Goal: Task Accomplishment & Management: Manage account settings

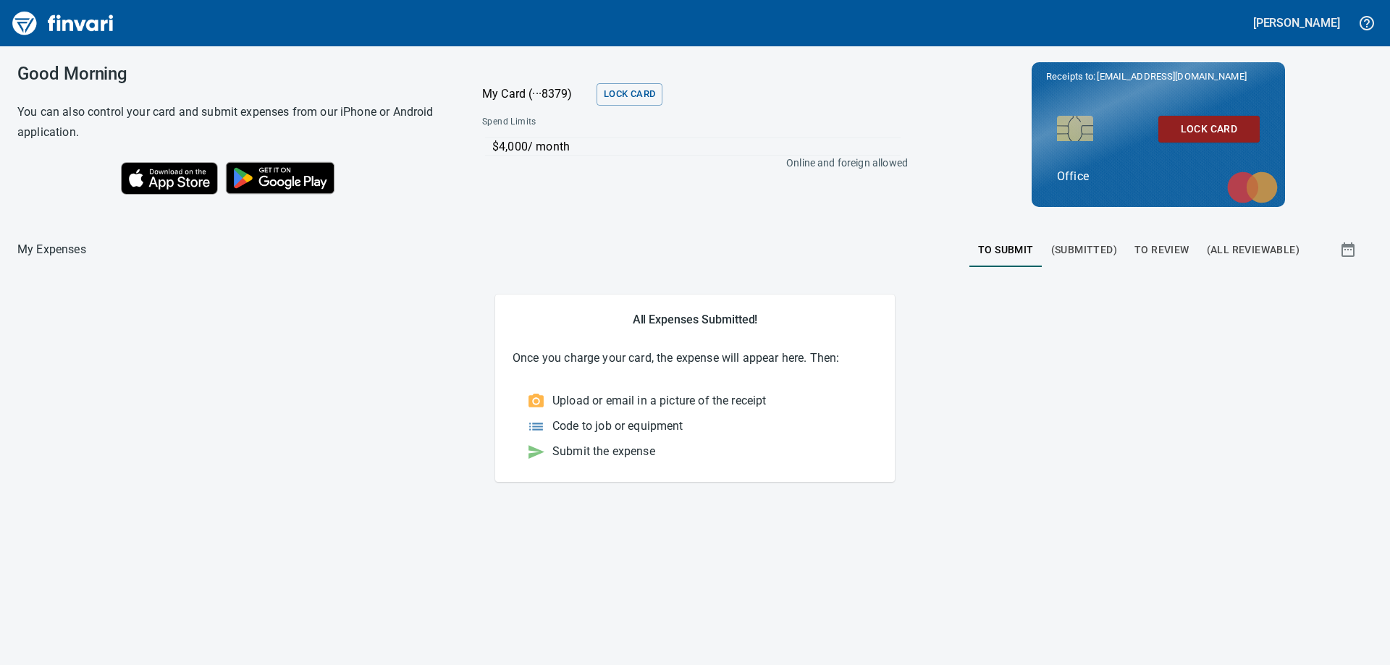
click at [1166, 247] on span "To Review" at bounding box center [1161, 250] width 55 height 18
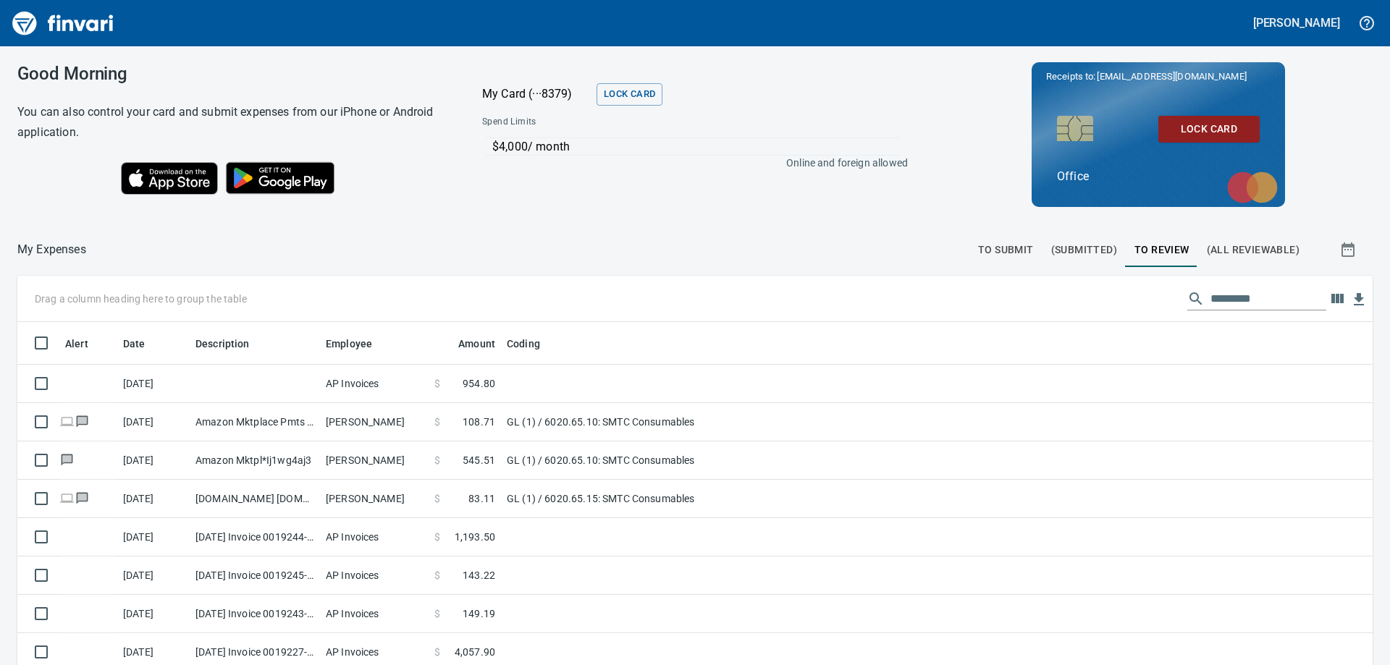
scroll to position [495, 1323]
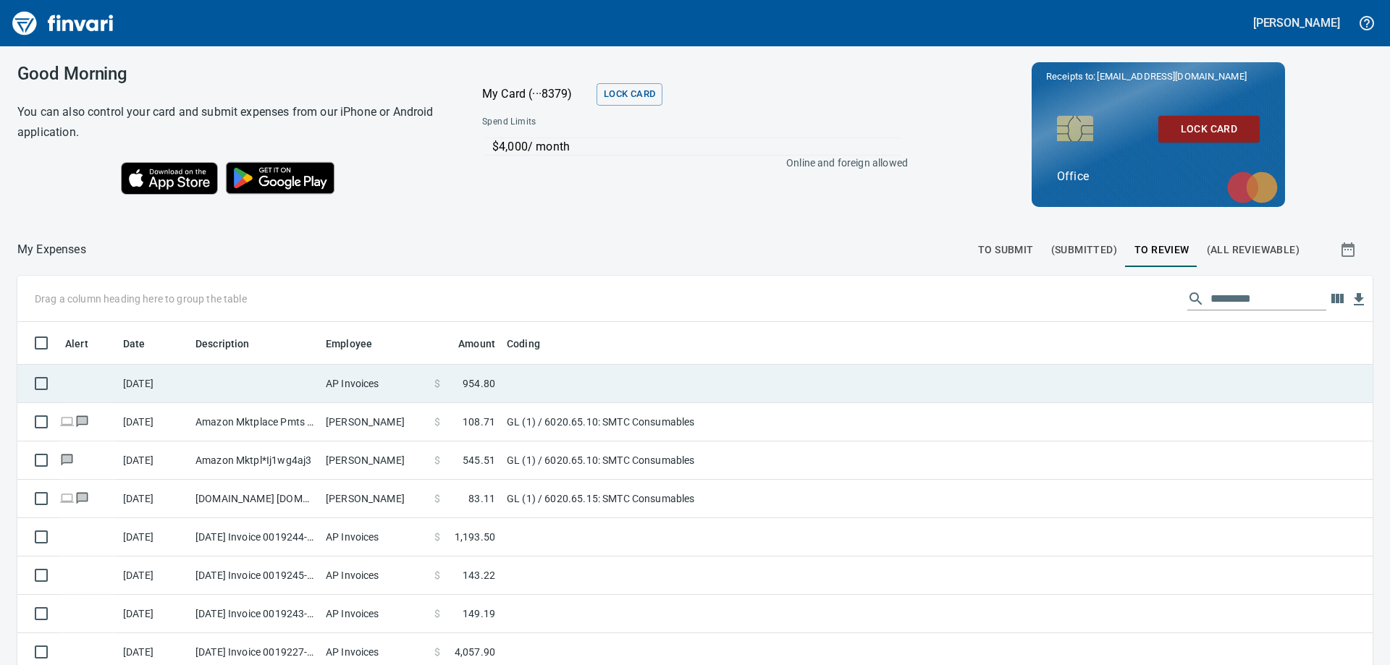
click at [264, 388] on td at bounding box center [255, 384] width 130 height 38
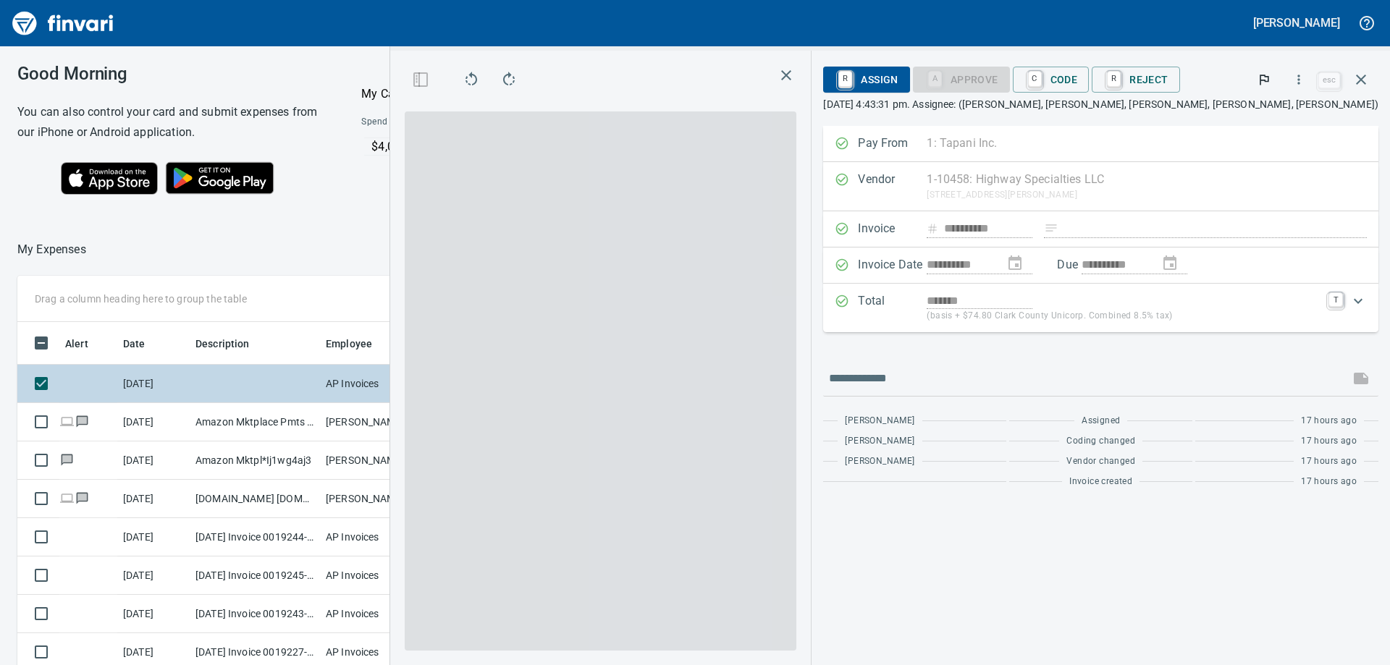
scroll to position [495, 961]
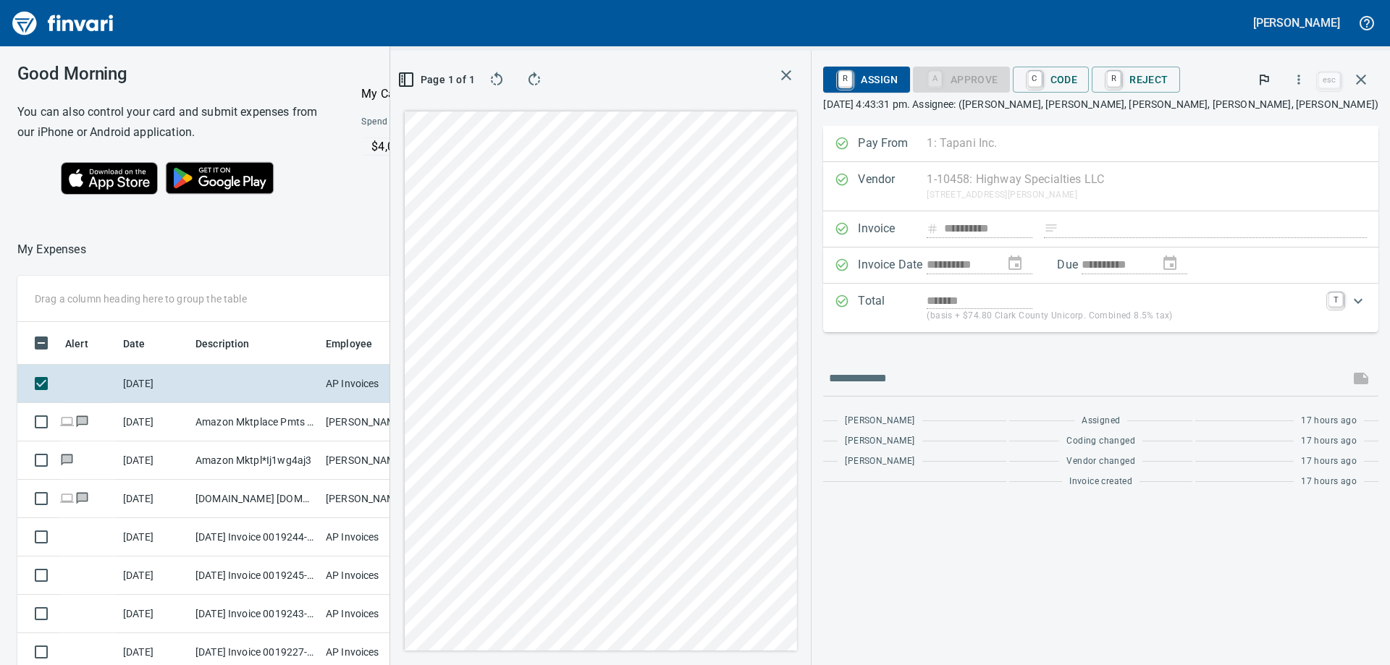
click at [415, 81] on icon "button" at bounding box center [405, 79] width 17 height 17
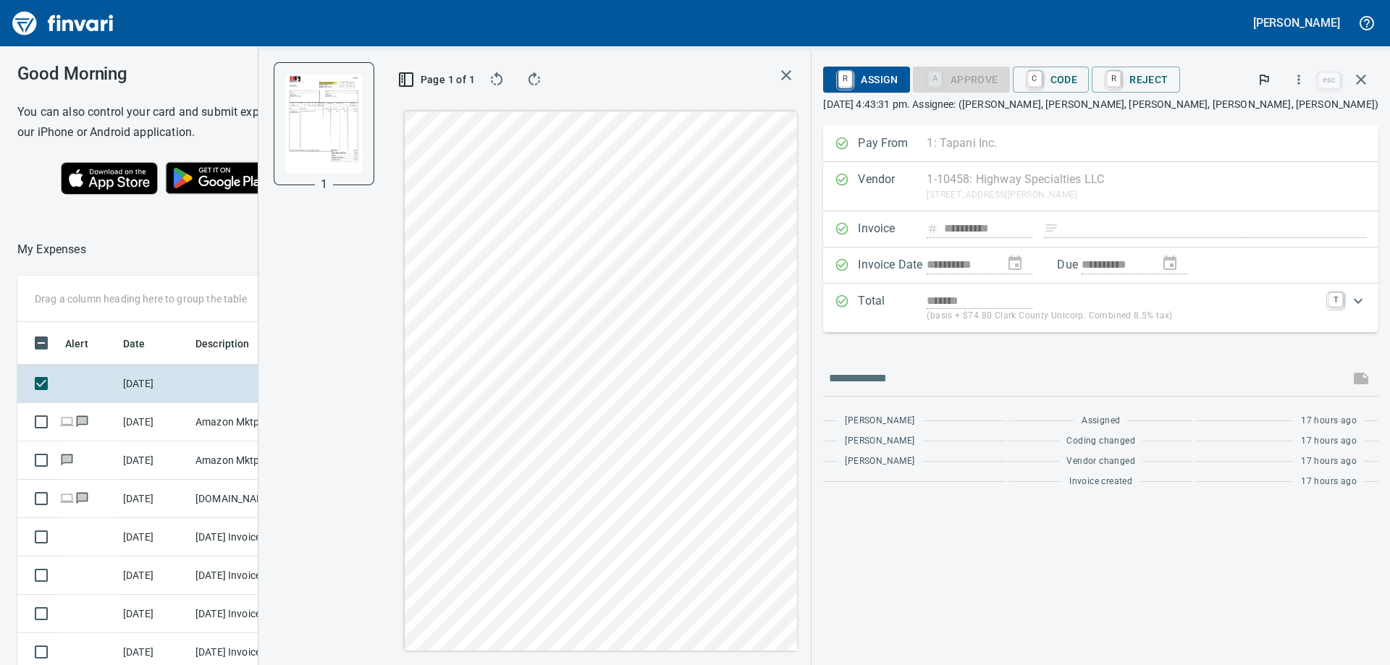
drag, startPoint x: 473, startPoint y: 80, endPoint x: 484, endPoint y: 74, distance: 13.0
click at [415, 78] on icon "button" at bounding box center [405, 79] width 17 height 17
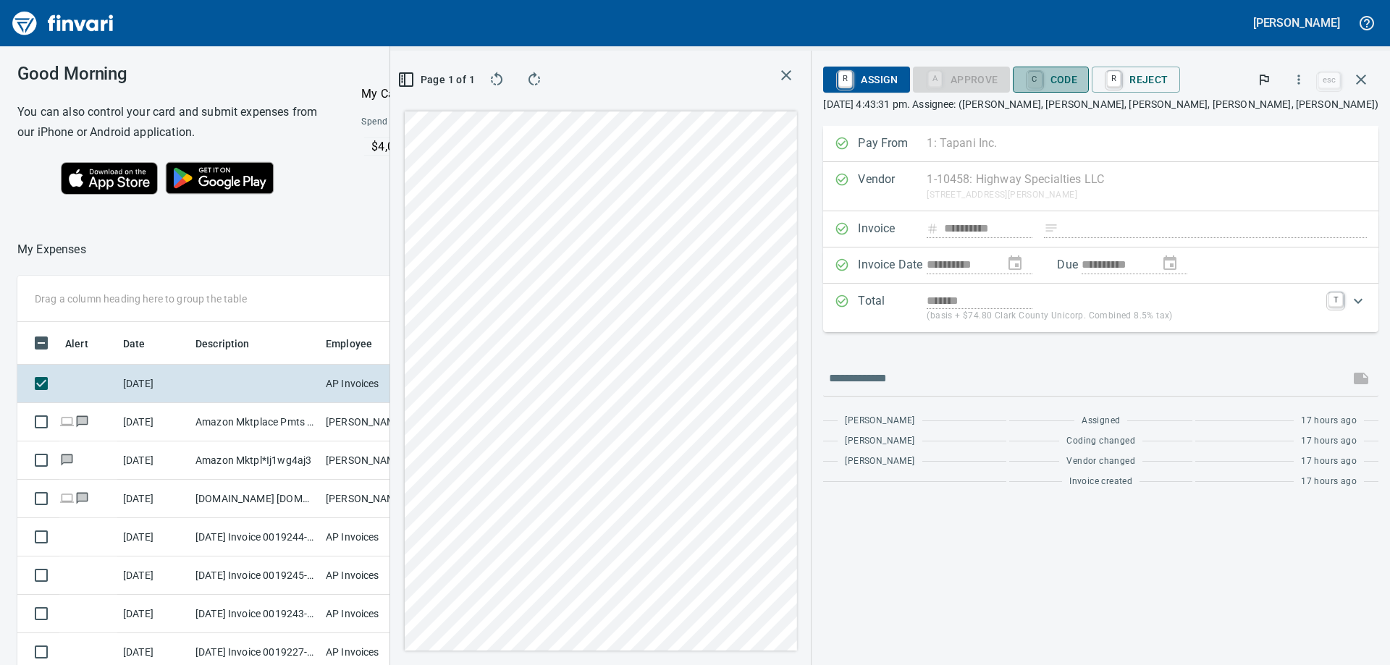
click at [1042, 72] on link "C" at bounding box center [1035, 80] width 14 height 16
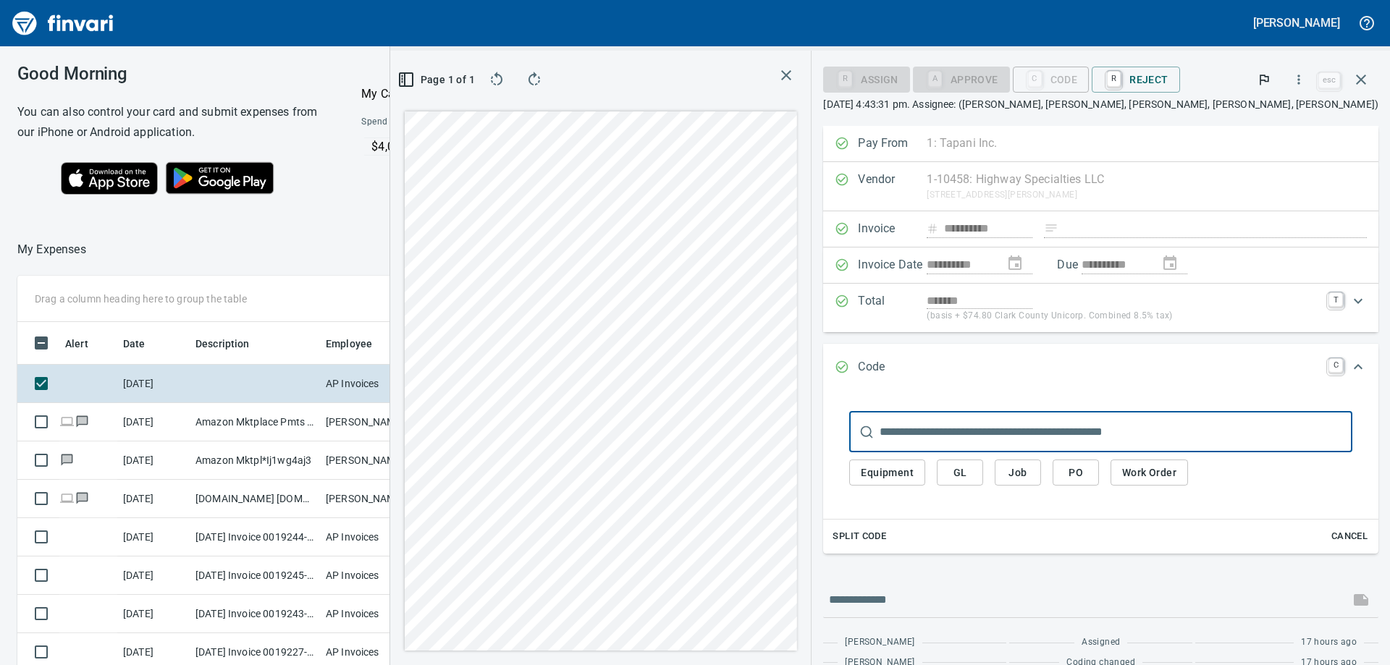
click at [972, 469] on span "GL" at bounding box center [959, 473] width 23 height 18
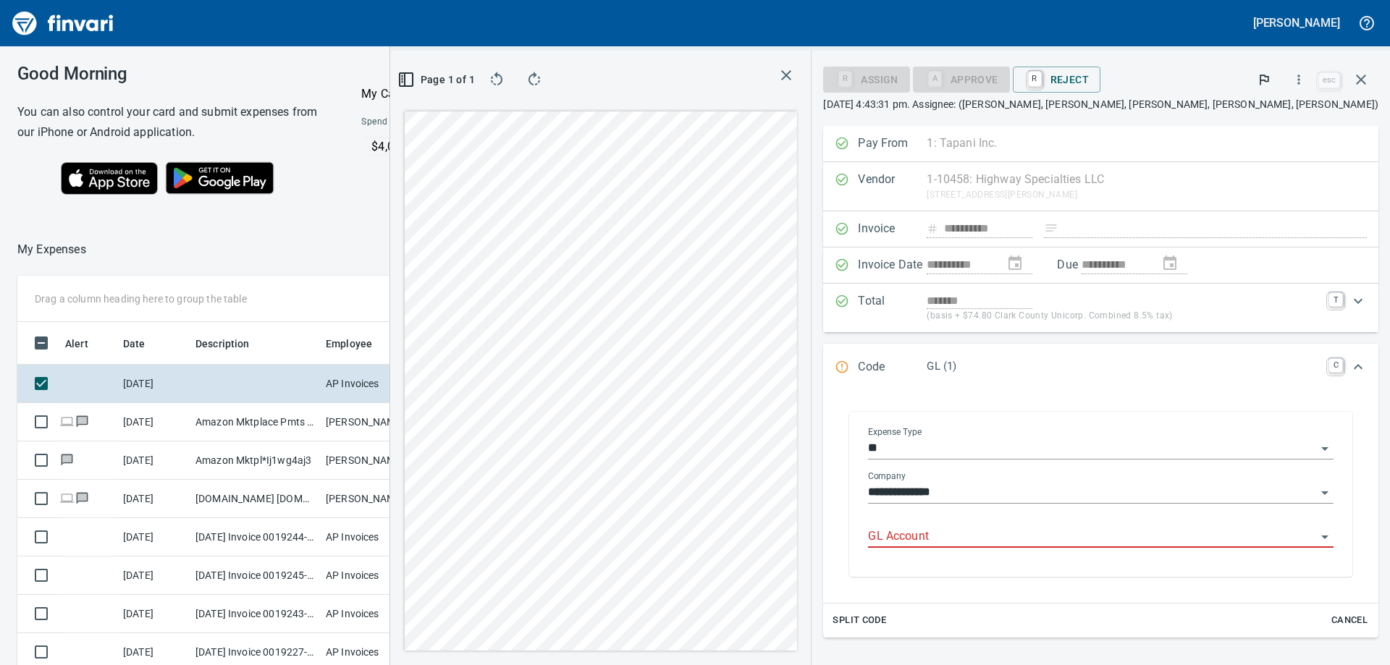
click at [1026, 471] on div "**********" at bounding box center [1101, 487] width 466 height 33
click at [1126, 534] on input "GL Account" at bounding box center [1092, 537] width 448 height 20
click at [1052, 536] on input "*****" at bounding box center [1092, 537] width 448 height 20
click at [1079, 567] on li "6032.66.10: TC Devices" at bounding box center [1164, 574] width 313 height 35
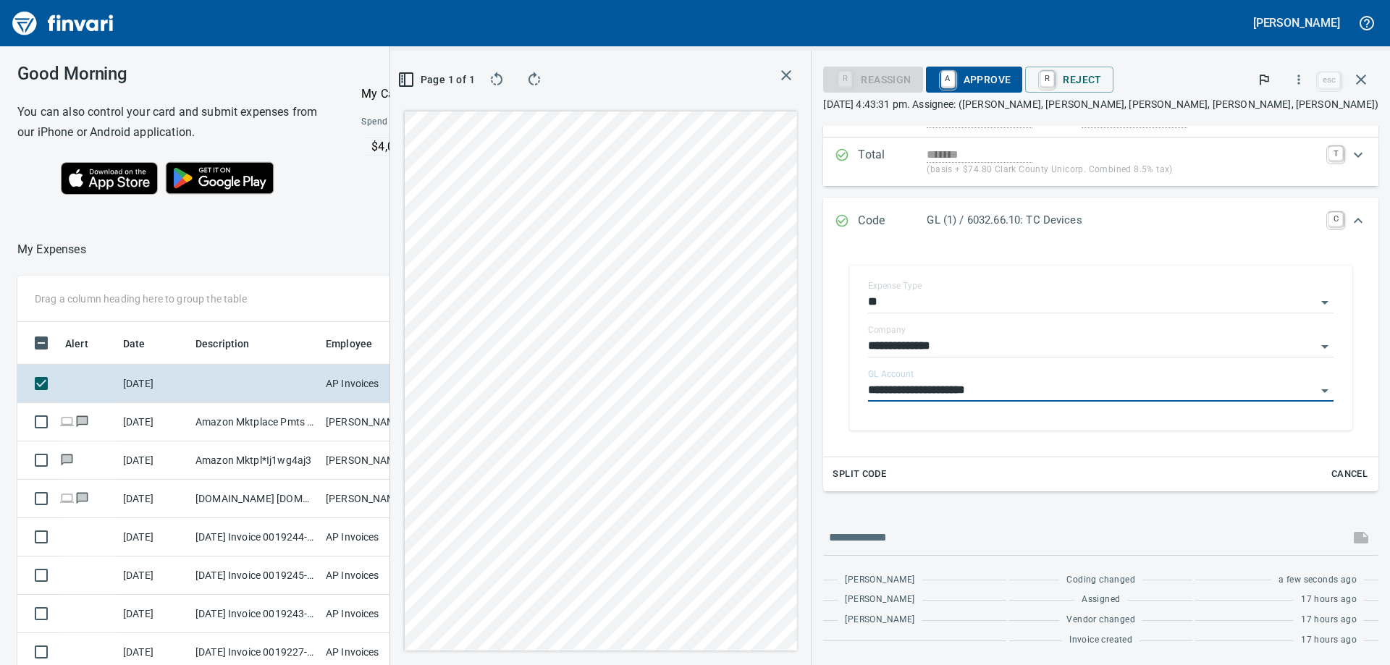
scroll to position [0, 0]
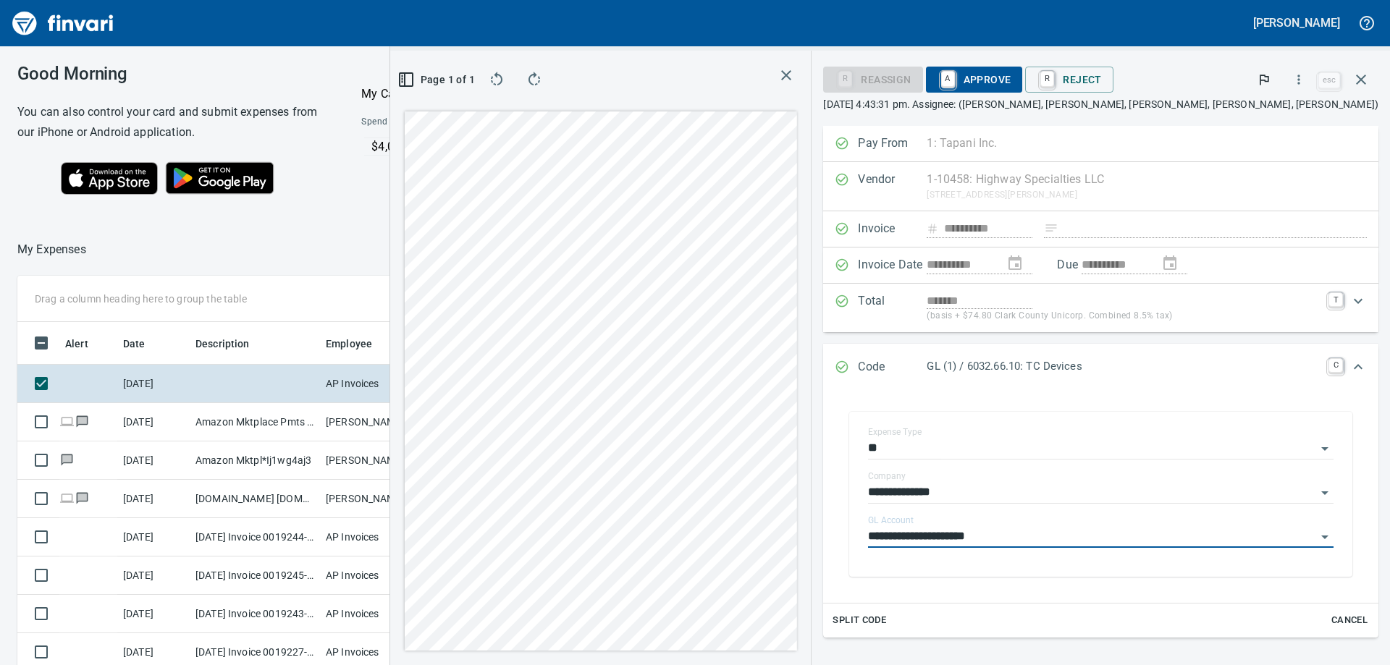
type input "**********"
click at [1011, 72] on span "A Approve" at bounding box center [975, 79] width 74 height 25
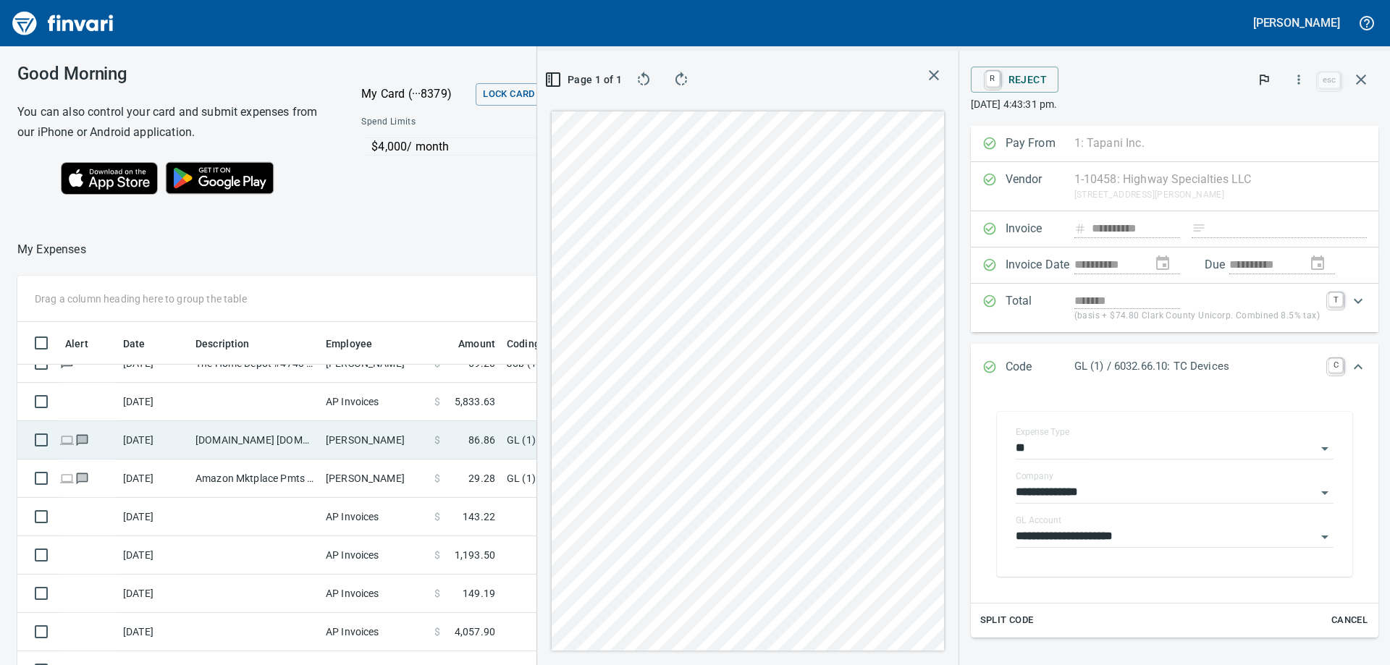
scroll to position [1034, 0]
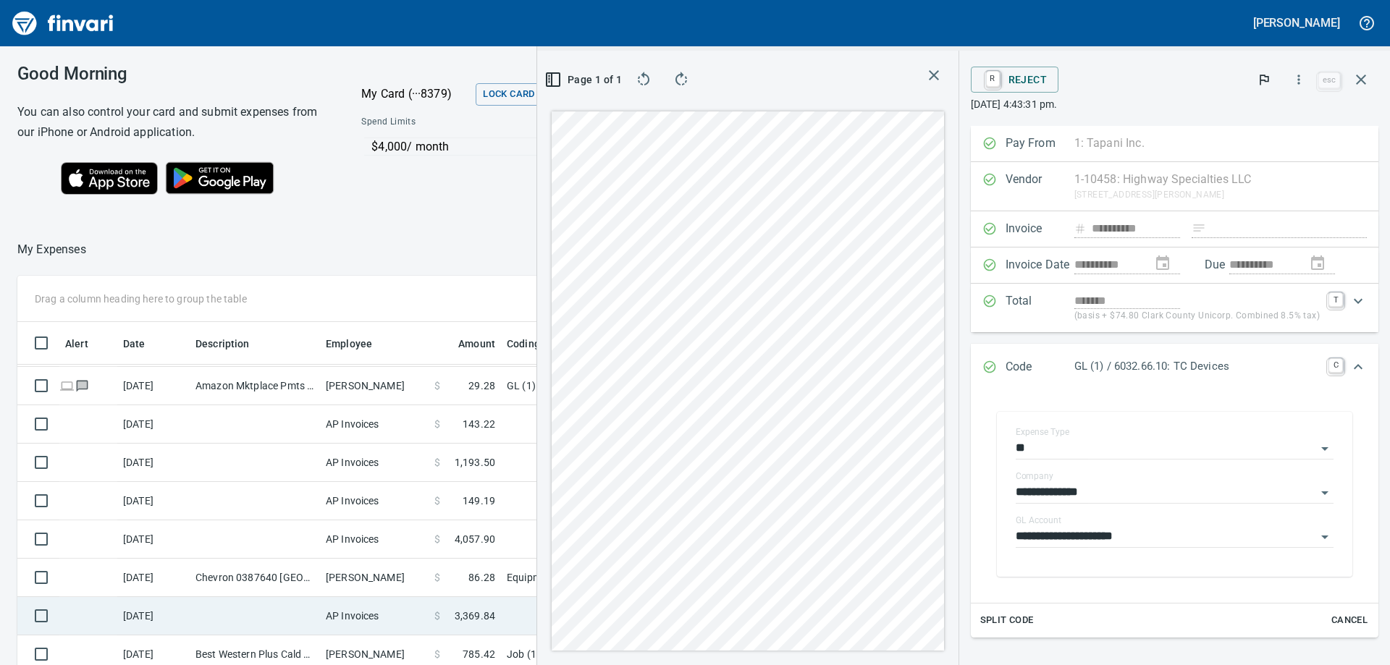
click at [377, 618] on td "AP Invoices" at bounding box center [374, 616] width 109 height 38
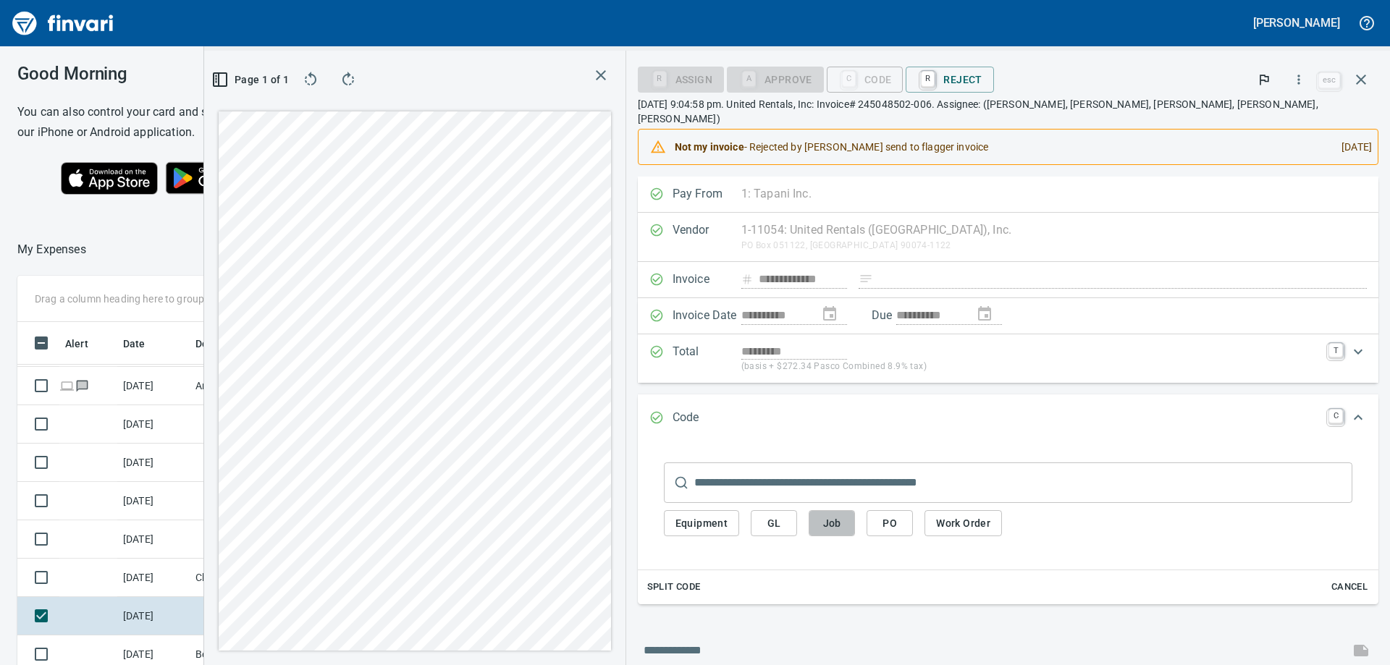
click at [843, 515] on span "Job" at bounding box center [831, 524] width 23 height 18
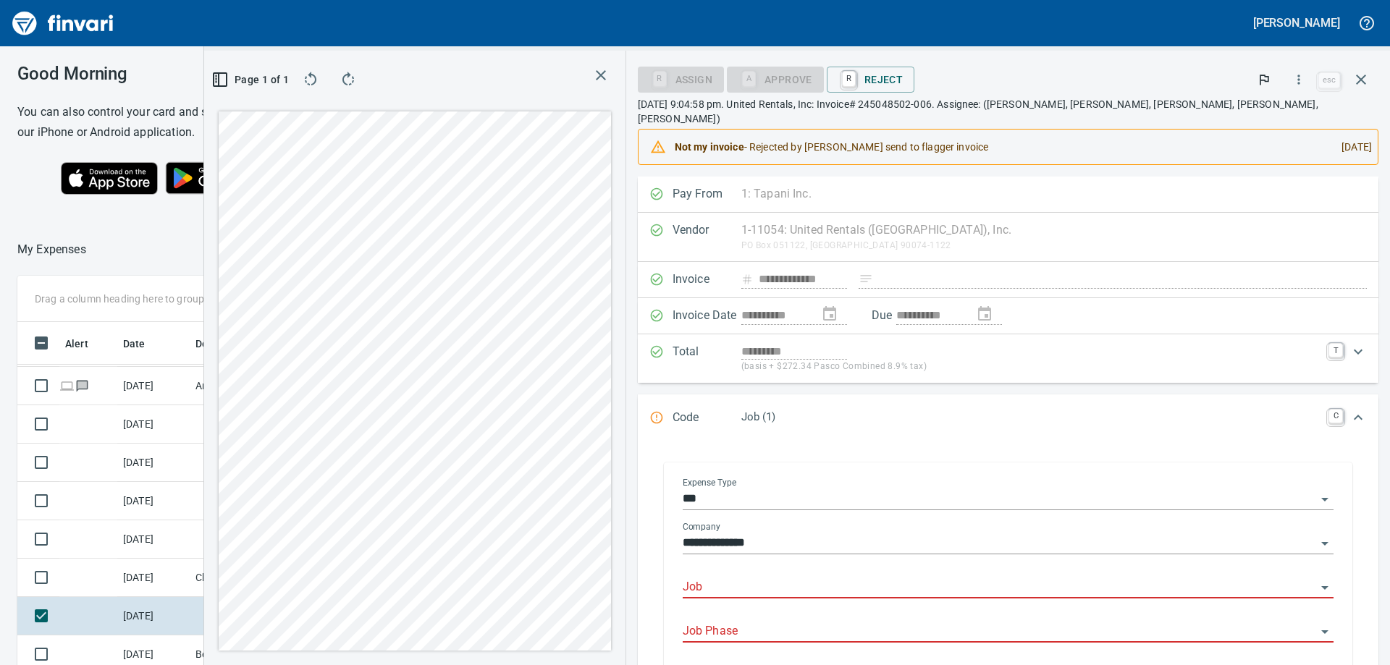
scroll to position [495, 961]
click at [895, 582] on input "Job" at bounding box center [999, 588] width 633 height 20
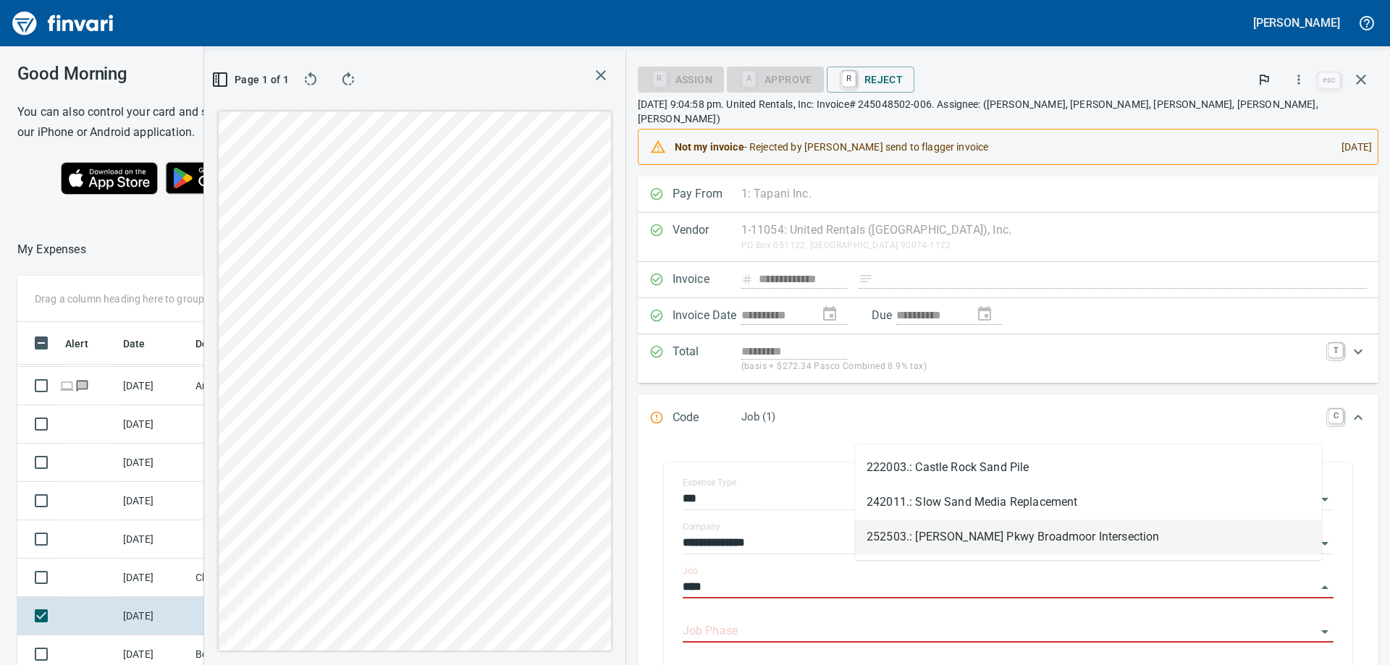
click at [956, 539] on li "252503.: [PERSON_NAME] Pkwy Broadmoor Intersection" at bounding box center [1088, 537] width 467 height 35
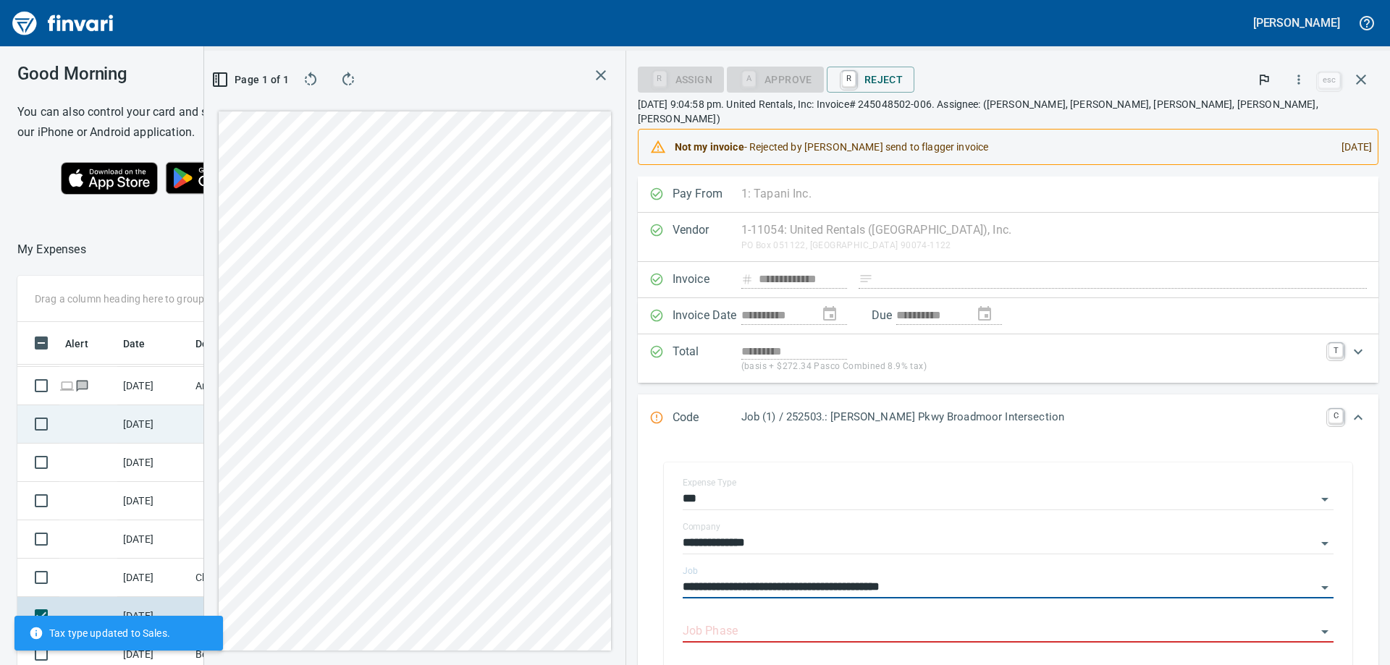
type input "**********"
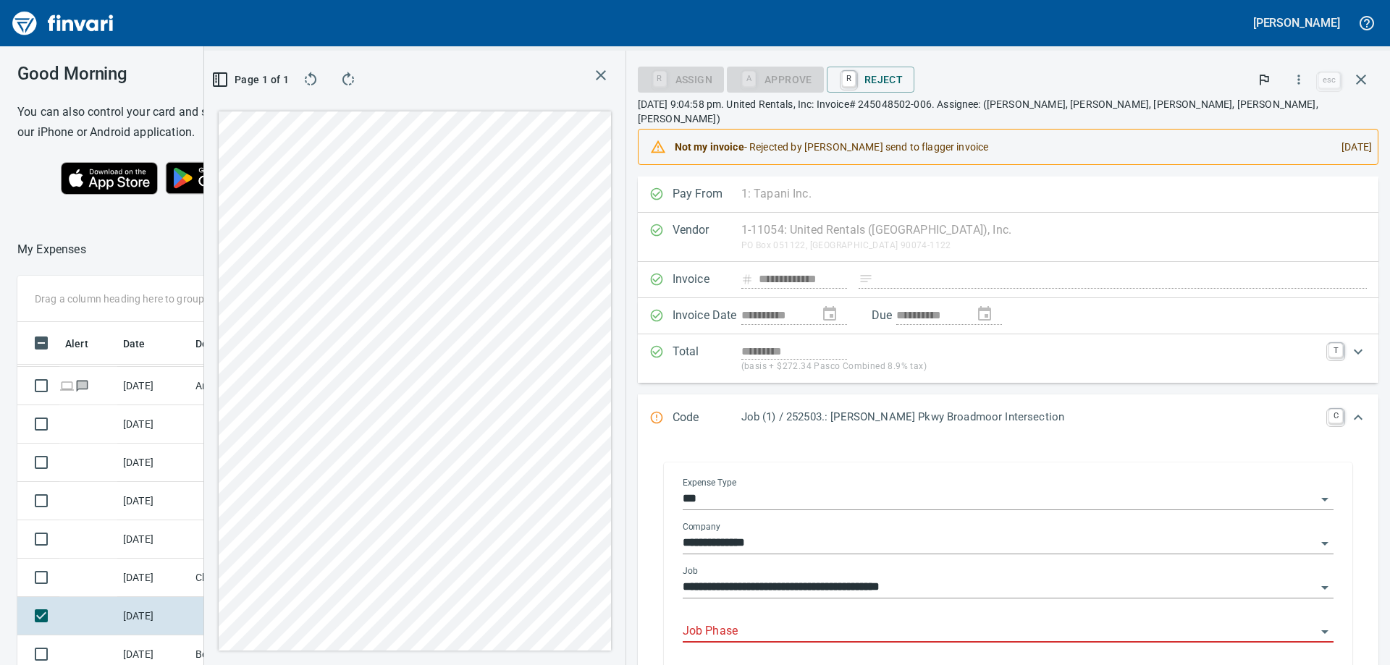
click at [948, 622] on input "Job Phase" at bounding box center [999, 632] width 633 height 20
click at [990, 573] on li "65. .: Portable Changeable Message Sign" at bounding box center [1088, 581] width 467 height 35
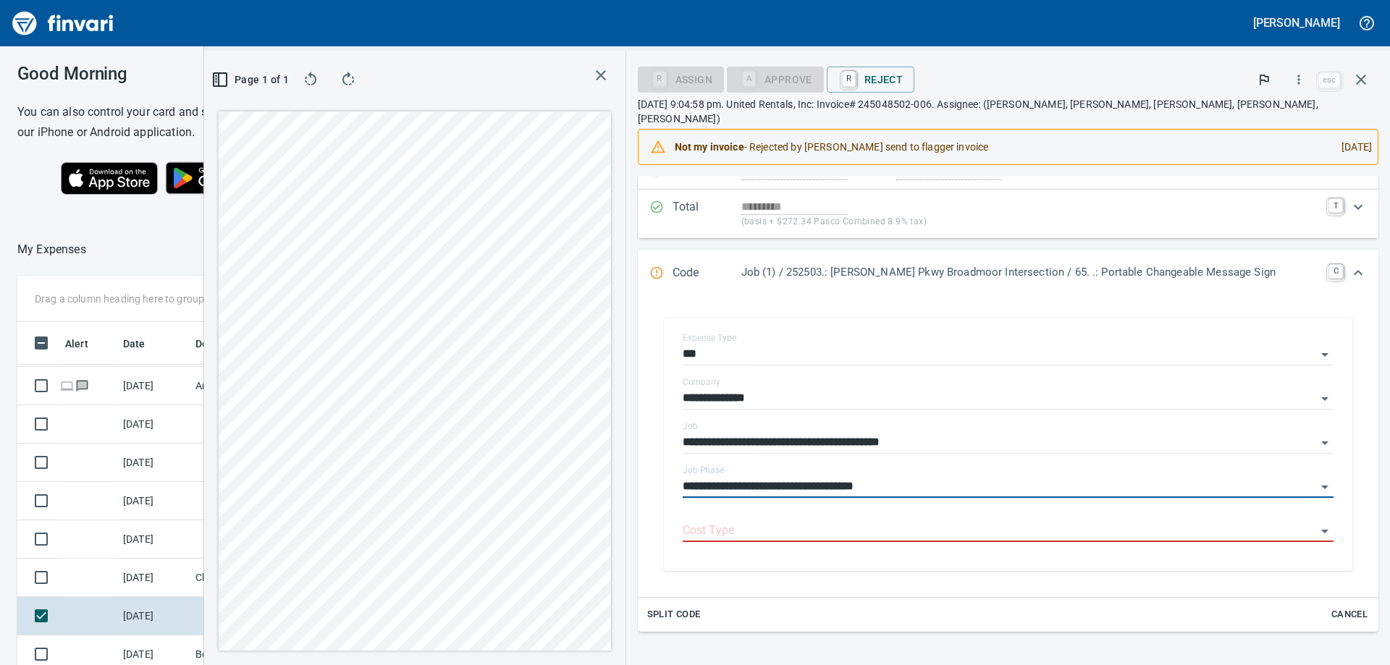
scroll to position [217, 0]
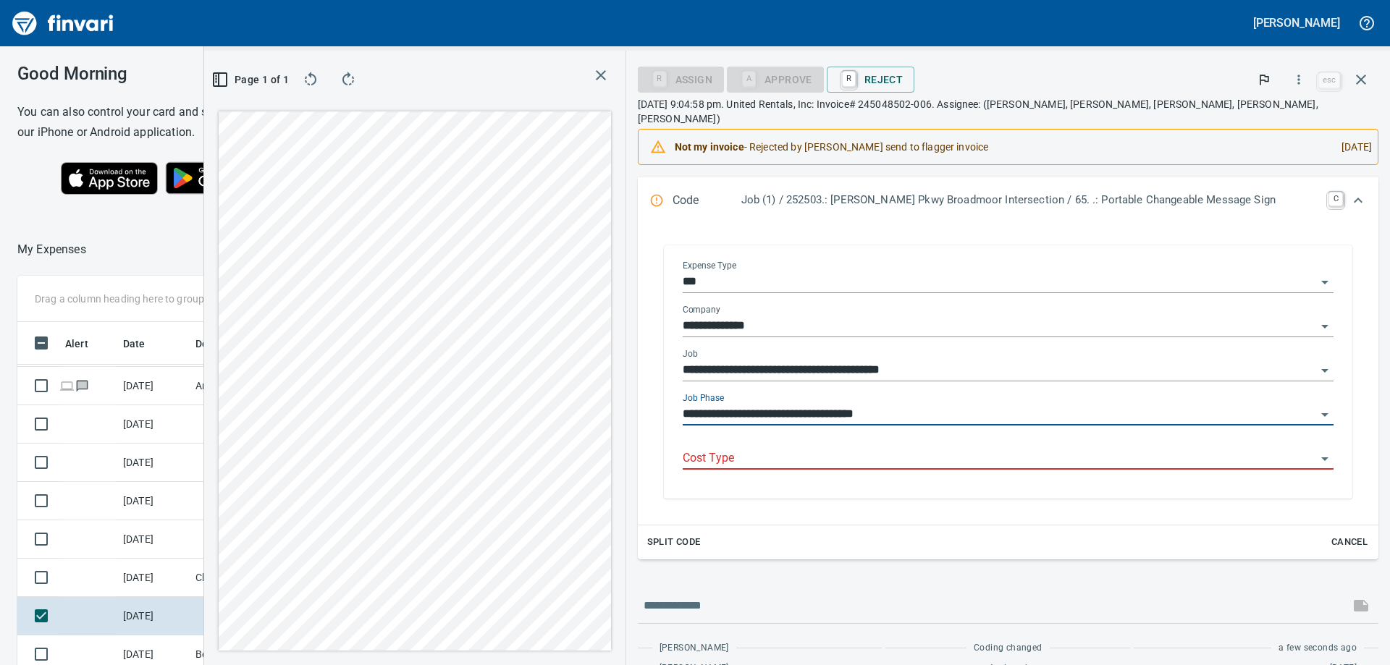
type input "**********"
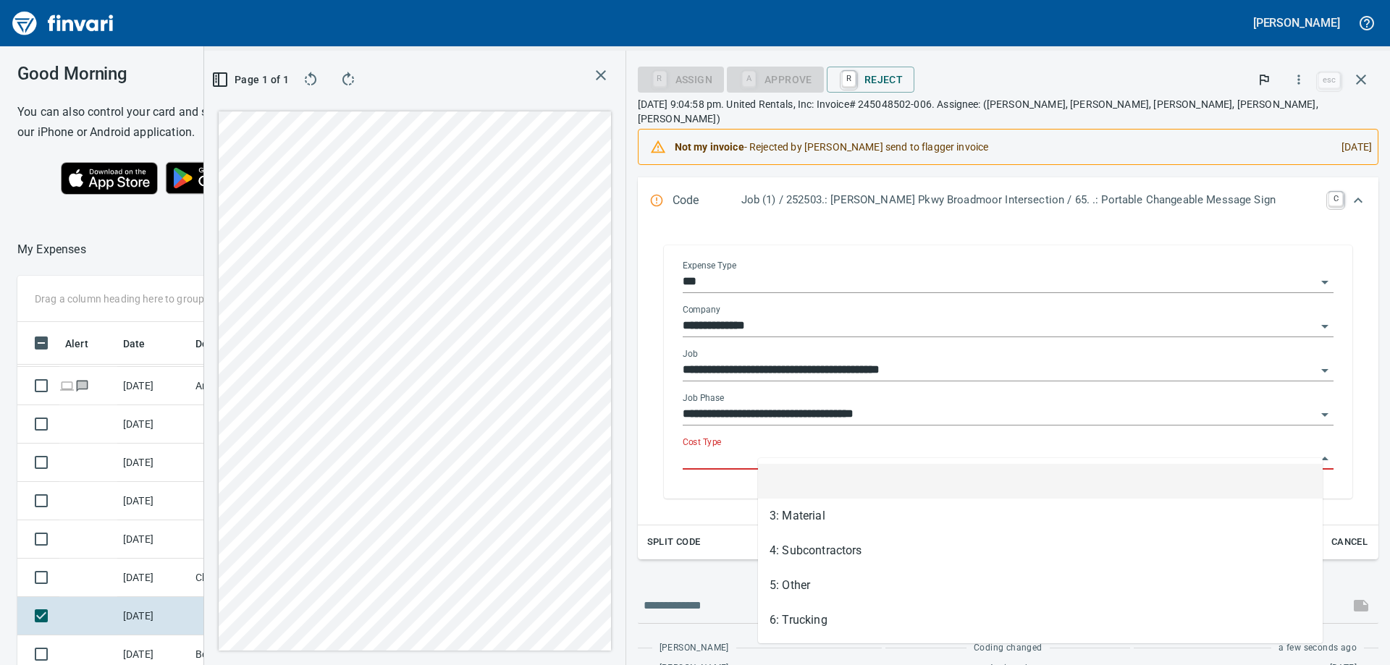
scroll to position [495, 961]
click at [844, 449] on input "Cost Type" at bounding box center [999, 459] width 633 height 20
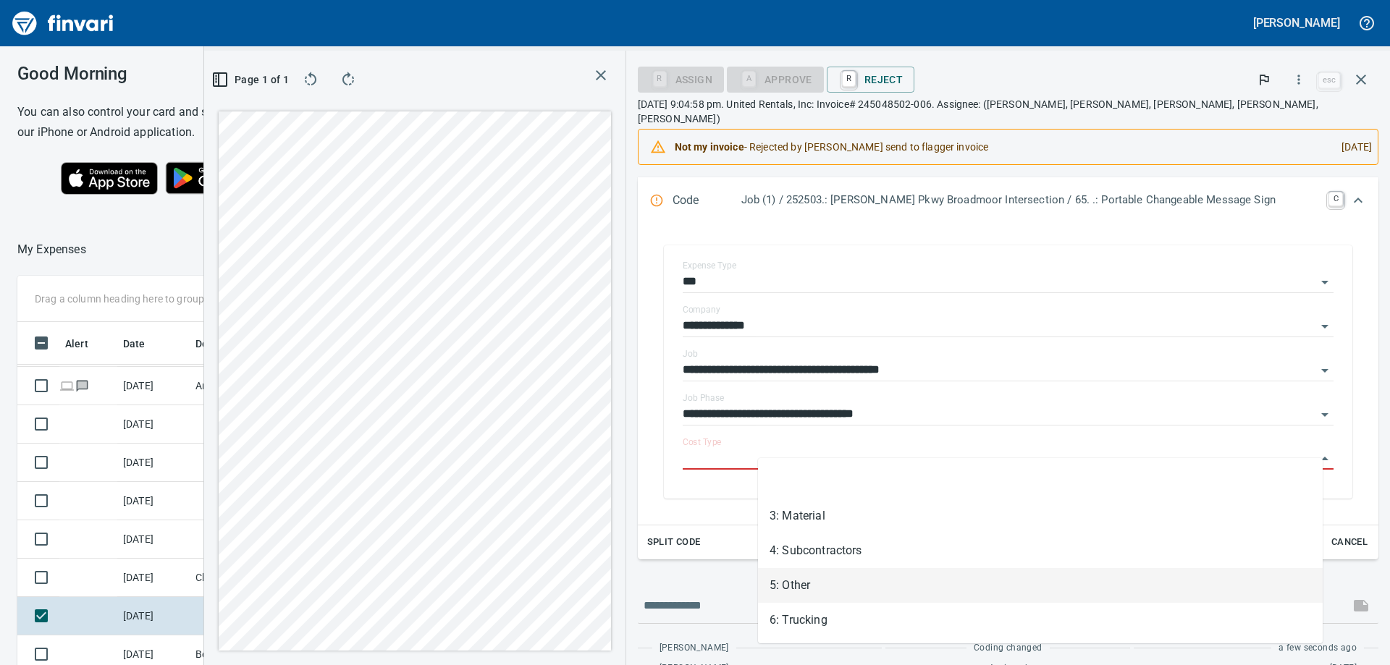
drag, startPoint x: 835, startPoint y: 587, endPoint x: 988, endPoint y: 548, distance: 157.7
click at [836, 586] on li "5: Other" at bounding box center [1040, 585] width 565 height 35
type input "********"
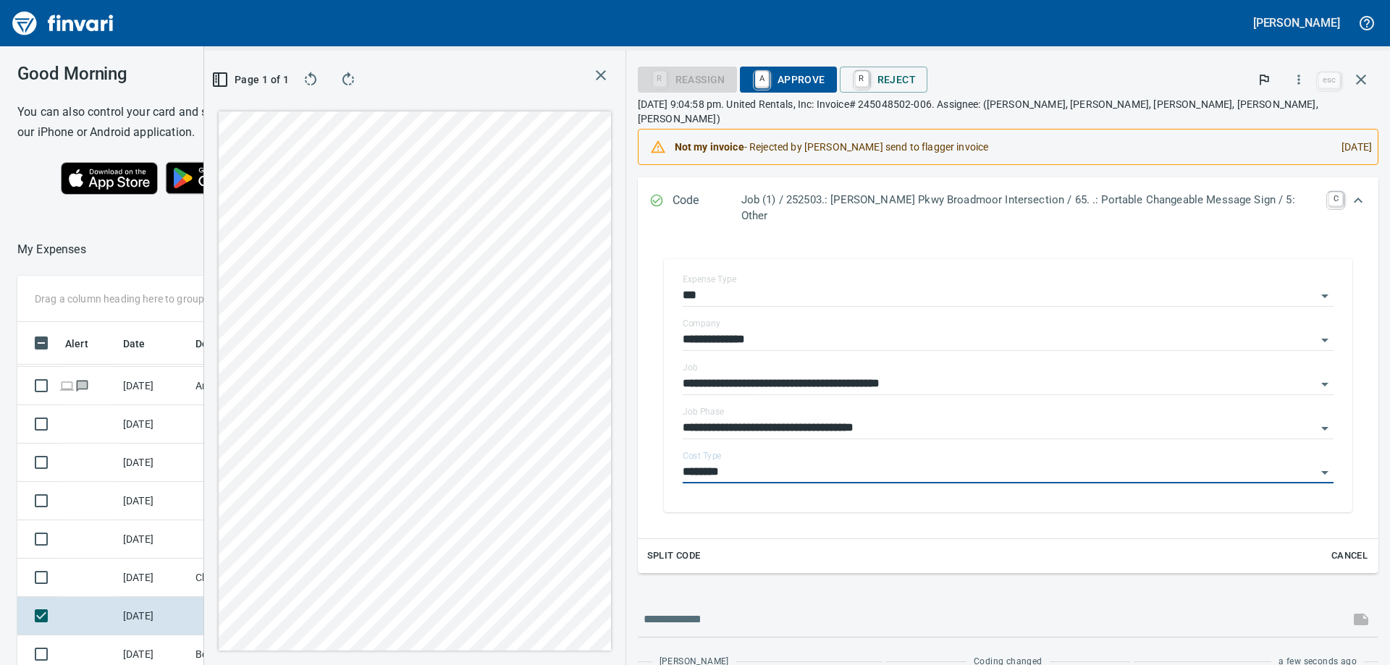
click at [825, 82] on span "A Approve" at bounding box center [788, 79] width 74 height 25
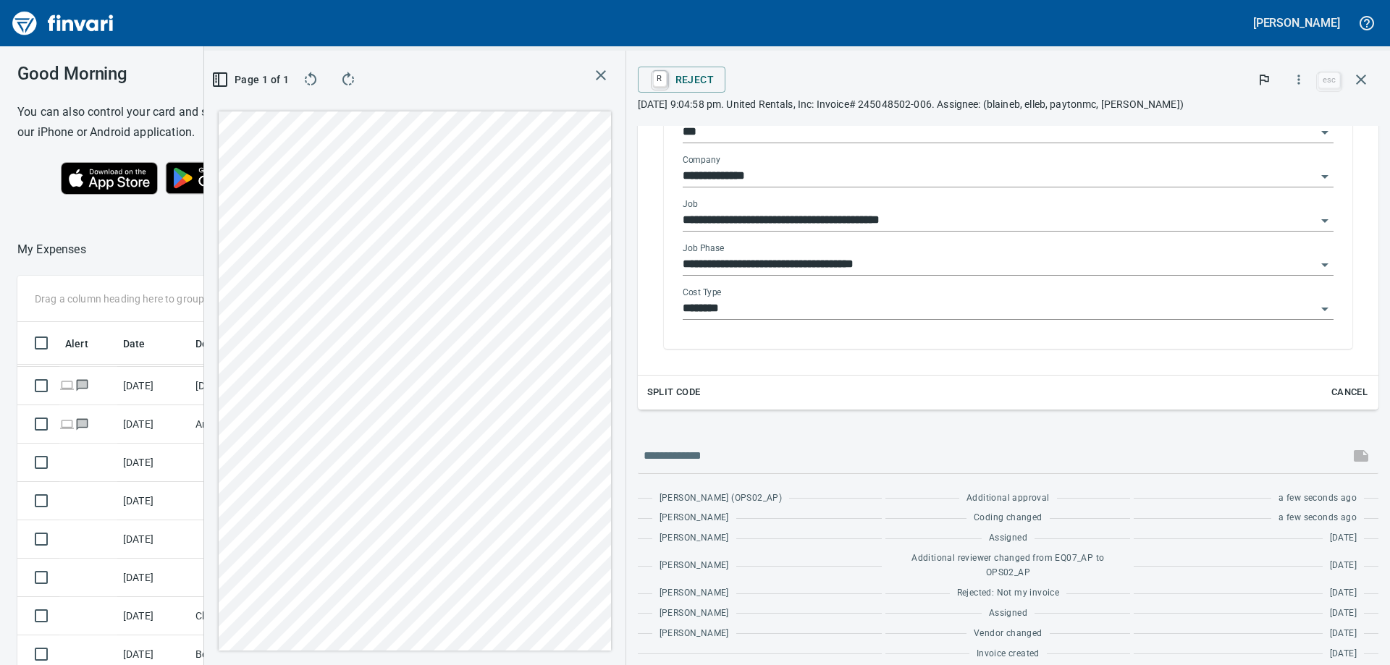
scroll to position [0, 0]
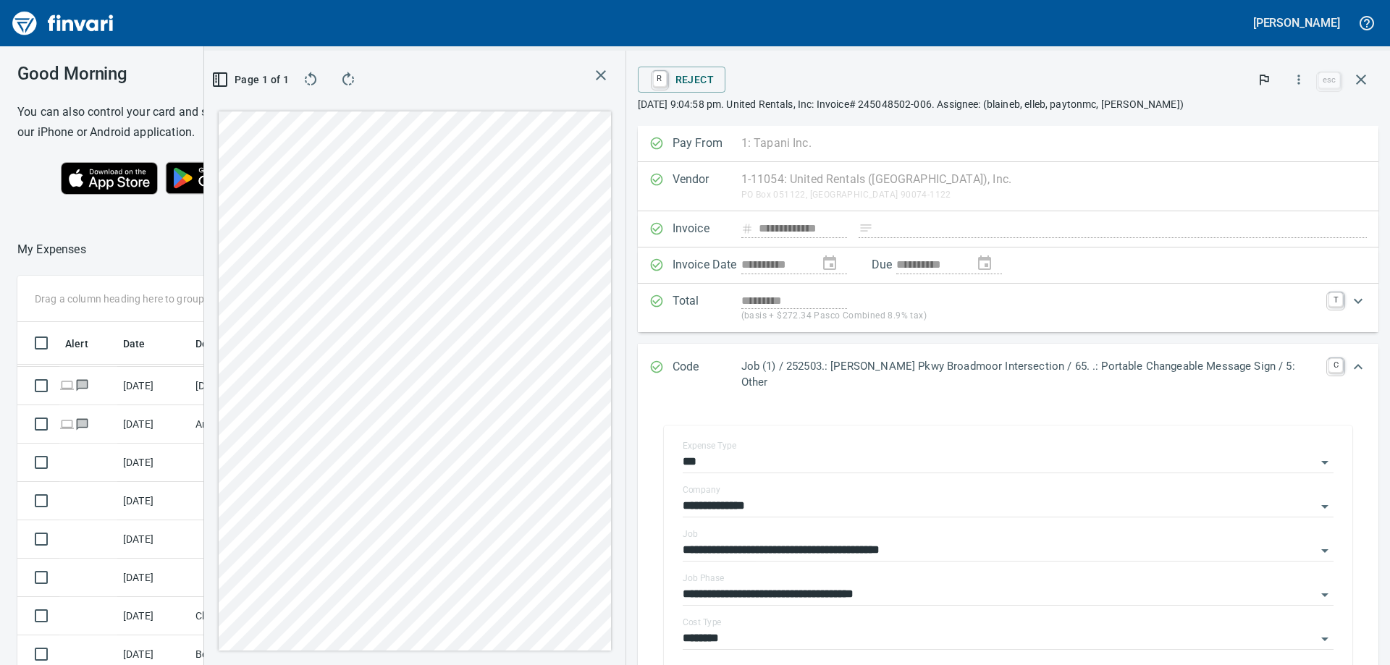
click at [610, 76] on icon "button" at bounding box center [600, 75] width 17 height 17
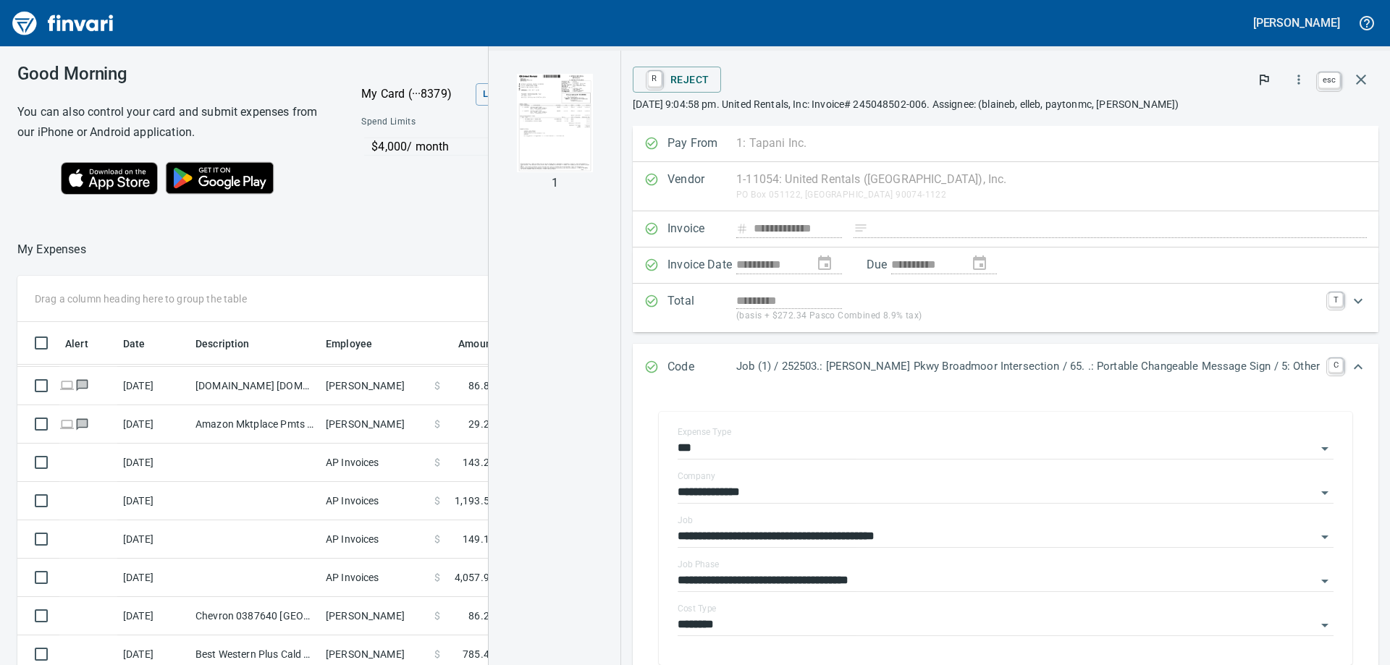
scroll to position [495, 961]
click at [1365, 85] on icon "button" at bounding box center [1360, 79] width 17 height 17
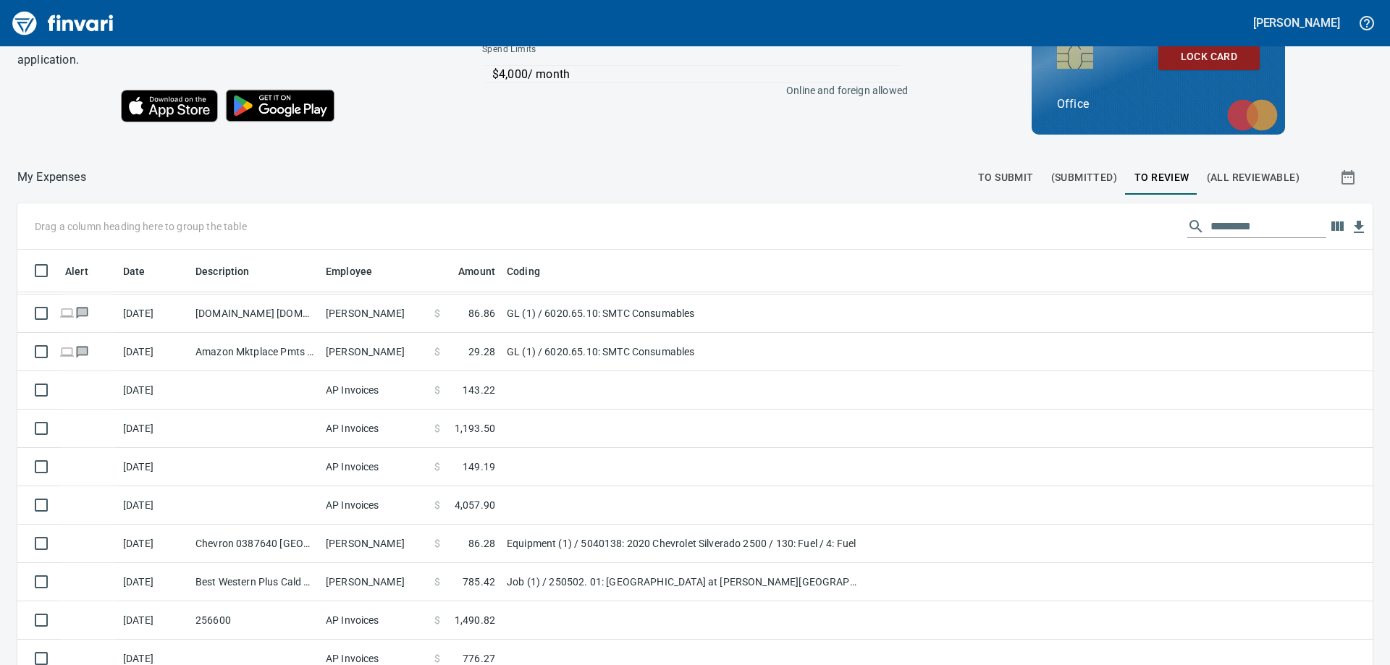
scroll to position [163, 0]
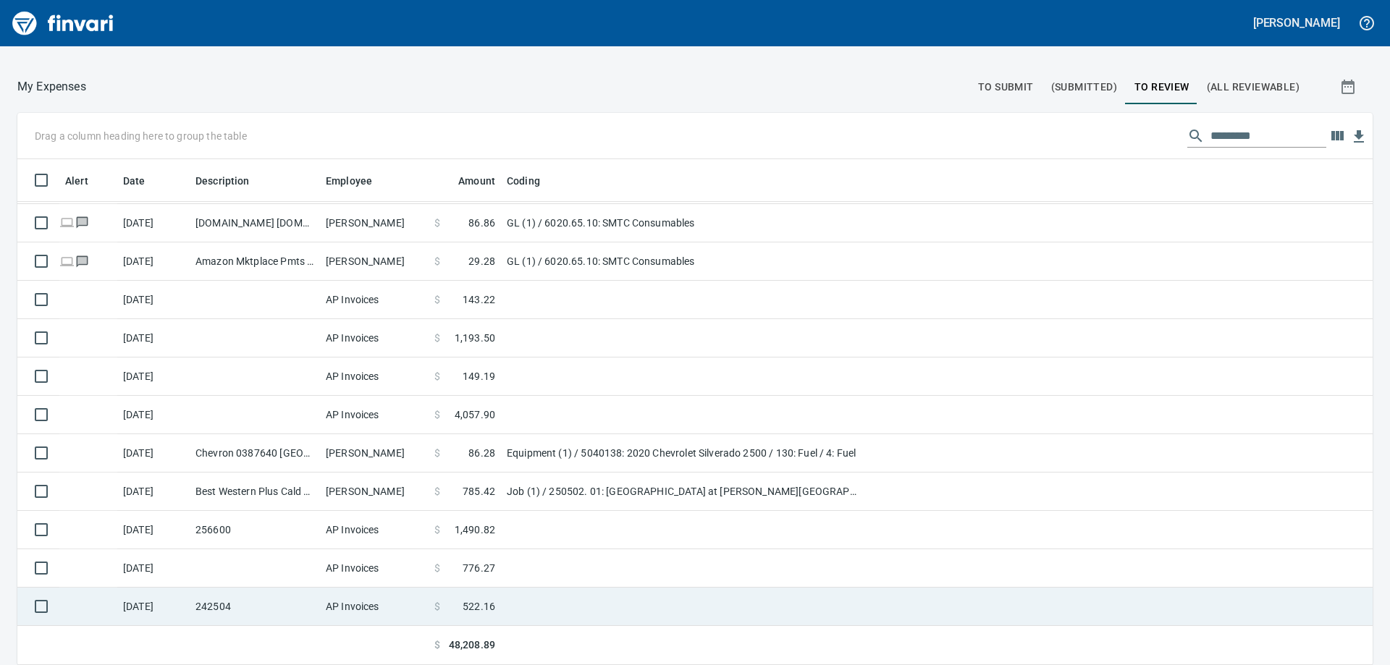
click at [319, 611] on td "242504" at bounding box center [255, 607] width 130 height 38
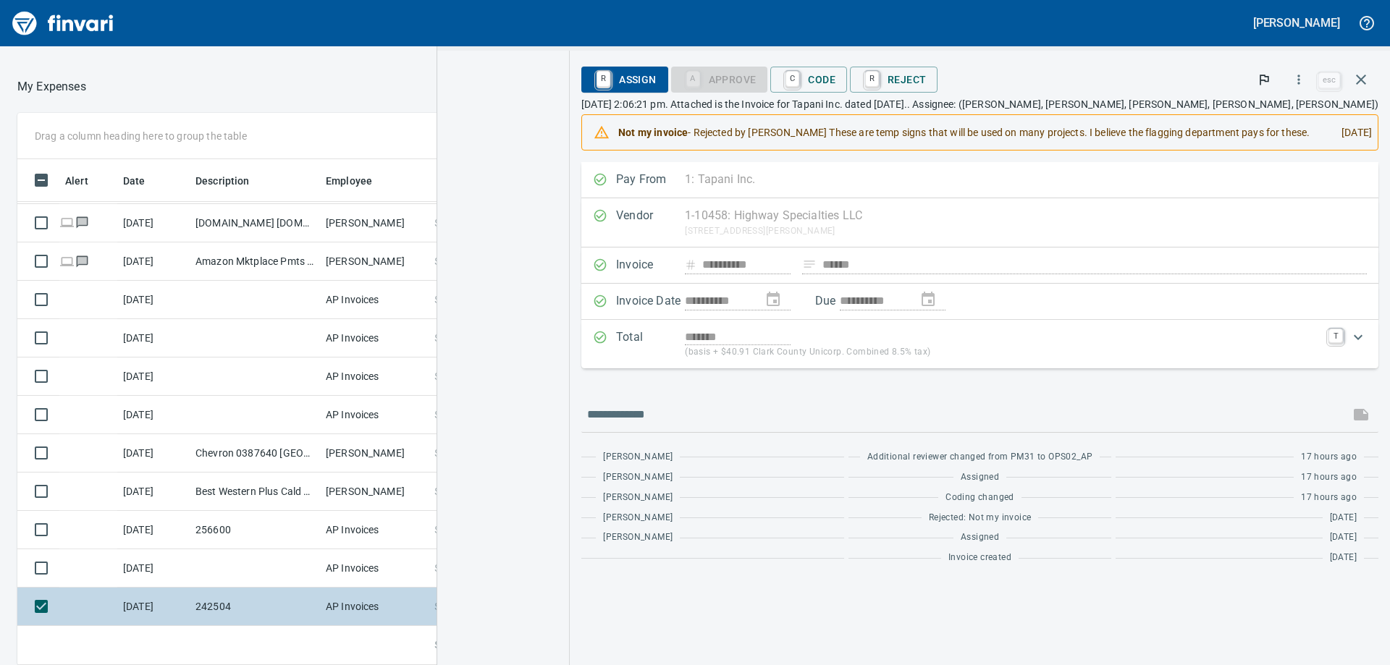
scroll to position [495, 961]
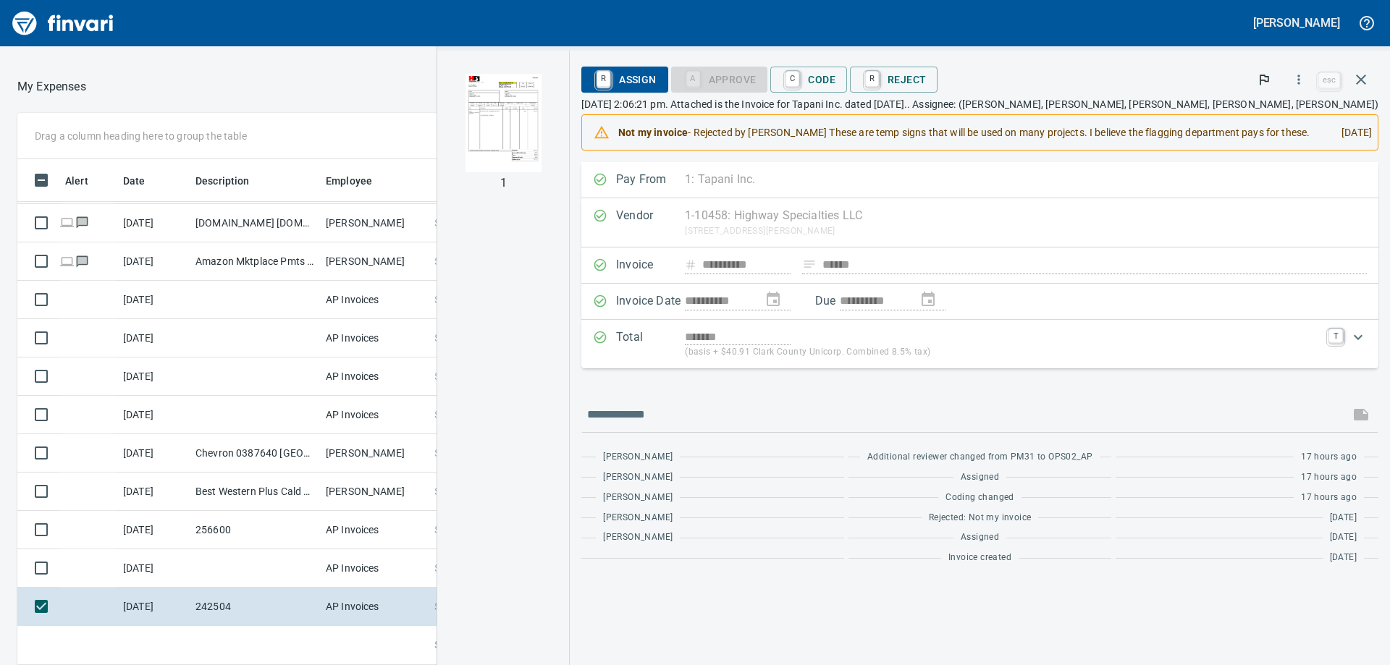
click at [542, 119] on img "button" at bounding box center [504, 123] width 76 height 98
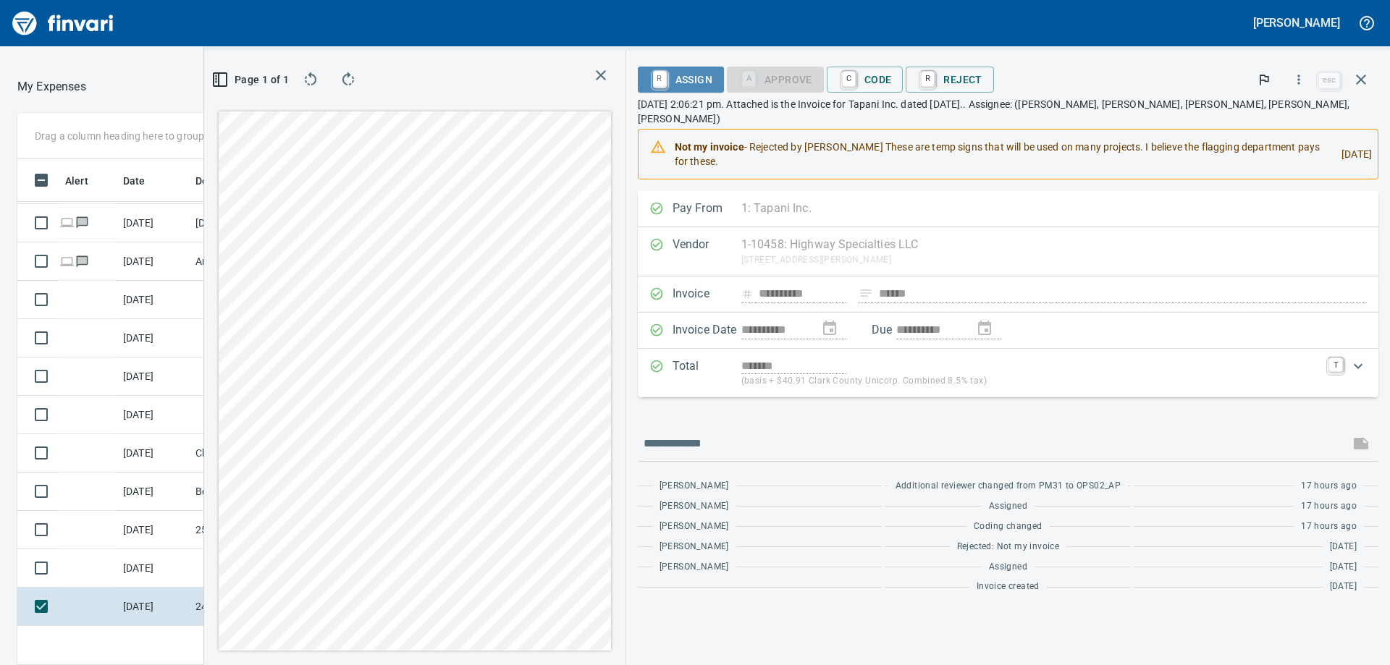
click at [712, 90] on span "R Assign" at bounding box center [680, 79] width 63 height 25
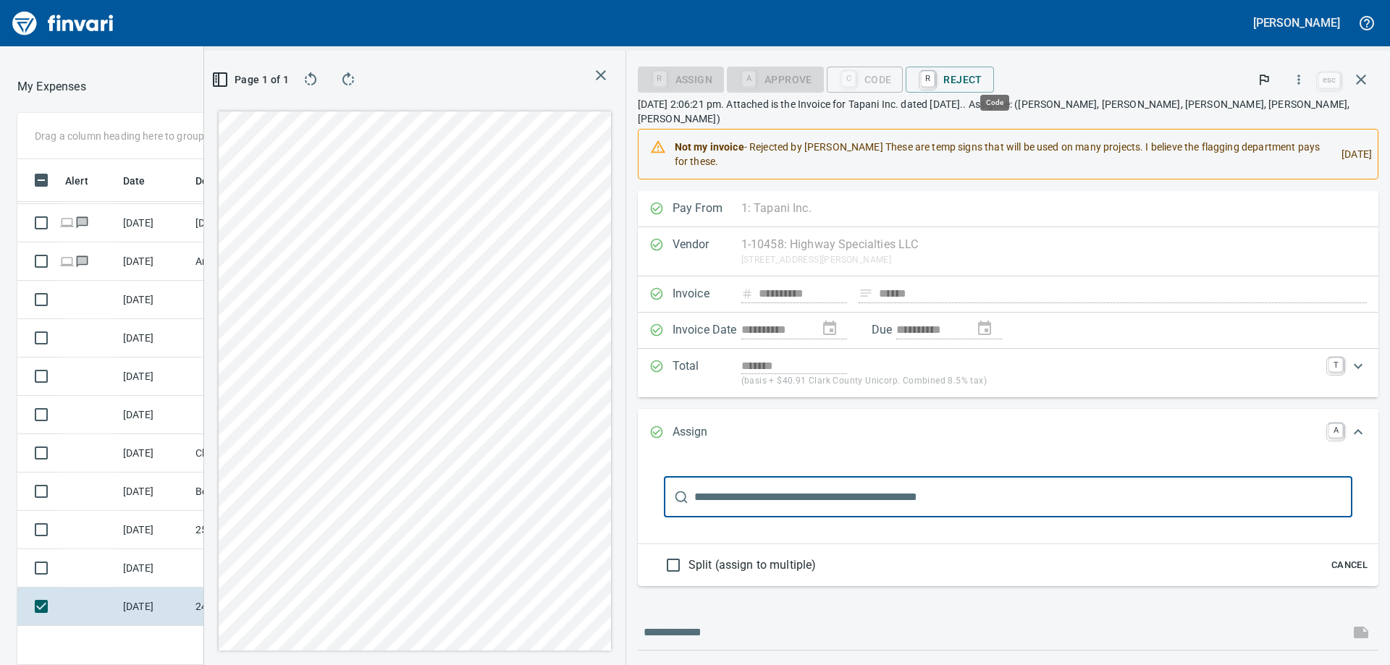
click at [903, 77] on div "C Code" at bounding box center [865, 78] width 77 height 12
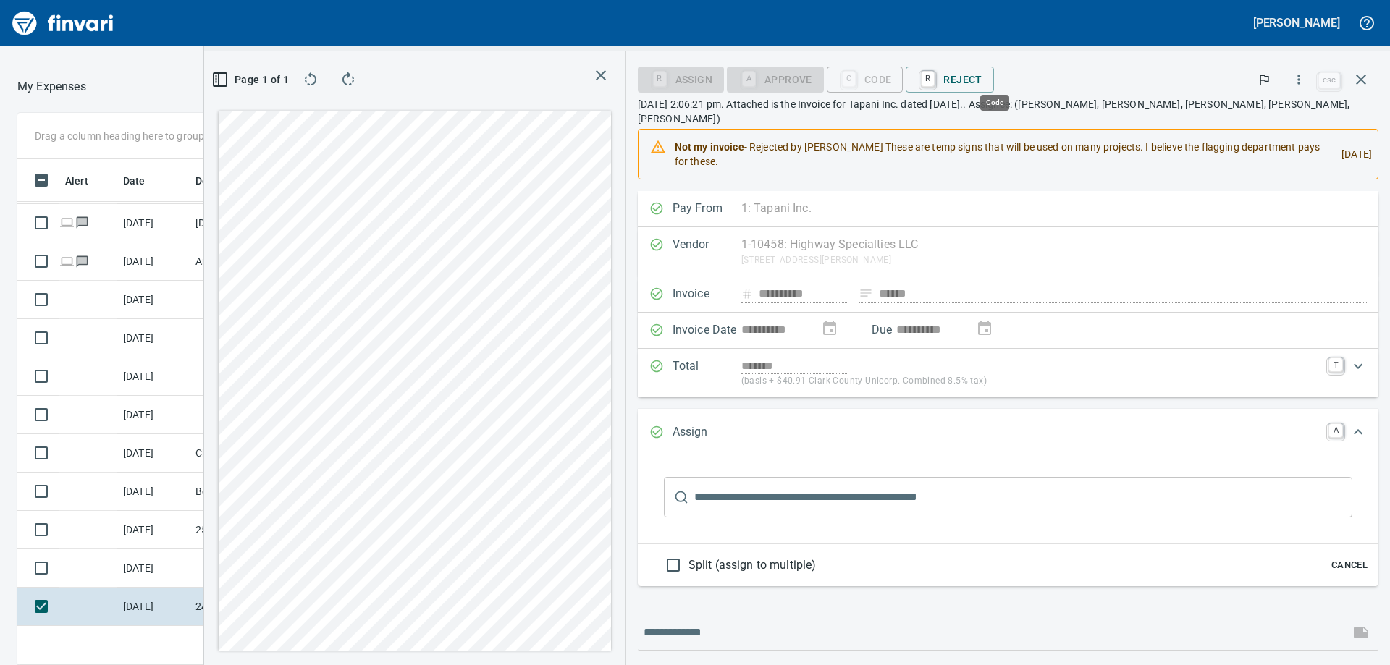
click at [903, 76] on div "C Code" at bounding box center [865, 78] width 77 height 12
click at [903, 74] on div "C Code" at bounding box center [865, 78] width 77 height 12
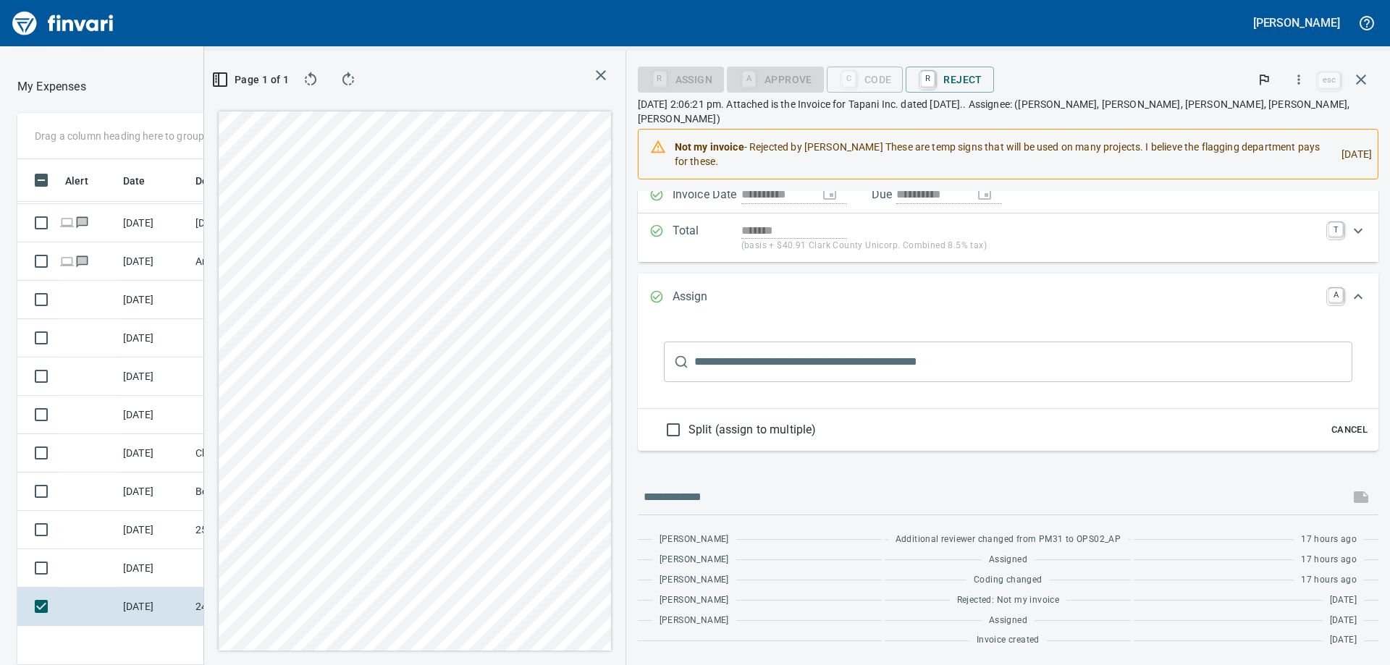
click at [606, 72] on icon "button" at bounding box center [601, 75] width 10 height 10
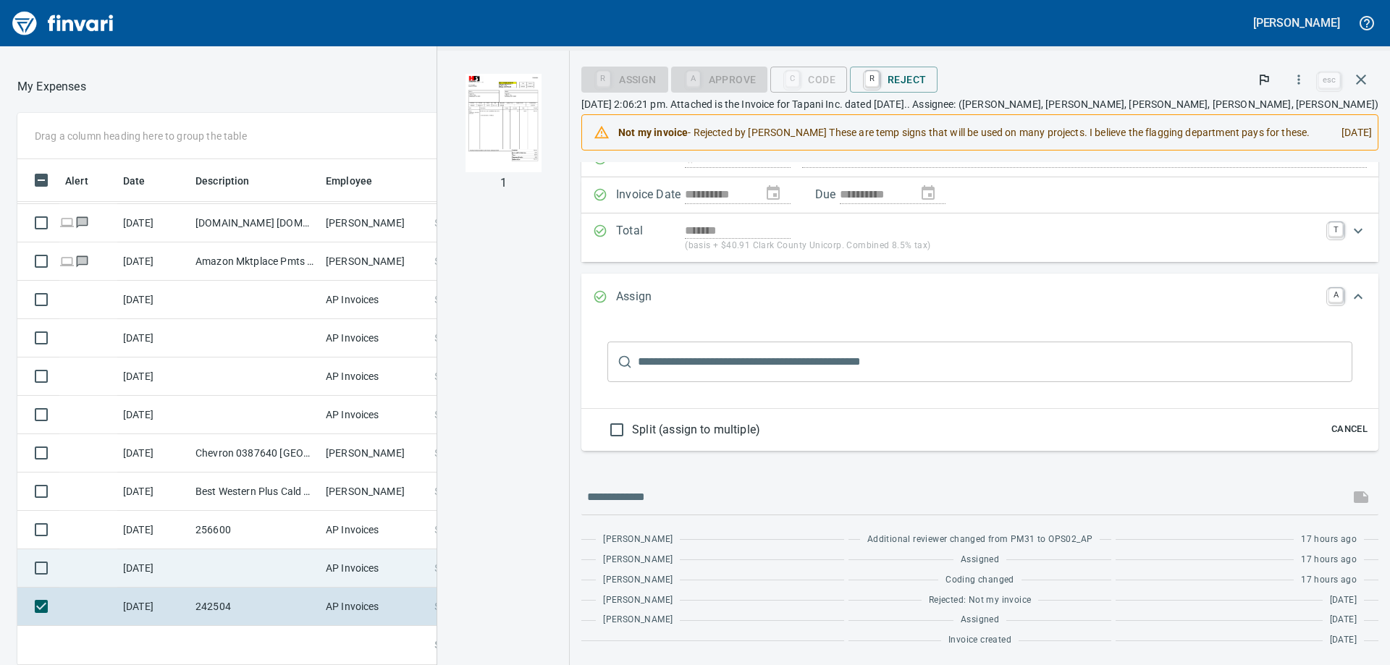
drag, startPoint x: 378, startPoint y: 601, endPoint x: 442, endPoint y: 581, distance: 66.6
click at [379, 601] on td "AP Invoices" at bounding box center [374, 607] width 109 height 38
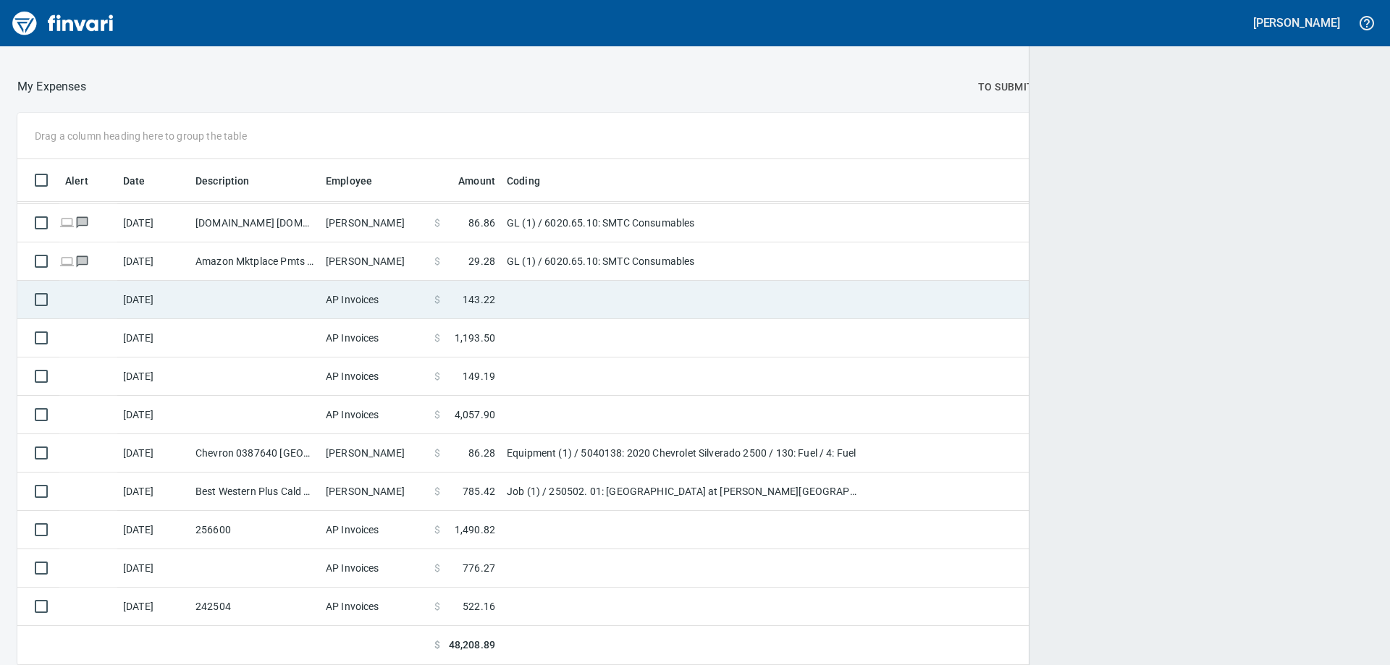
scroll to position [495, 1315]
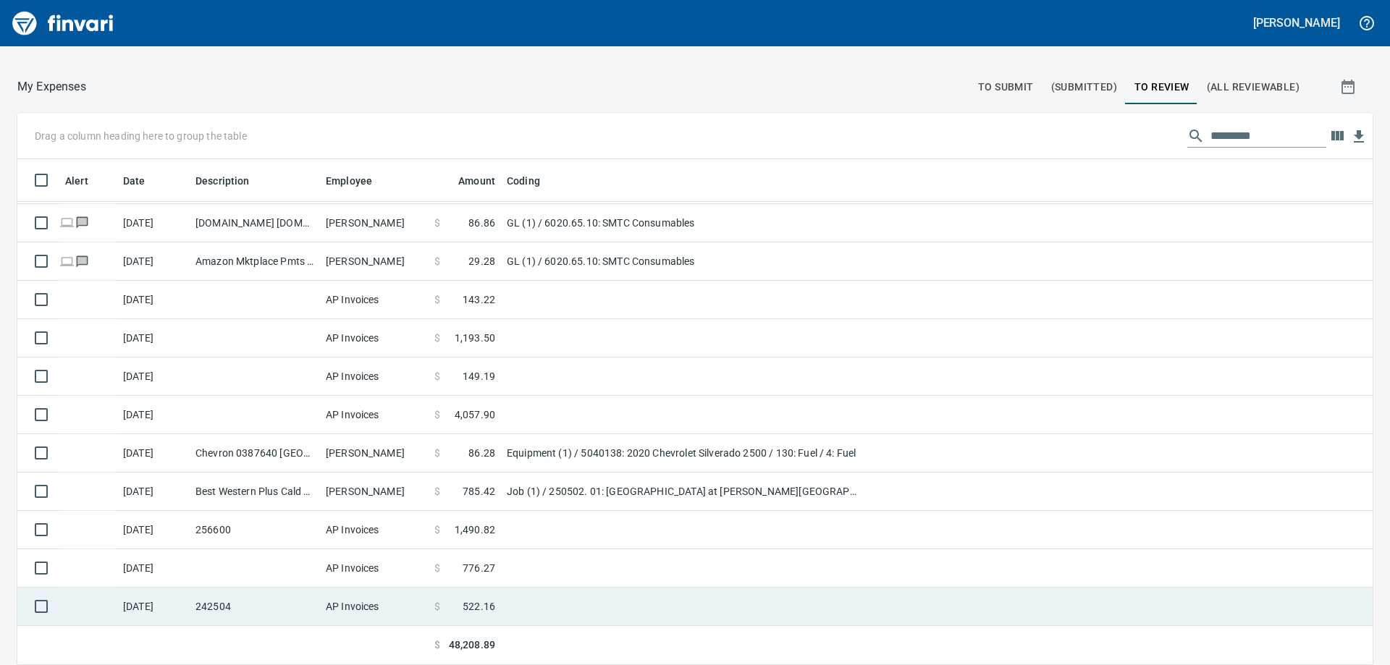
click at [497, 610] on td "$ 522.16" at bounding box center [465, 607] width 72 height 38
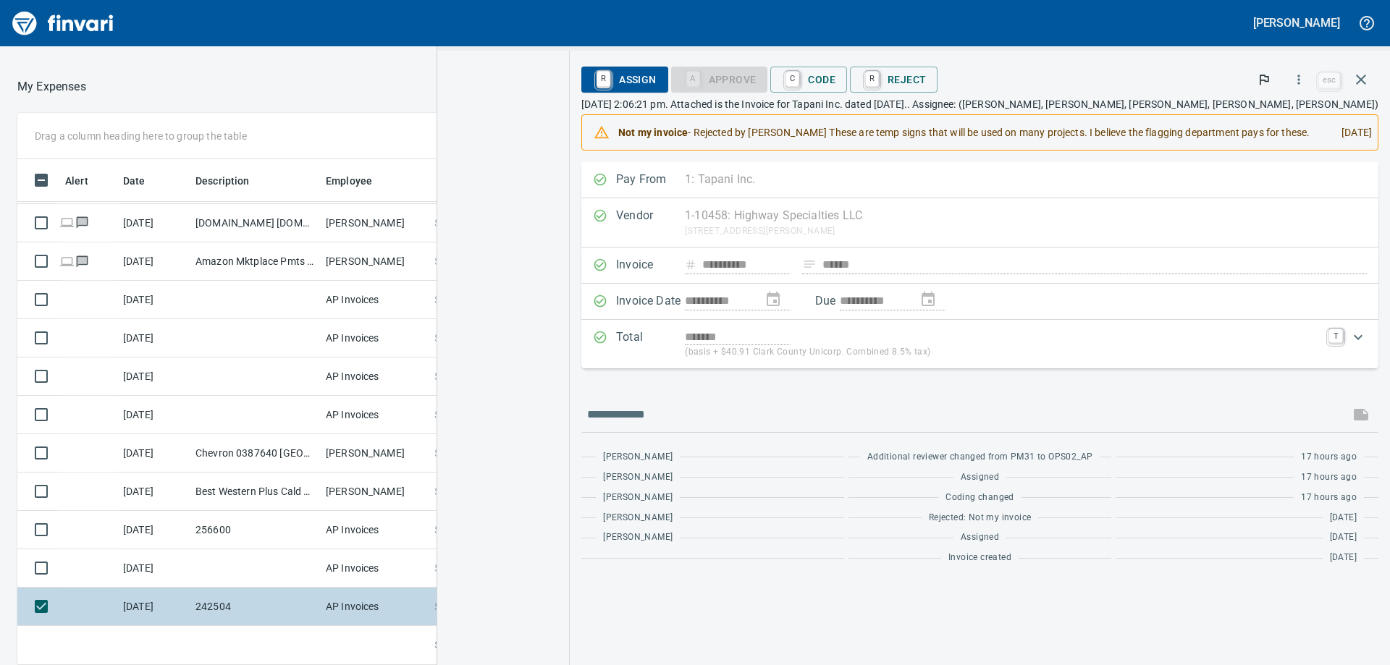
scroll to position [495, 961]
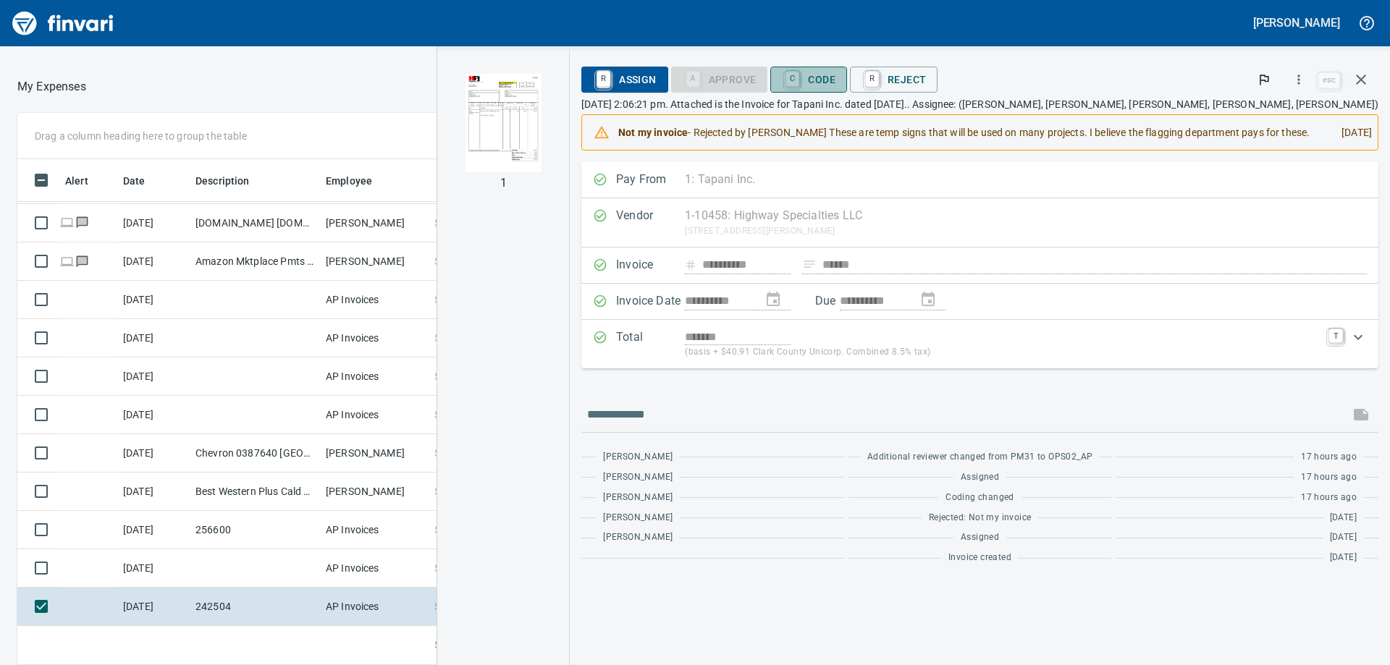
click at [835, 77] on span "C Code" at bounding box center [809, 79] width 54 height 25
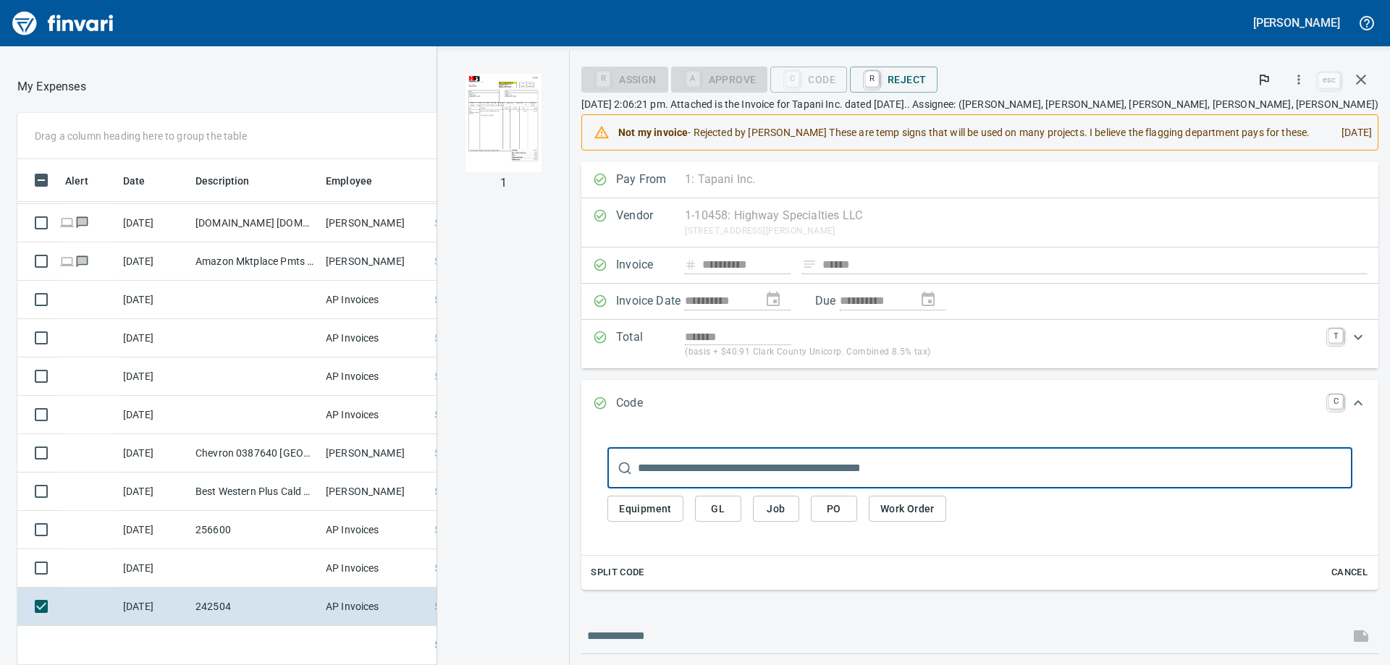
click at [881, 480] on input "text" at bounding box center [995, 468] width 715 height 41
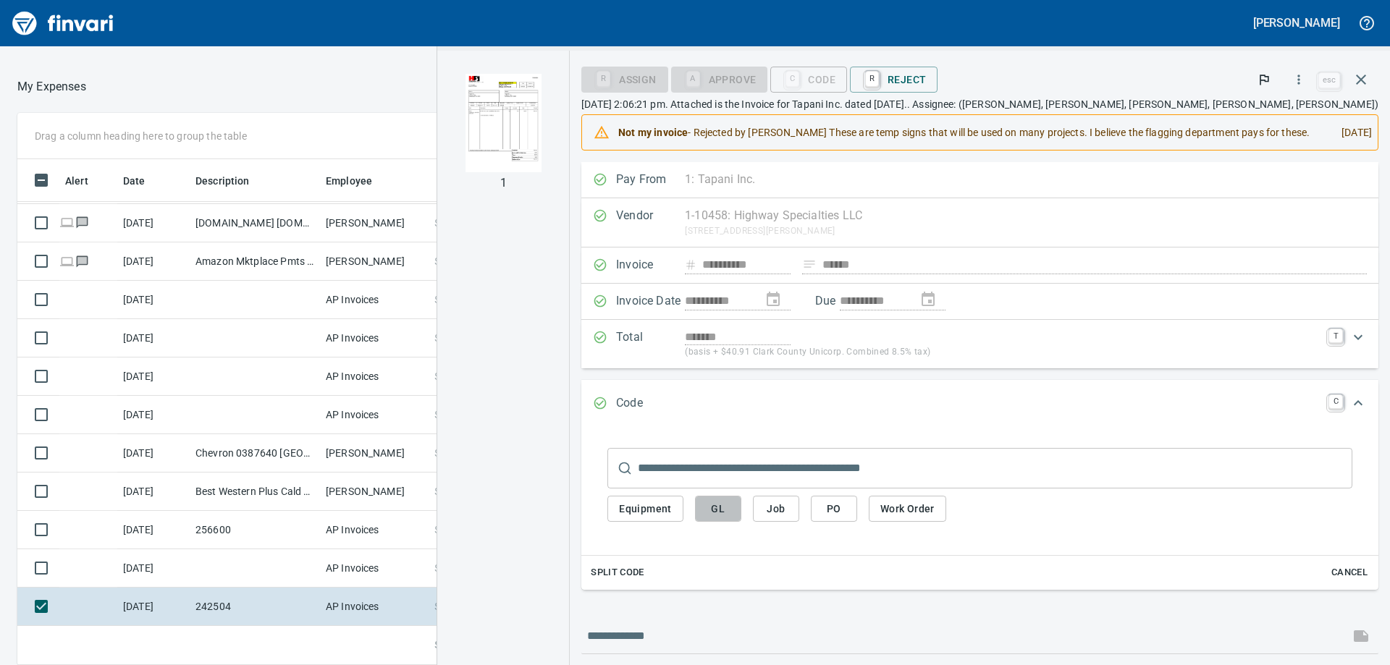
click at [741, 523] on button "GL" at bounding box center [718, 509] width 46 height 27
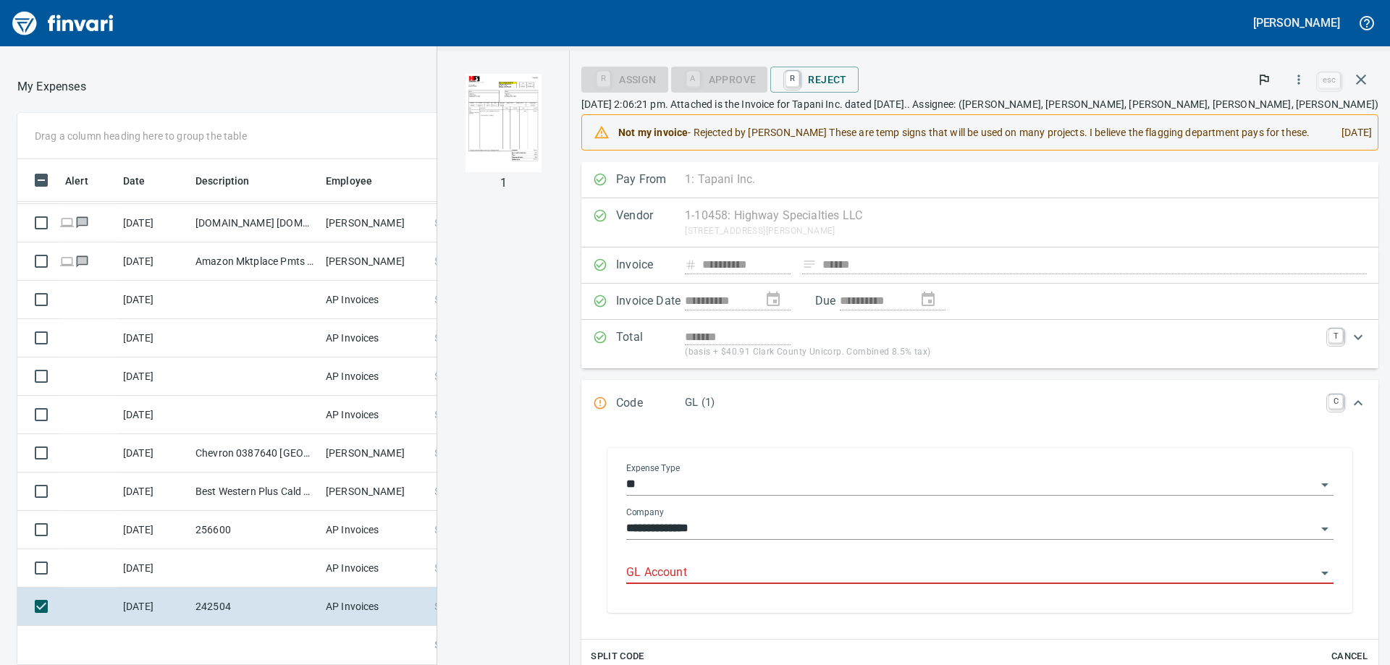
click at [868, 584] on input "GL Account" at bounding box center [971, 573] width 690 height 20
click at [960, 631] on li "6029.66.10: TC Supplies/Misc" at bounding box center [1067, 624] width 510 height 35
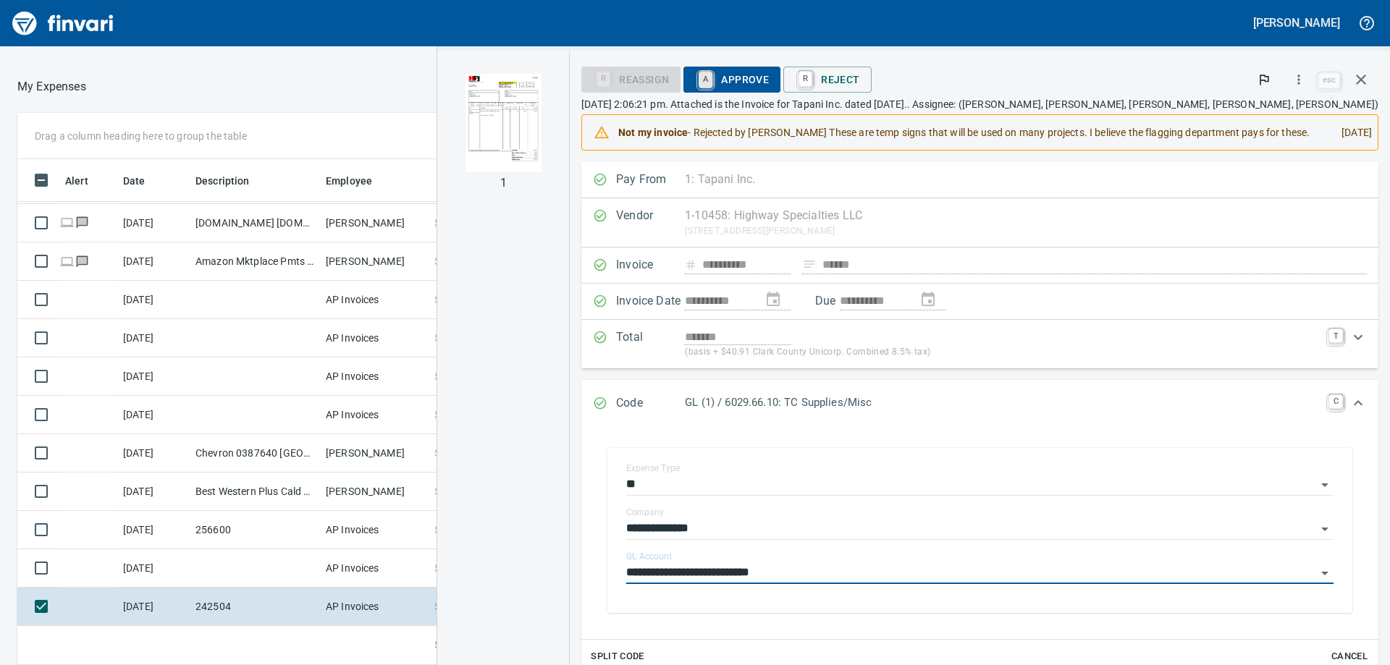
type input "**********"
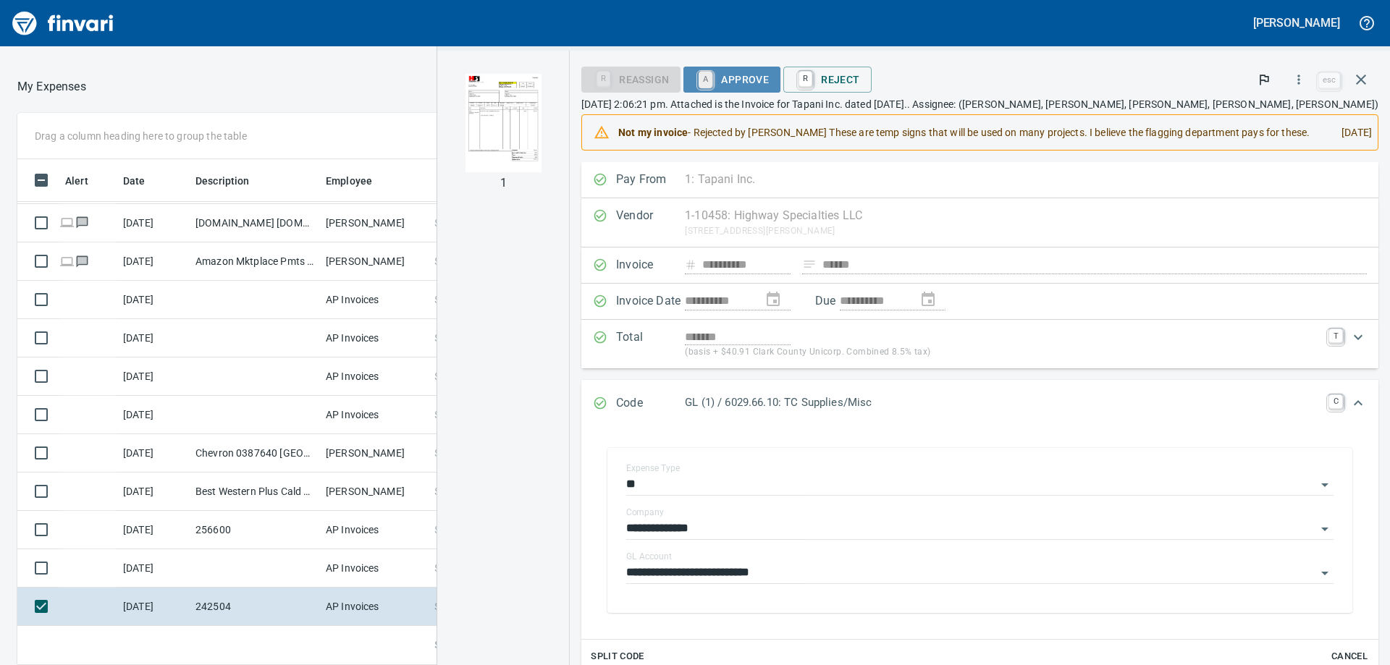
click at [712, 82] on link "A" at bounding box center [706, 80] width 14 height 16
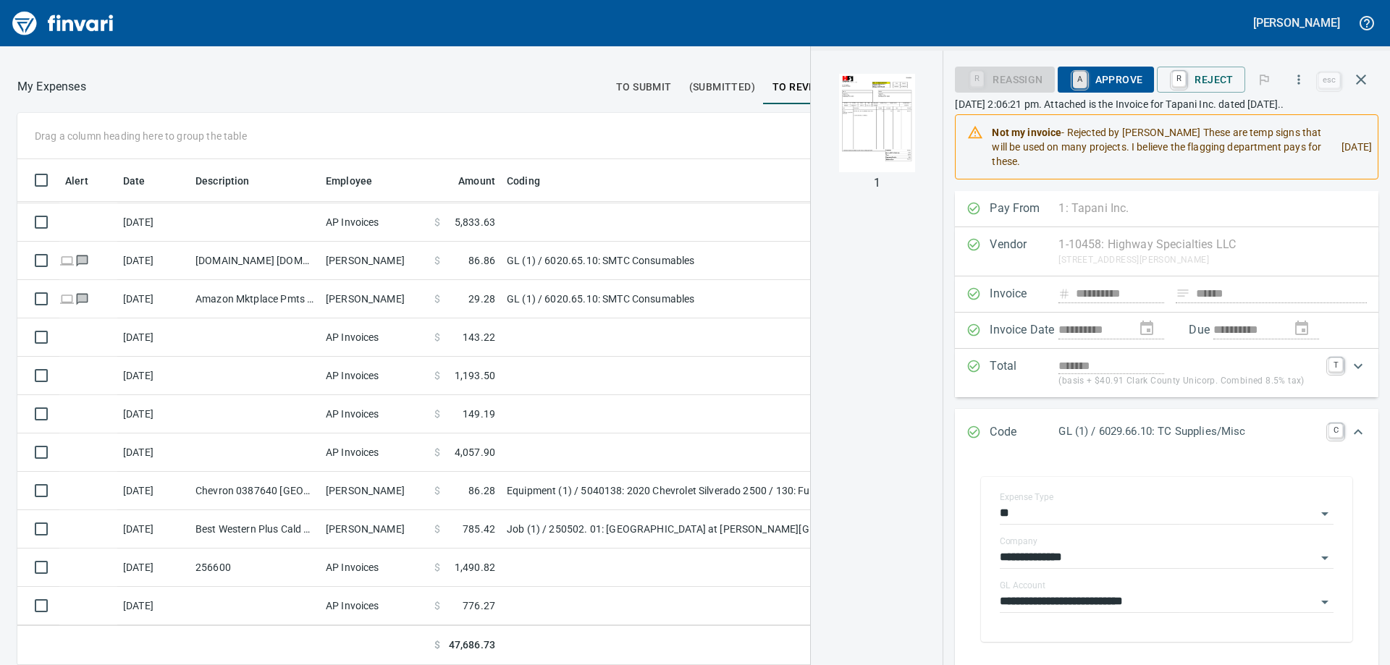
scroll to position [957, 0]
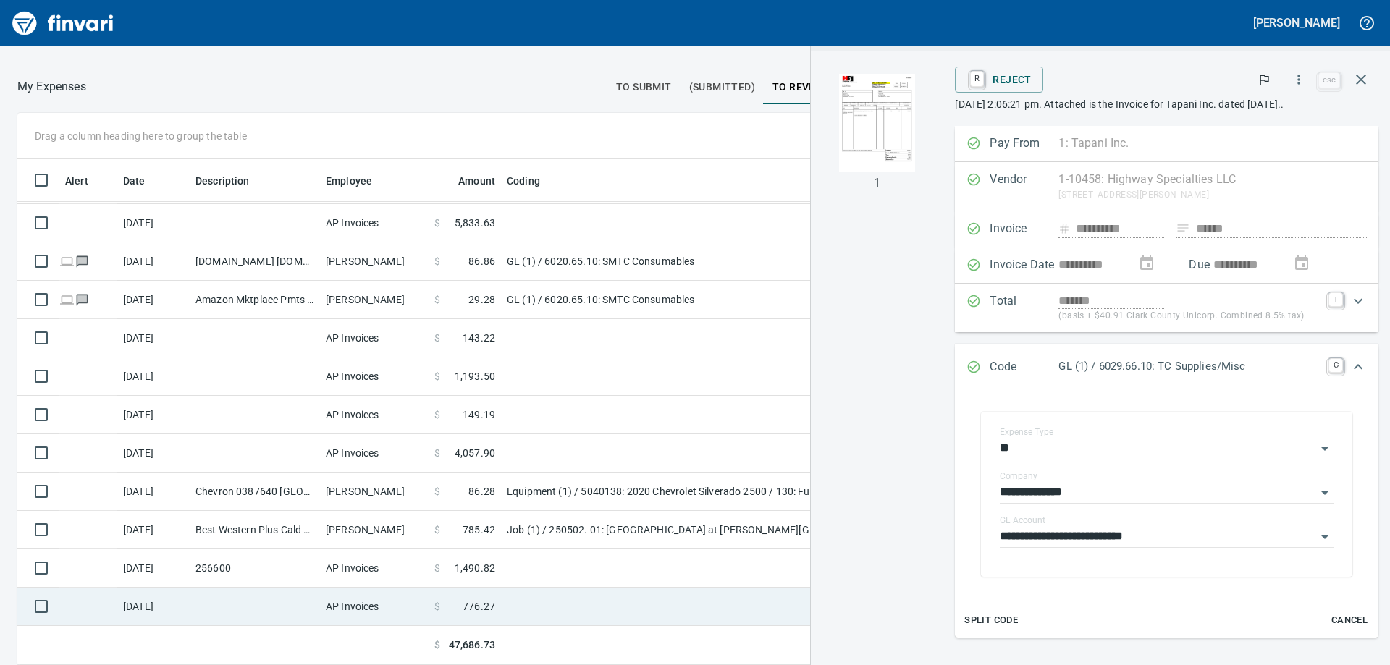
click at [242, 611] on td at bounding box center [255, 607] width 130 height 38
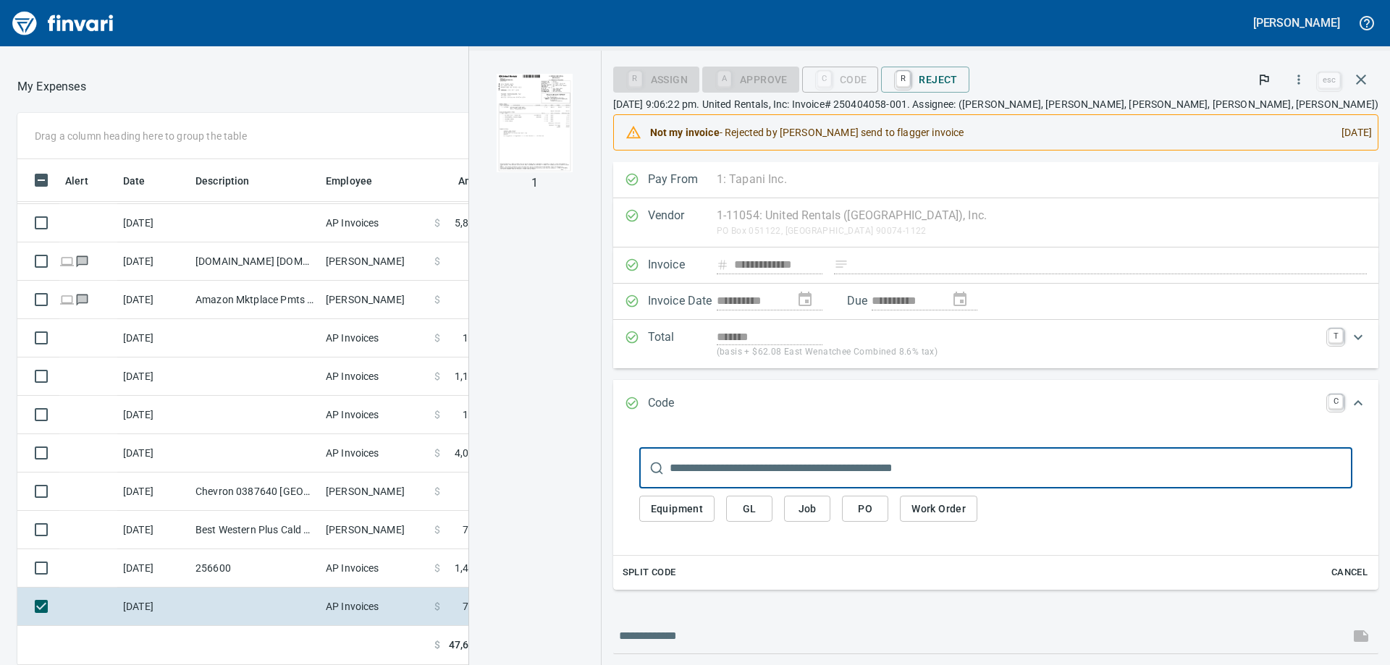
click at [573, 133] on img "button" at bounding box center [535, 123] width 76 height 98
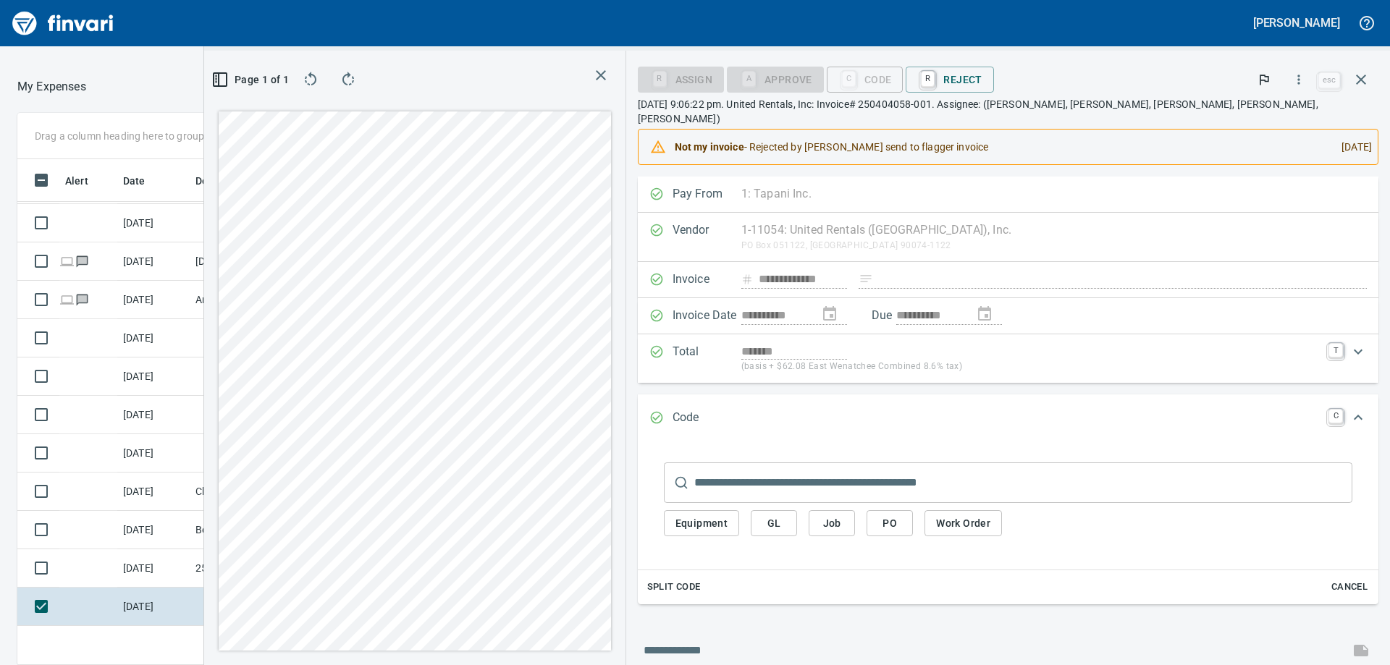
click at [843, 515] on span "Job" at bounding box center [831, 524] width 23 height 18
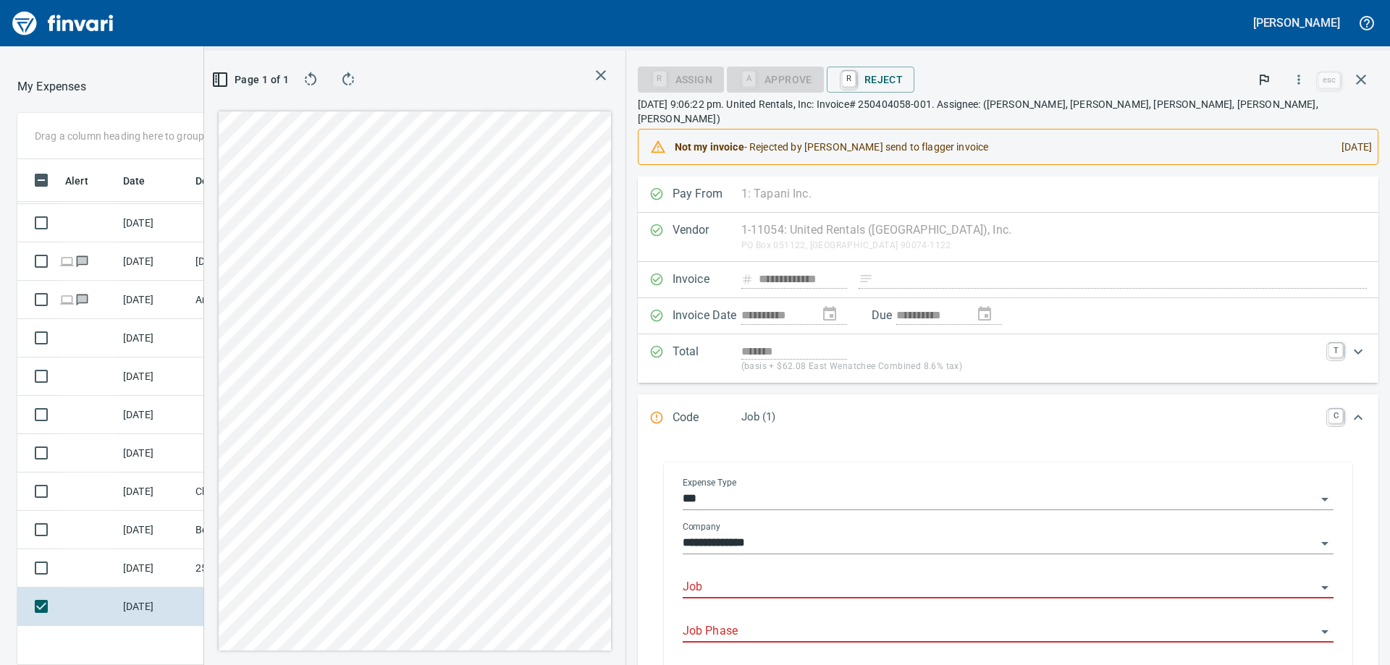
click at [904, 578] on input "Job" at bounding box center [999, 588] width 633 height 20
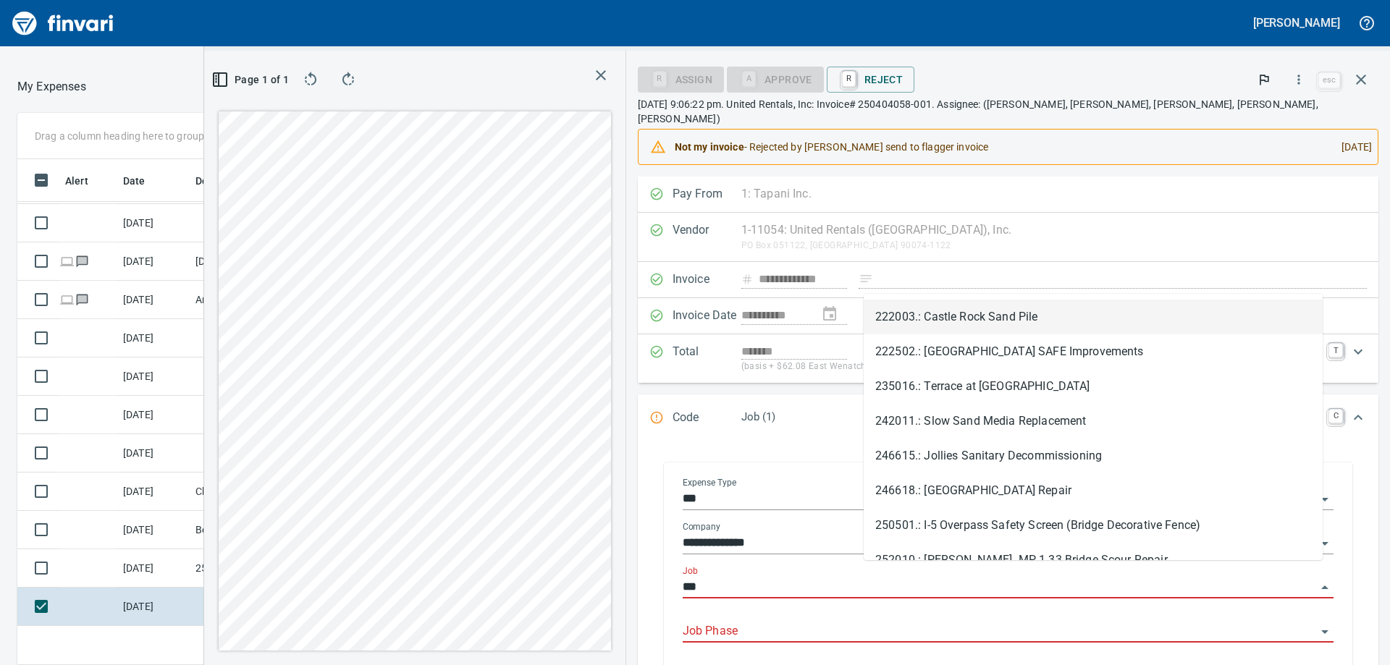
scroll to position [495, 961]
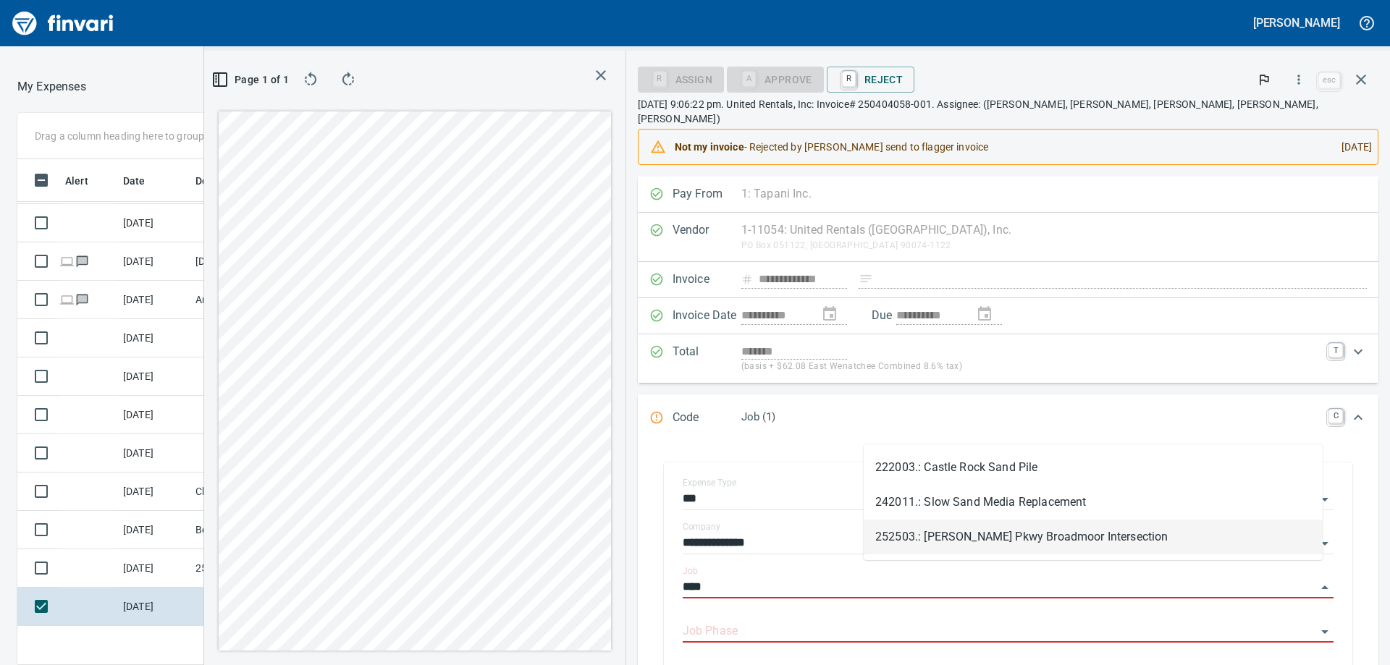
drag, startPoint x: 1002, startPoint y: 540, endPoint x: 991, endPoint y: 549, distance: 13.9
click at [1003, 539] on li "252503.: [PERSON_NAME] Pkwy Broadmoor Intersection" at bounding box center [1093, 537] width 459 height 35
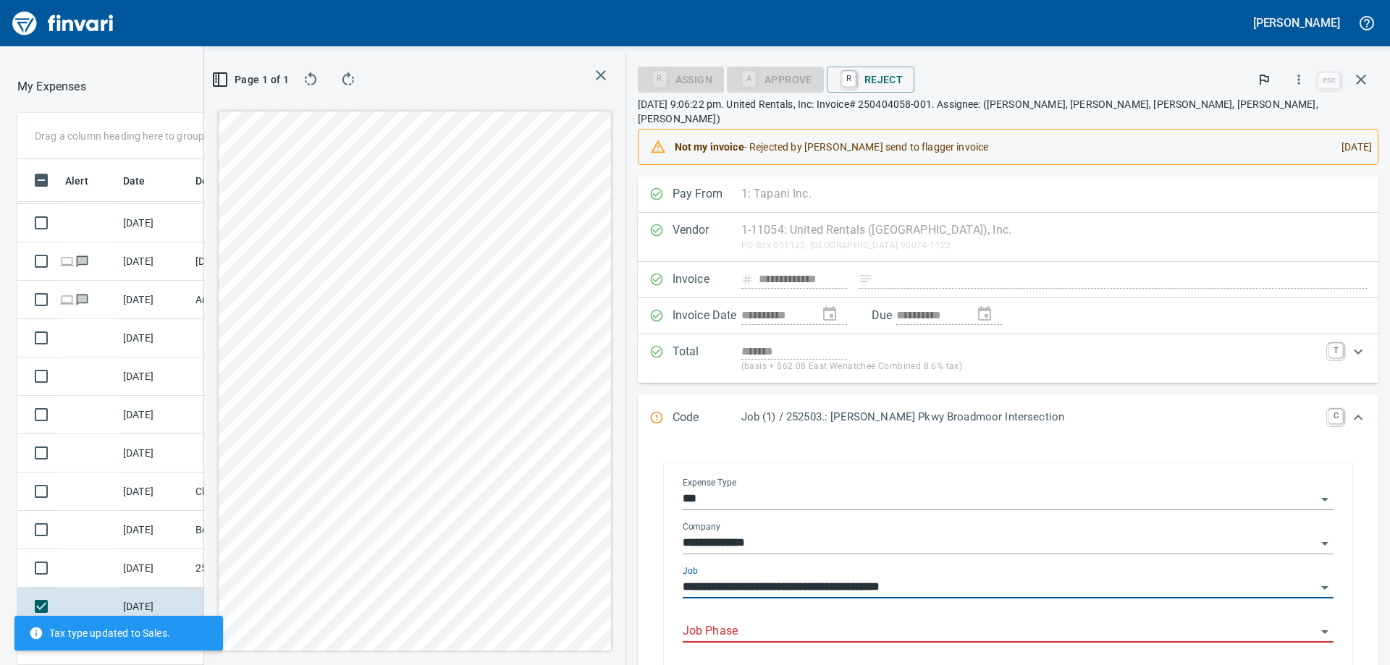
type input "**********"
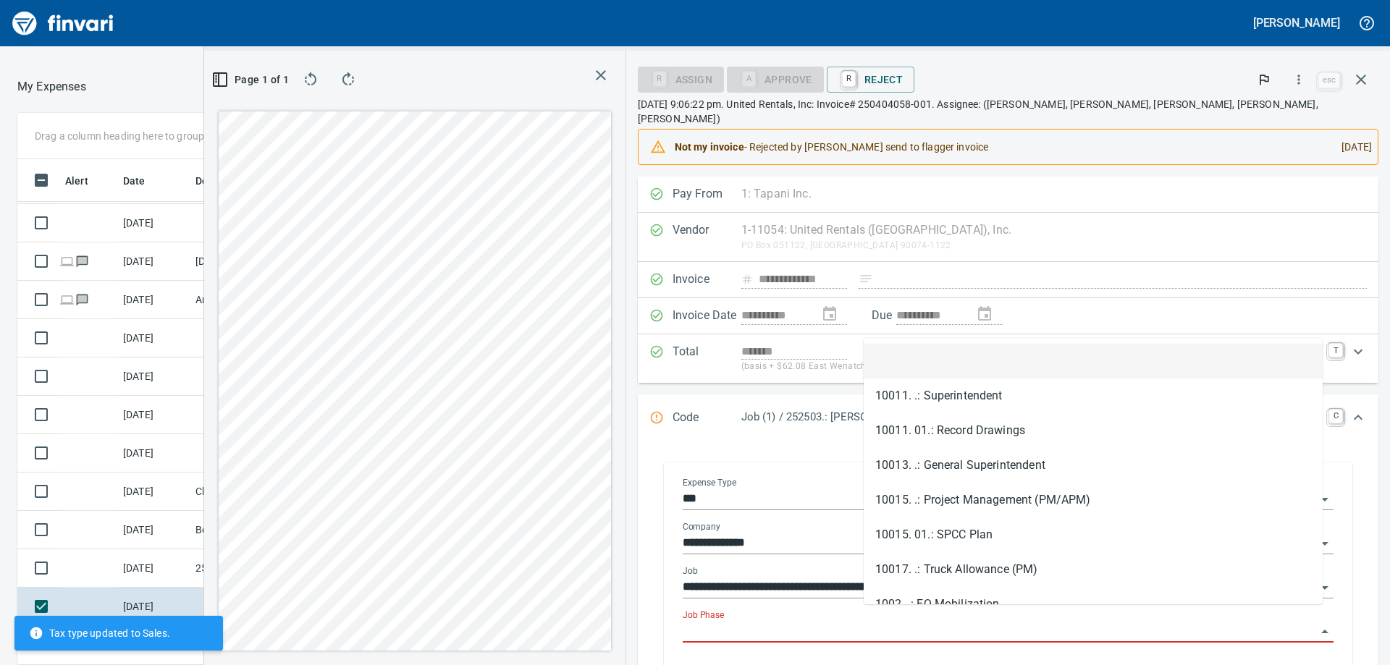
click at [959, 622] on input "Job Phase" at bounding box center [999, 632] width 633 height 20
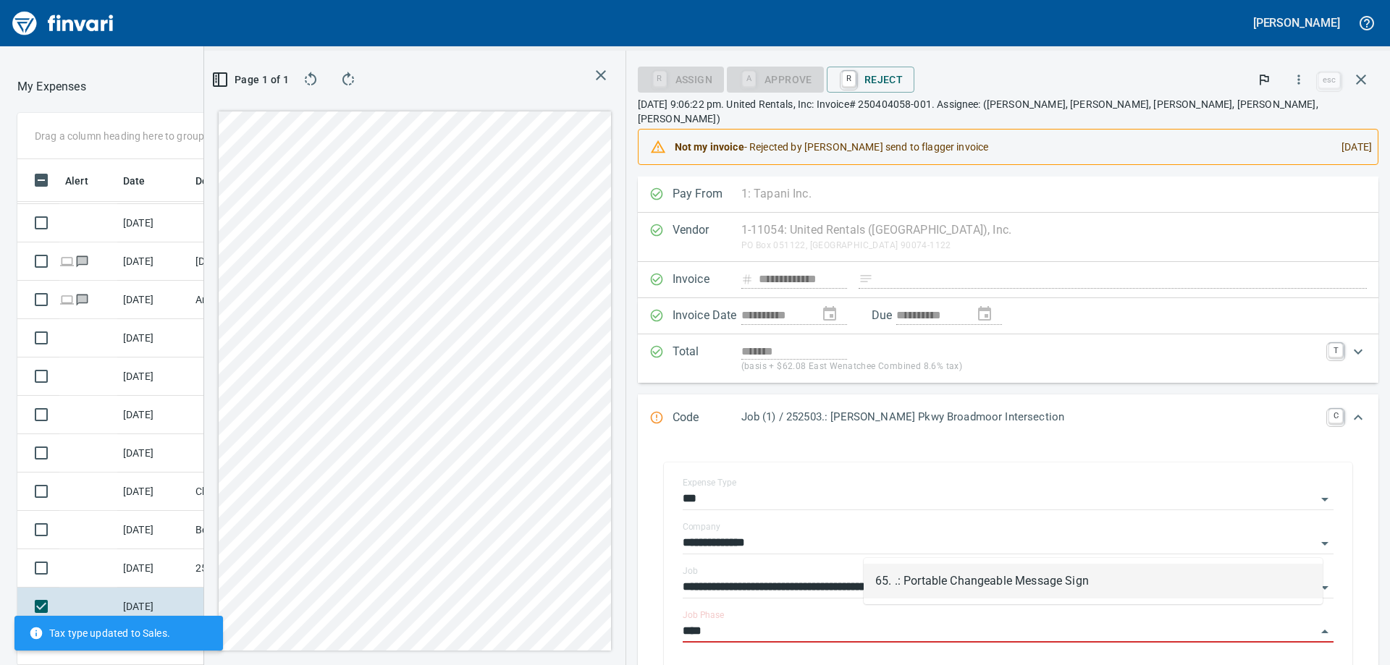
click at [989, 578] on li "65. .: Portable Changeable Message Sign" at bounding box center [1093, 581] width 459 height 35
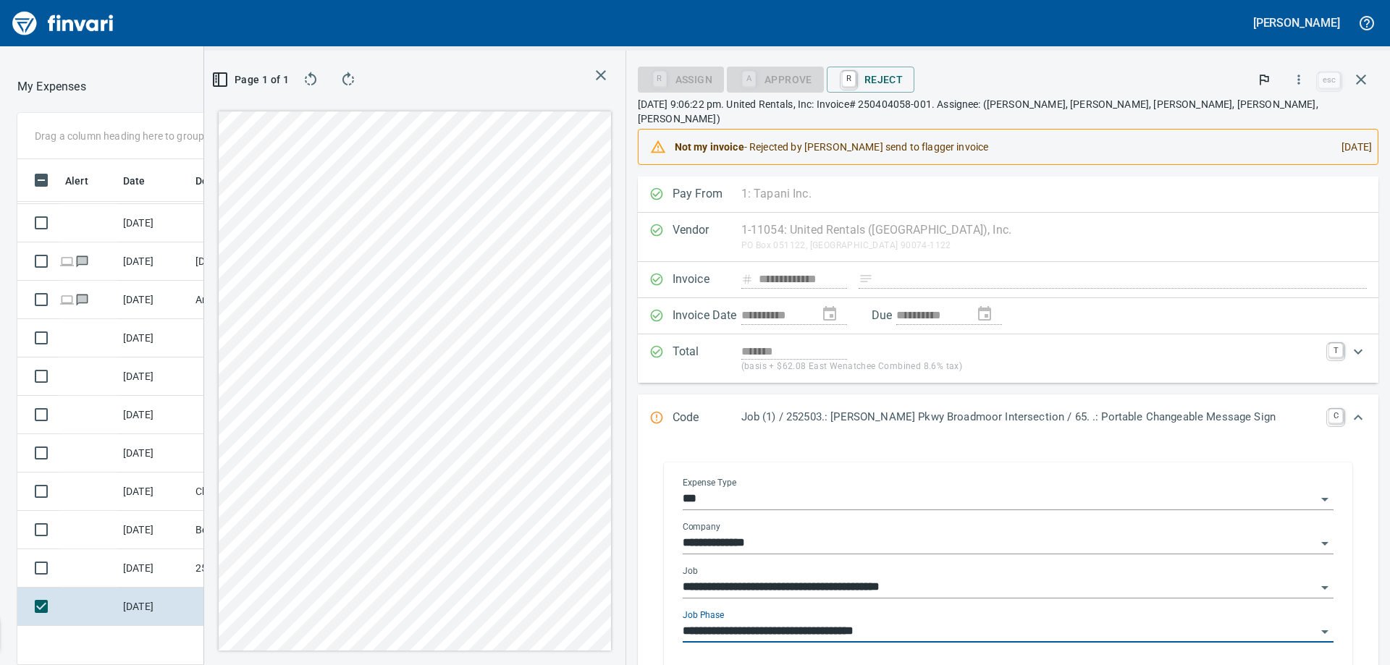
scroll to position [145, 0]
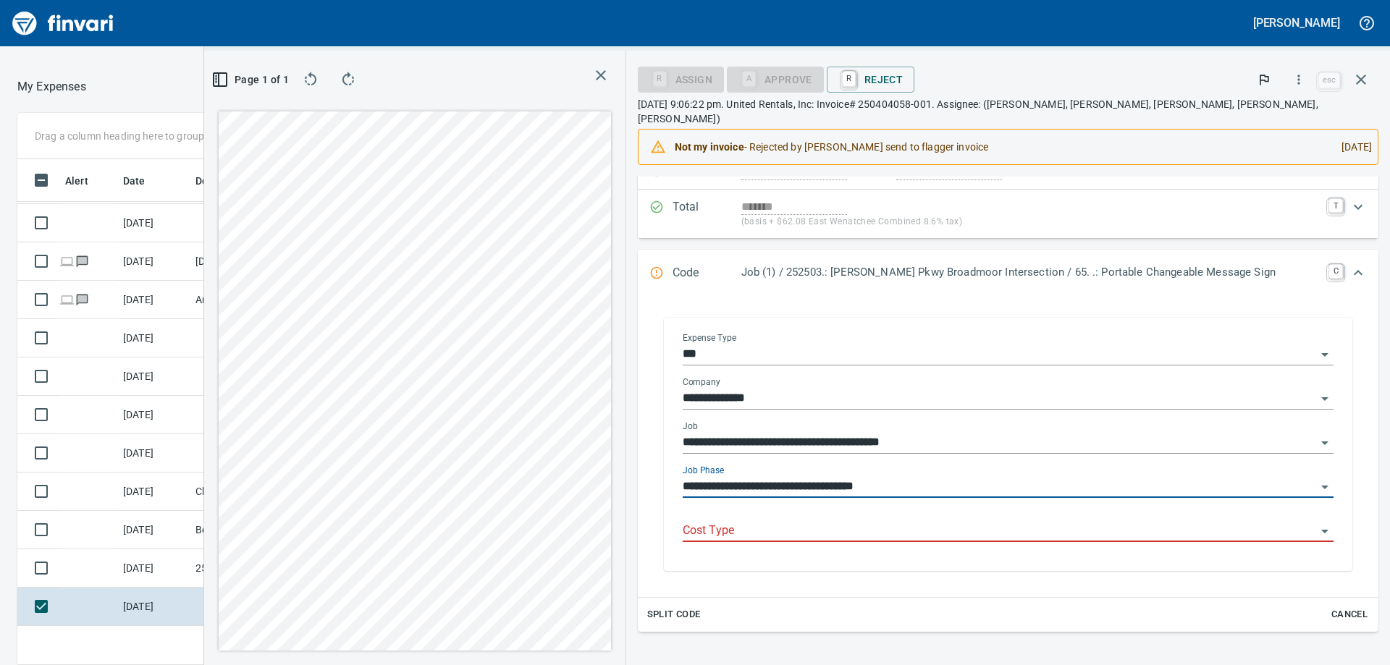
type input "**********"
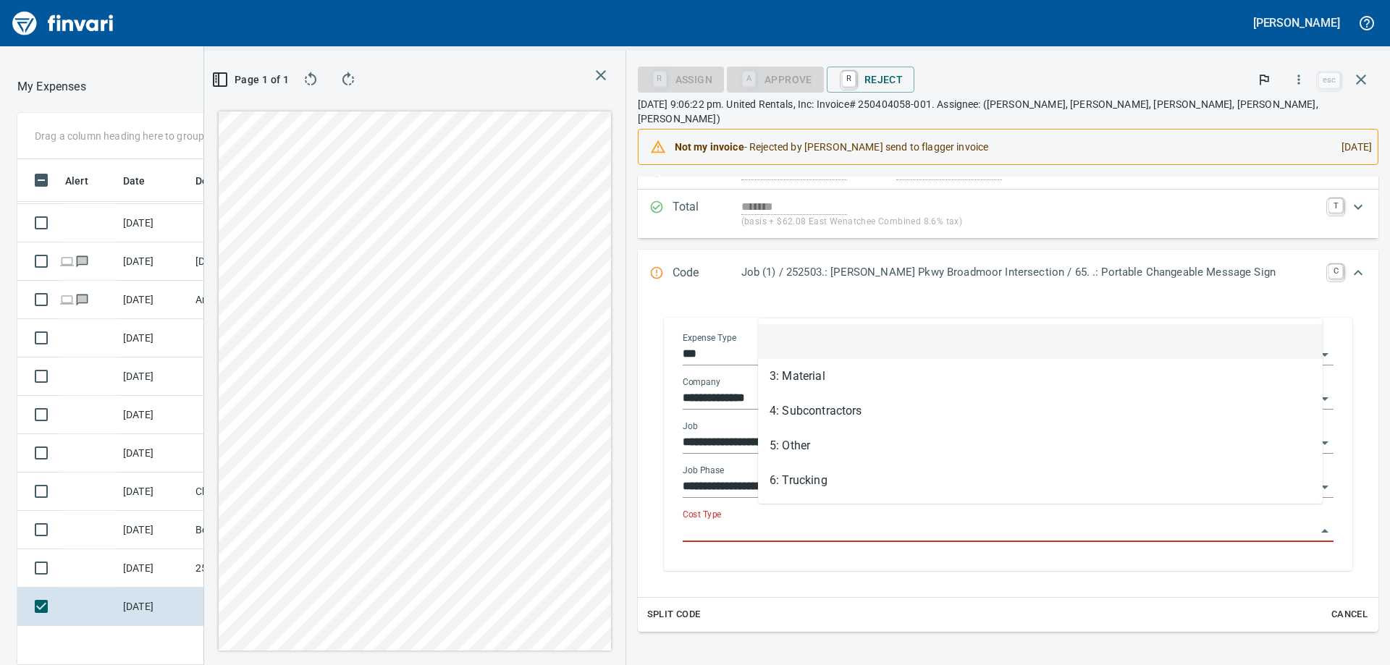
scroll to position [495, 961]
click at [762, 521] on input "Cost Type" at bounding box center [999, 531] width 633 height 20
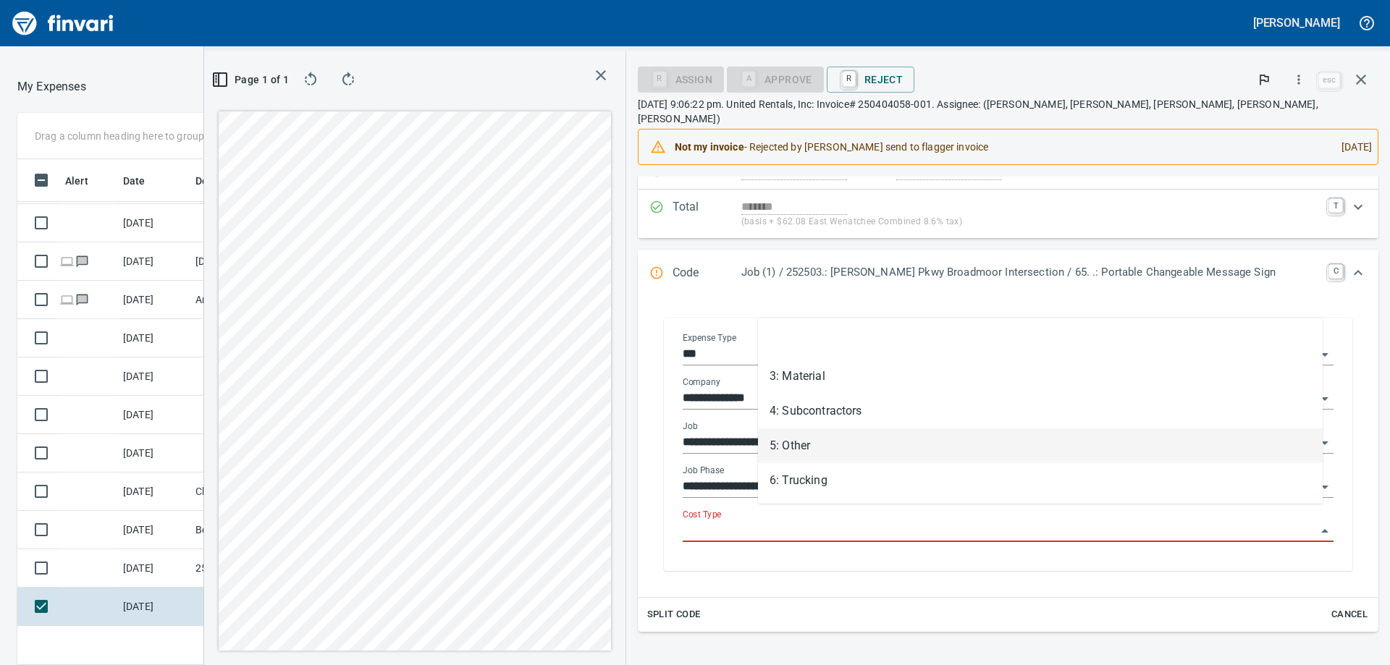
drag, startPoint x: 825, startPoint y: 446, endPoint x: 1224, endPoint y: 476, distance: 400.7
click at [826, 444] on li "5: Other" at bounding box center [1040, 446] width 565 height 35
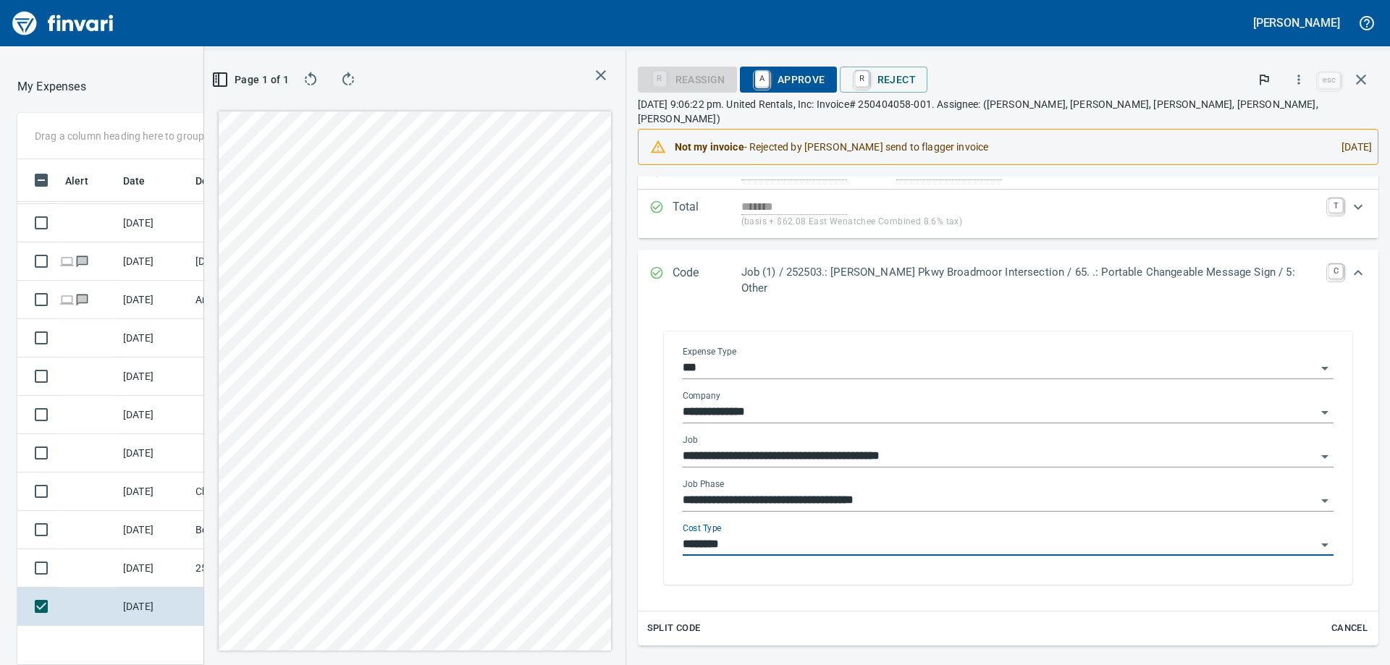
type input "********"
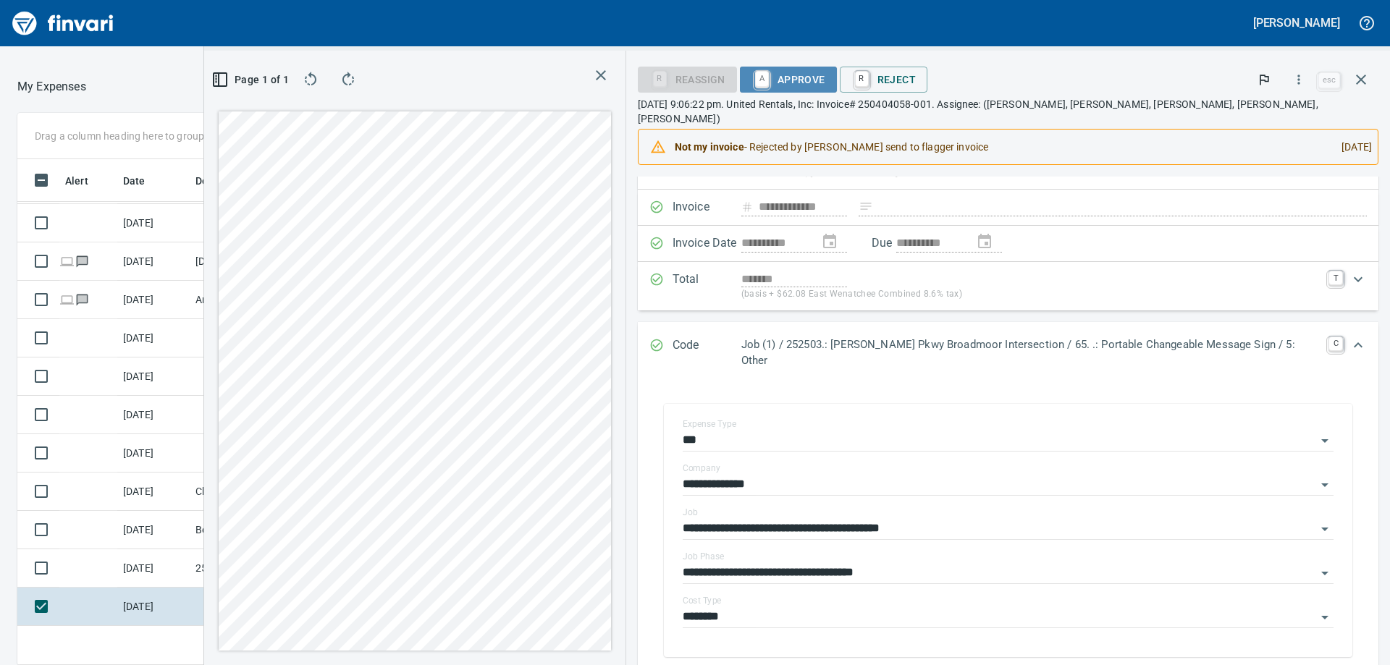
click at [825, 75] on span "A Approve" at bounding box center [788, 79] width 74 height 25
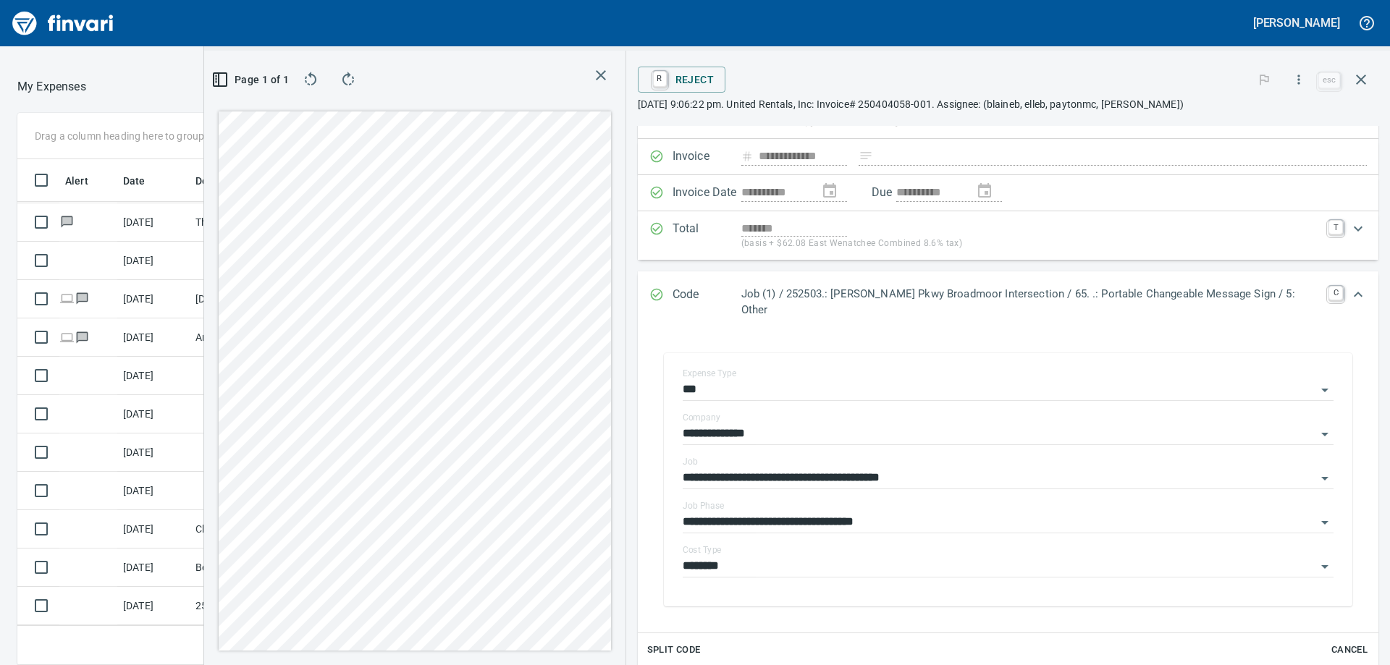
scroll to position [919, 0]
drag, startPoint x: 629, startPoint y: 74, endPoint x: 621, endPoint y: 77, distance: 8.7
click at [610, 74] on icon "button" at bounding box center [600, 75] width 17 height 17
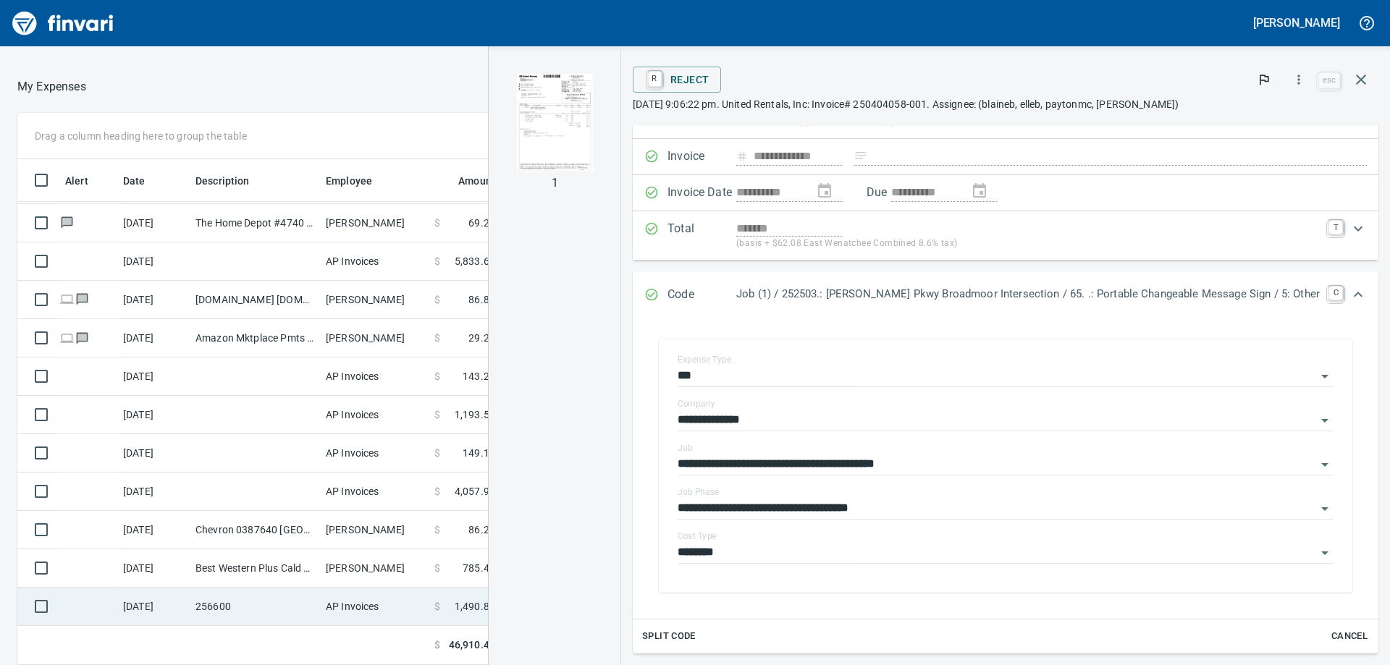
click at [405, 605] on td "AP Invoices" at bounding box center [374, 607] width 109 height 38
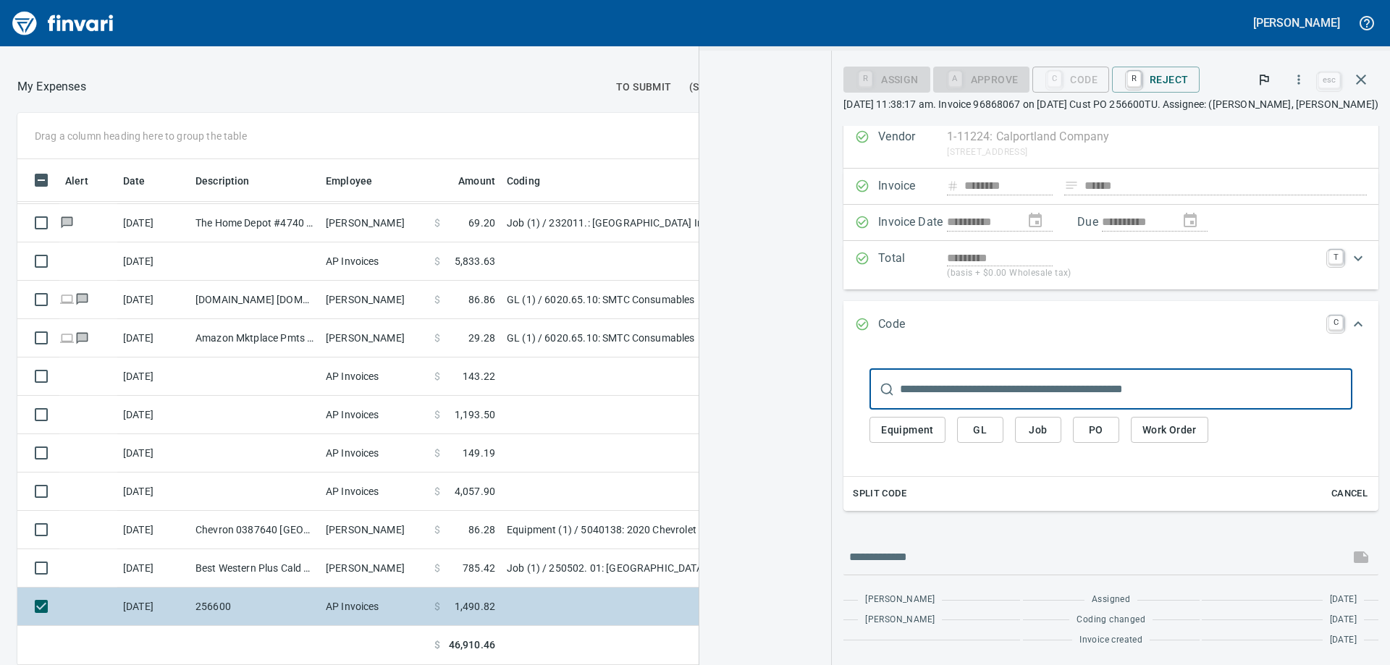
scroll to position [43, 0]
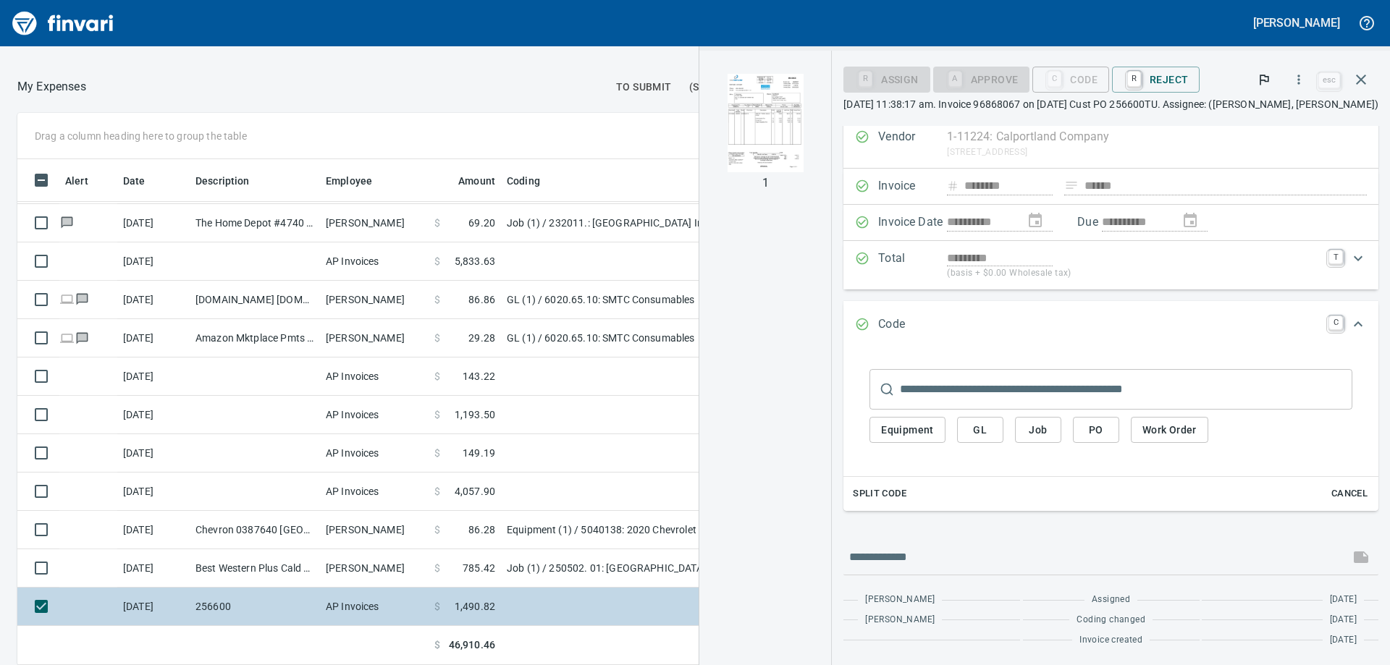
click at [406, 605] on td "AP Invoices" at bounding box center [374, 607] width 109 height 38
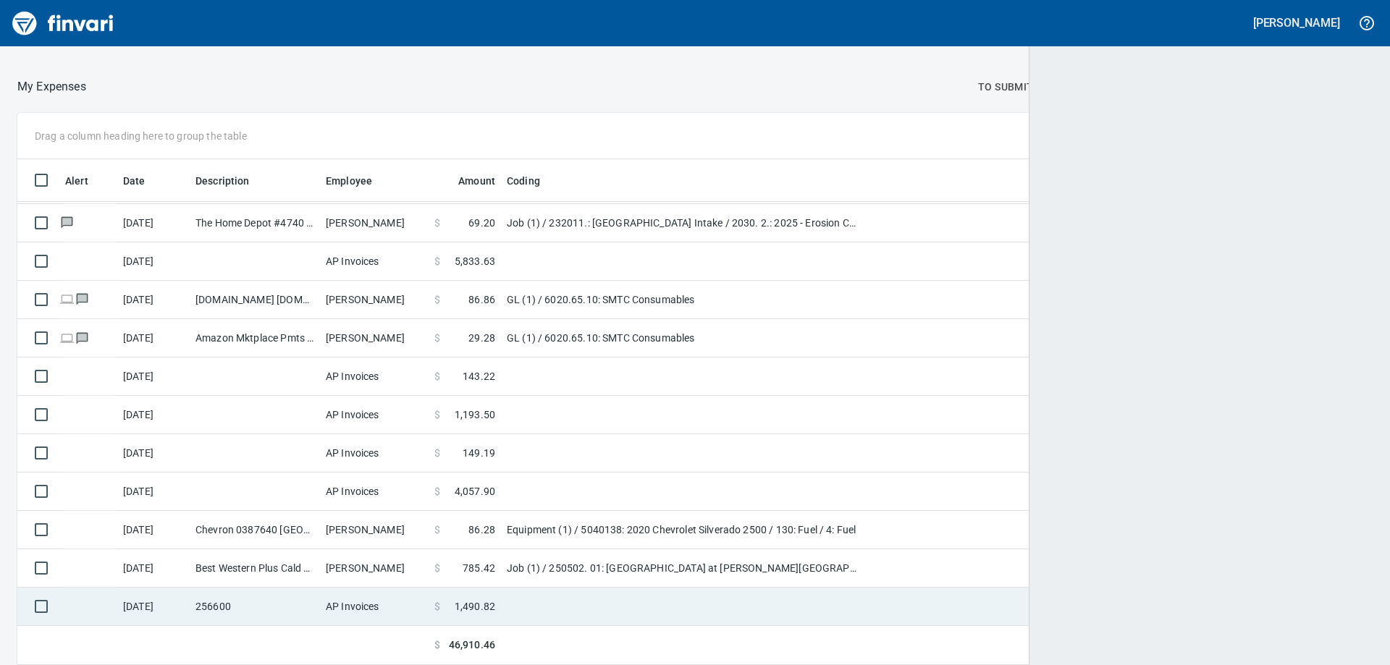
scroll to position [495, 1322]
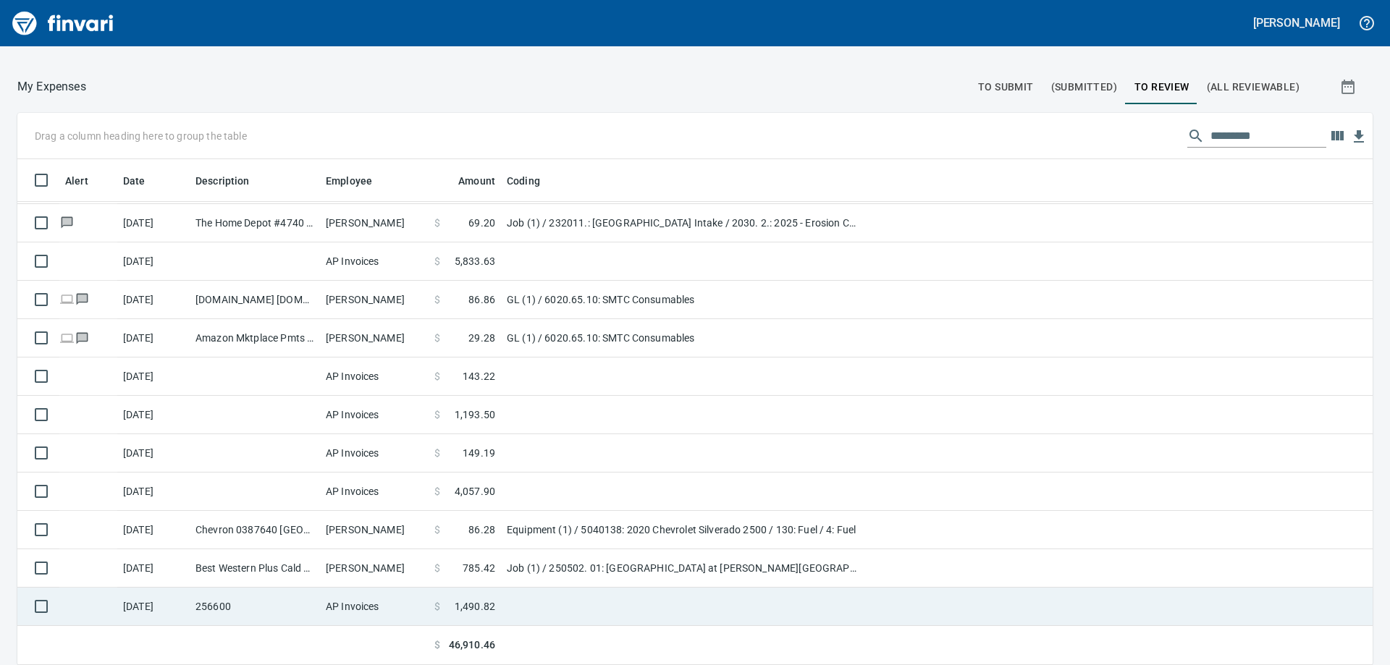
click at [346, 596] on td "AP Invoices" at bounding box center [374, 607] width 109 height 38
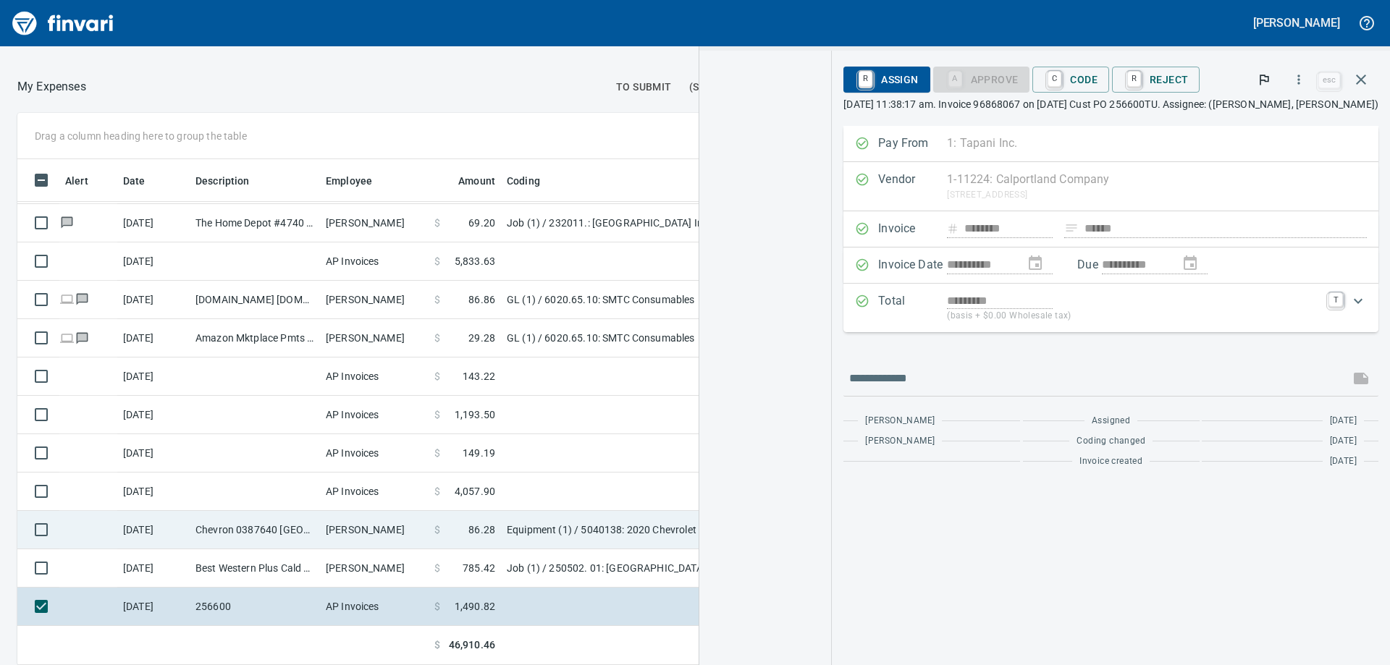
scroll to position [495, 961]
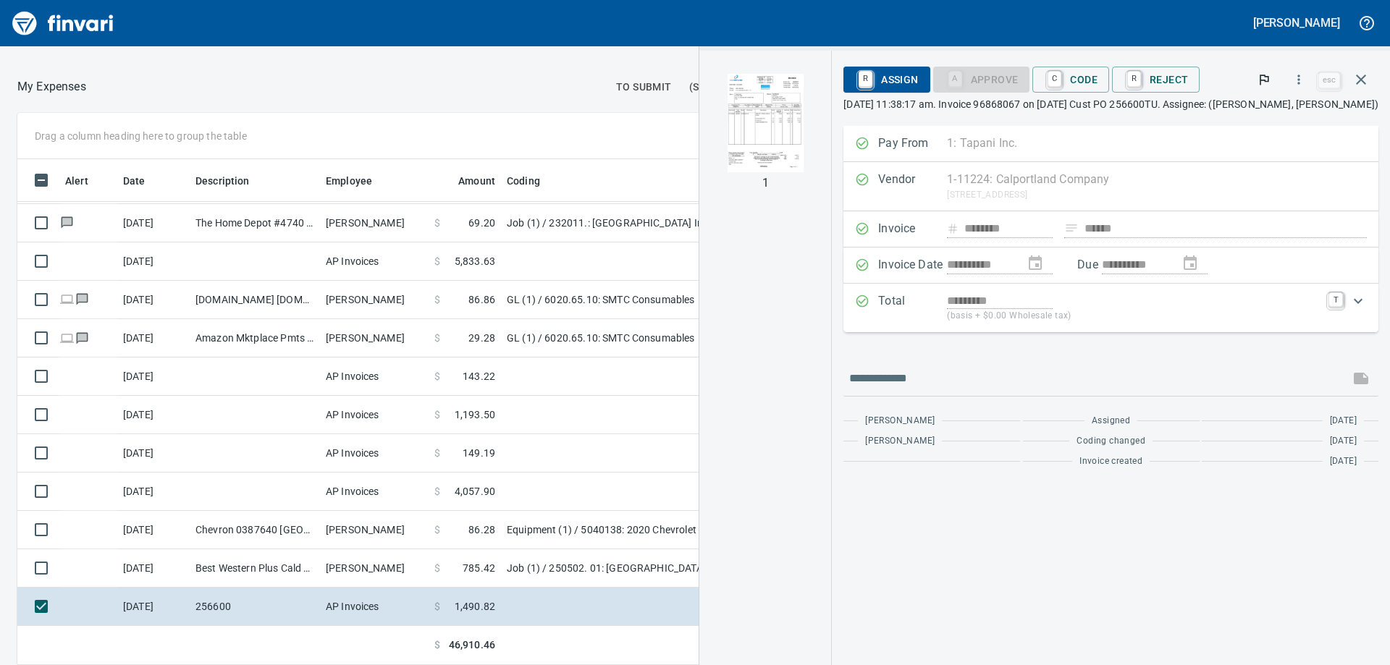
click at [775, 109] on img "button" at bounding box center [766, 123] width 76 height 98
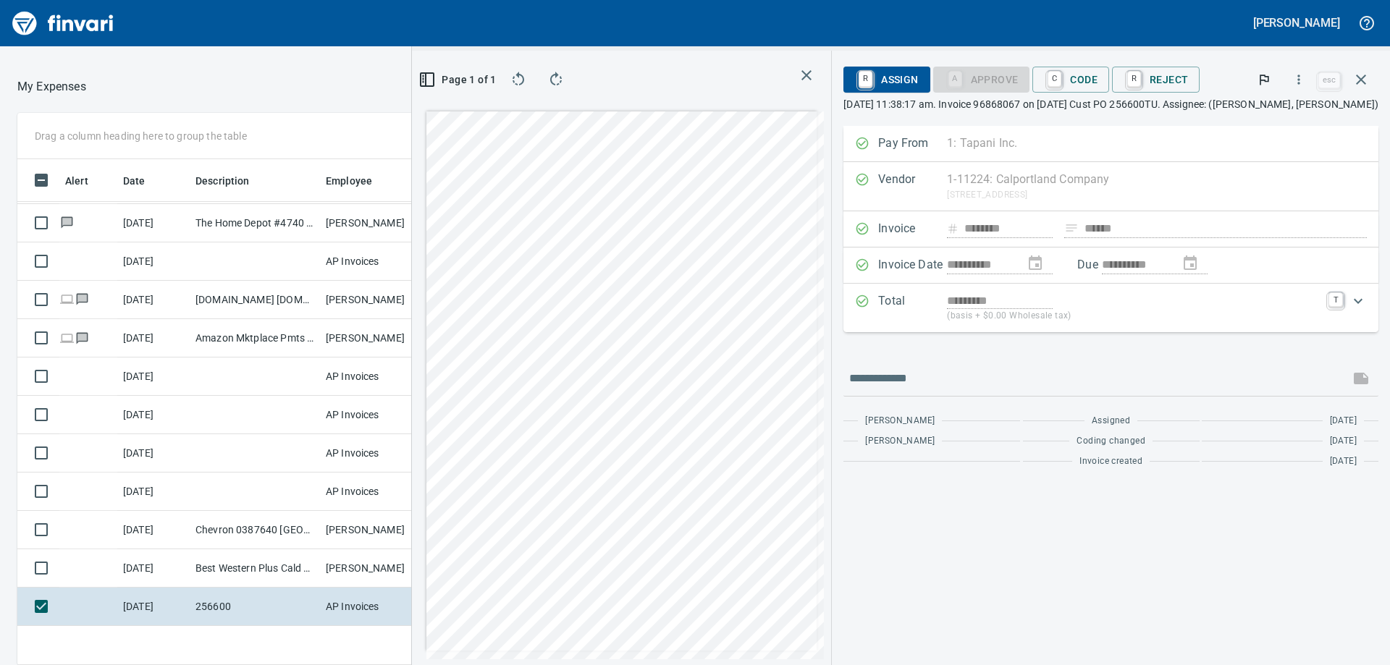
click at [775, 109] on div "1 Page 1 of 1" at bounding box center [622, 358] width 420 height 615
click at [250, 501] on td at bounding box center [255, 492] width 130 height 38
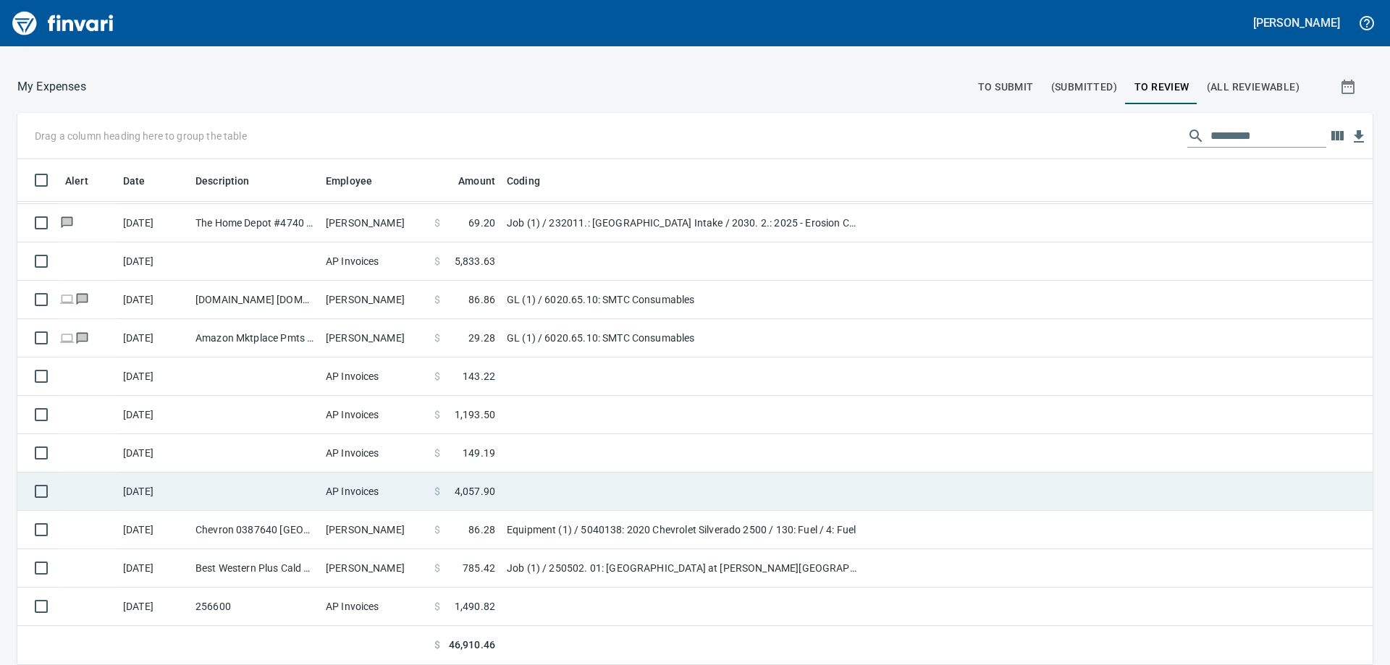
scroll to position [495, 1323]
click at [374, 491] on td "AP Invoices" at bounding box center [374, 492] width 109 height 38
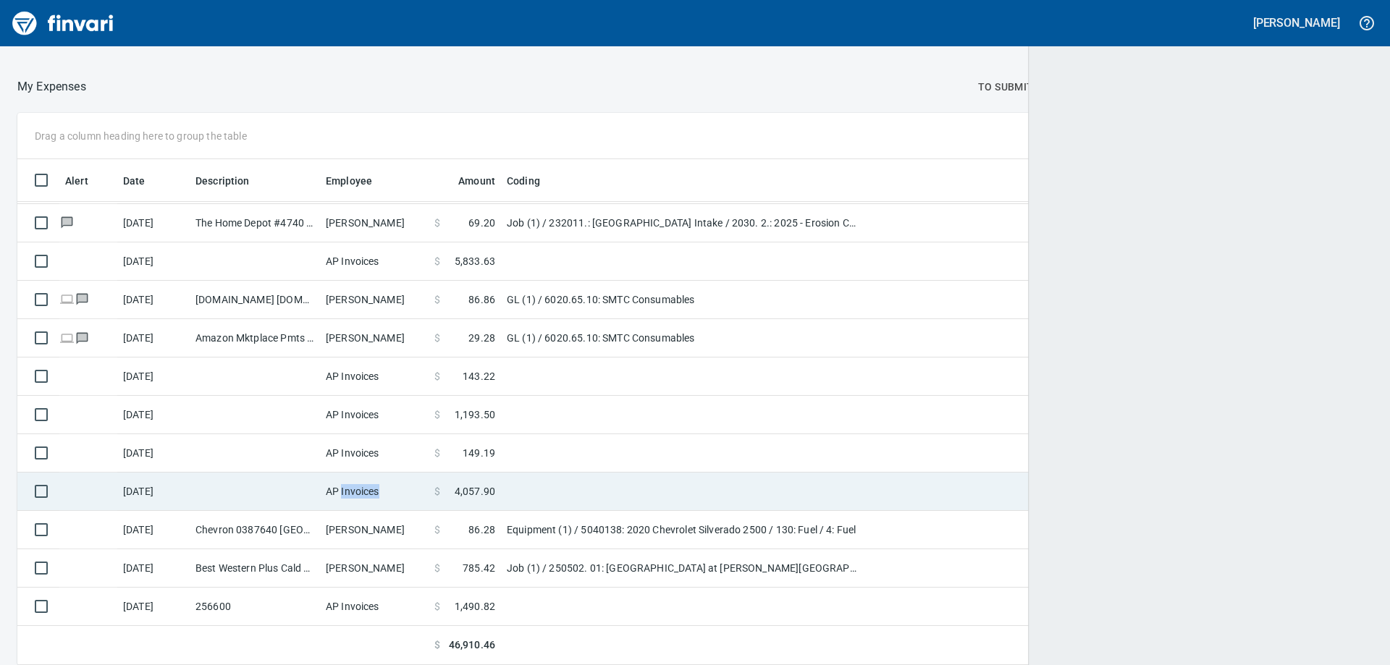
scroll to position [1, 1]
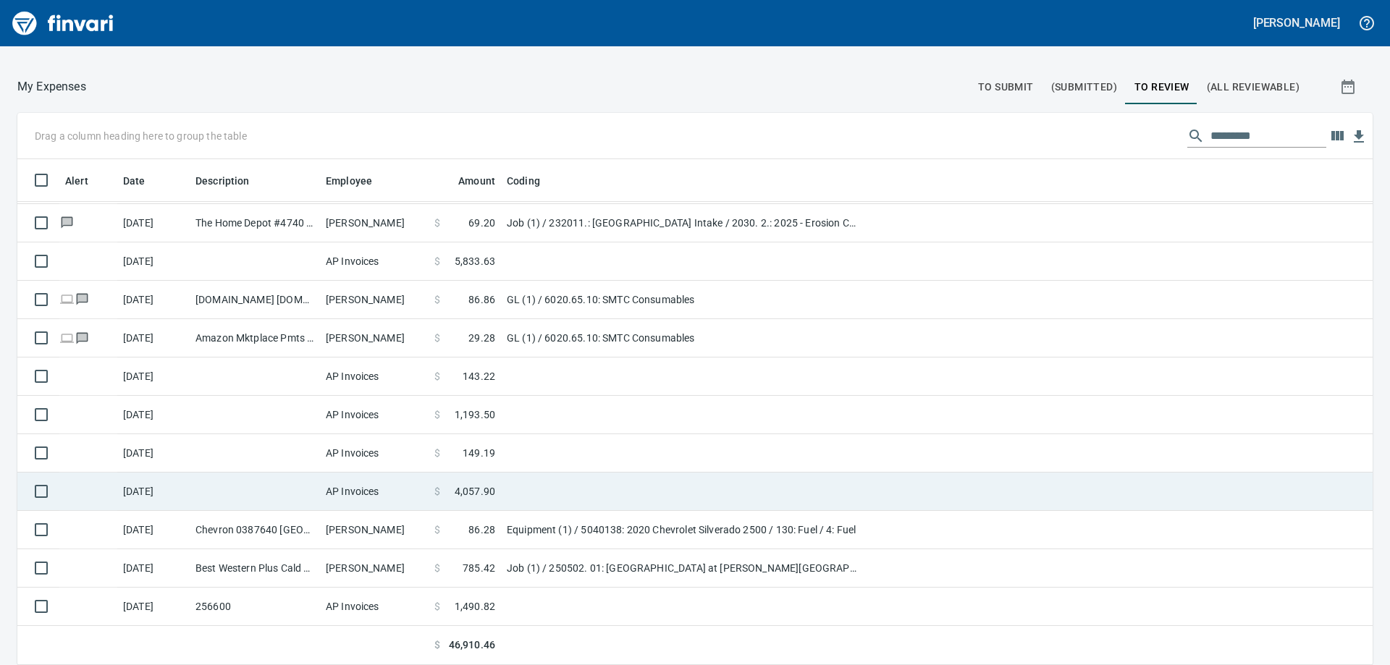
click at [256, 495] on td at bounding box center [255, 492] width 130 height 38
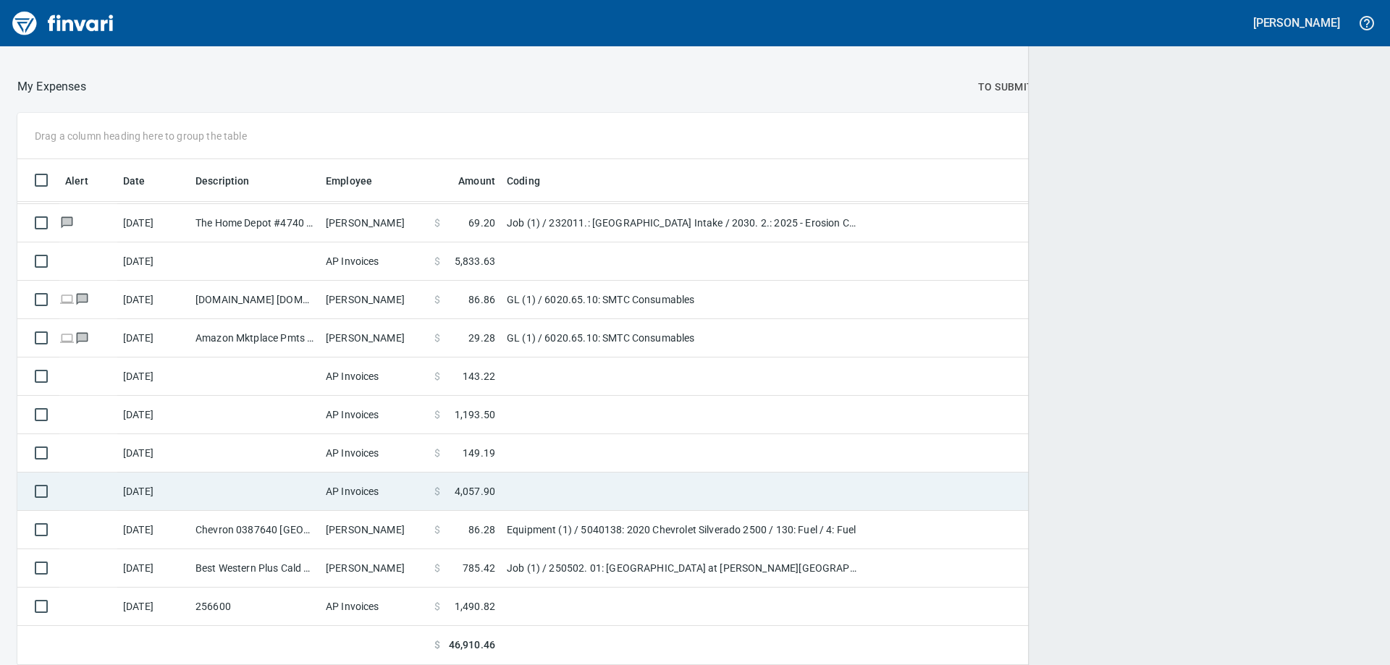
scroll to position [1, 1]
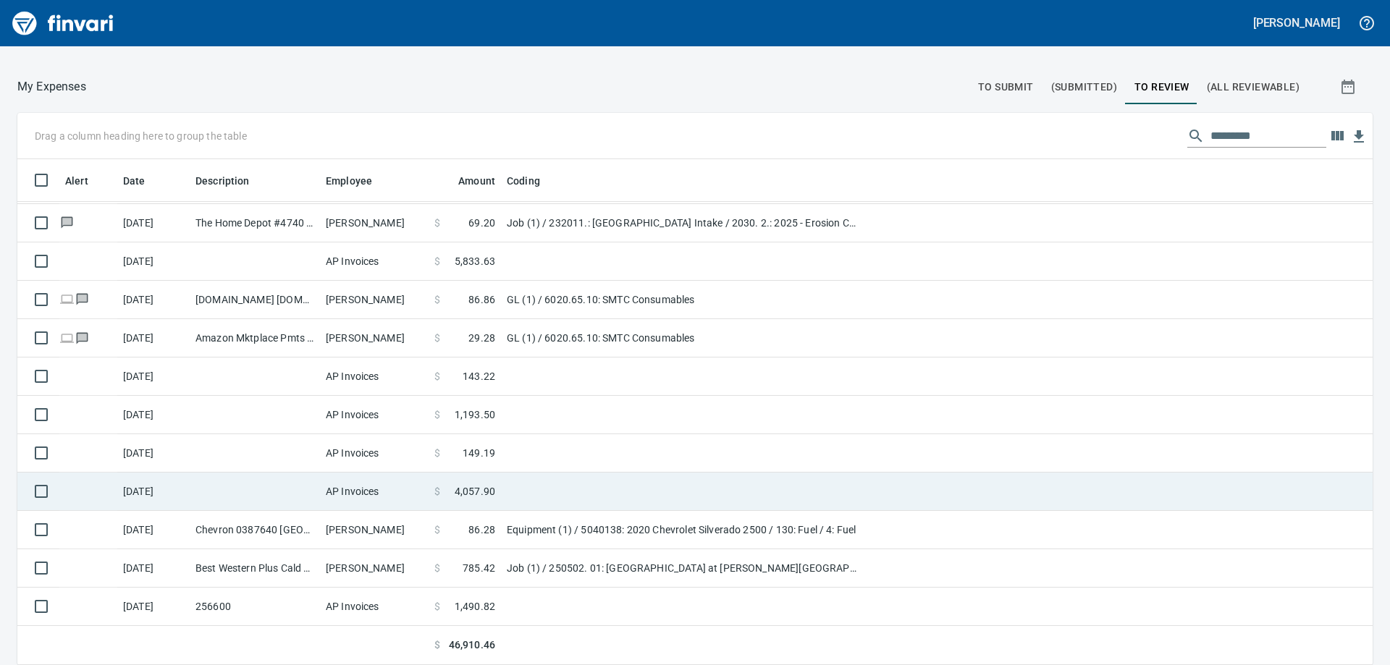
click at [256, 495] on td at bounding box center [255, 492] width 130 height 38
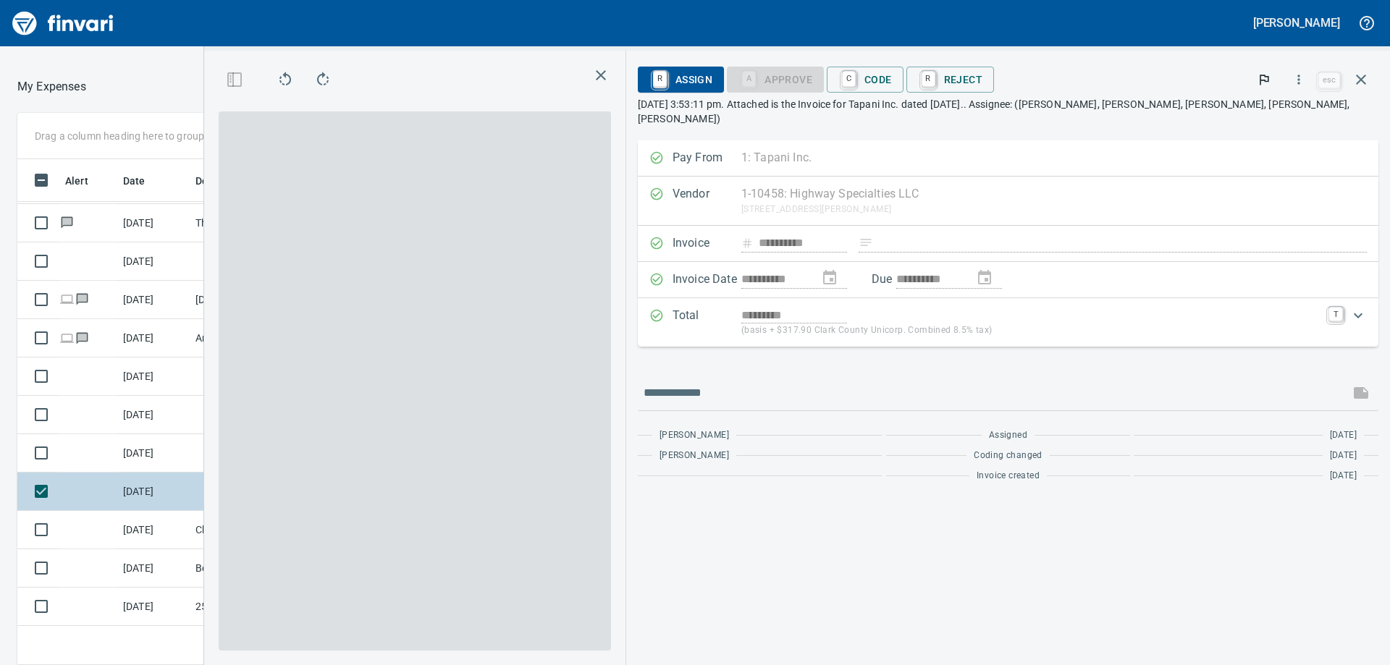
scroll to position [495, 961]
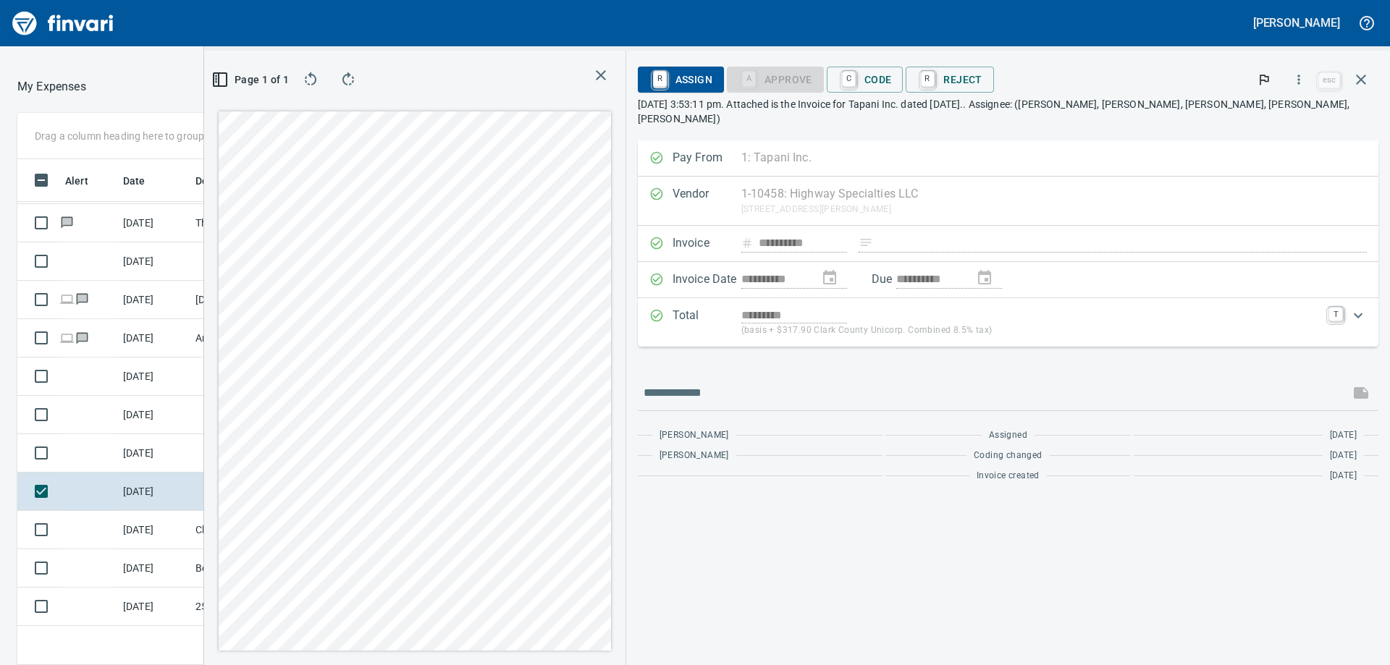
drag, startPoint x: 820, startPoint y: 77, endPoint x: 859, endPoint y: 85, distance: 39.9
click at [712, 77] on span "R Assign" at bounding box center [680, 79] width 63 height 25
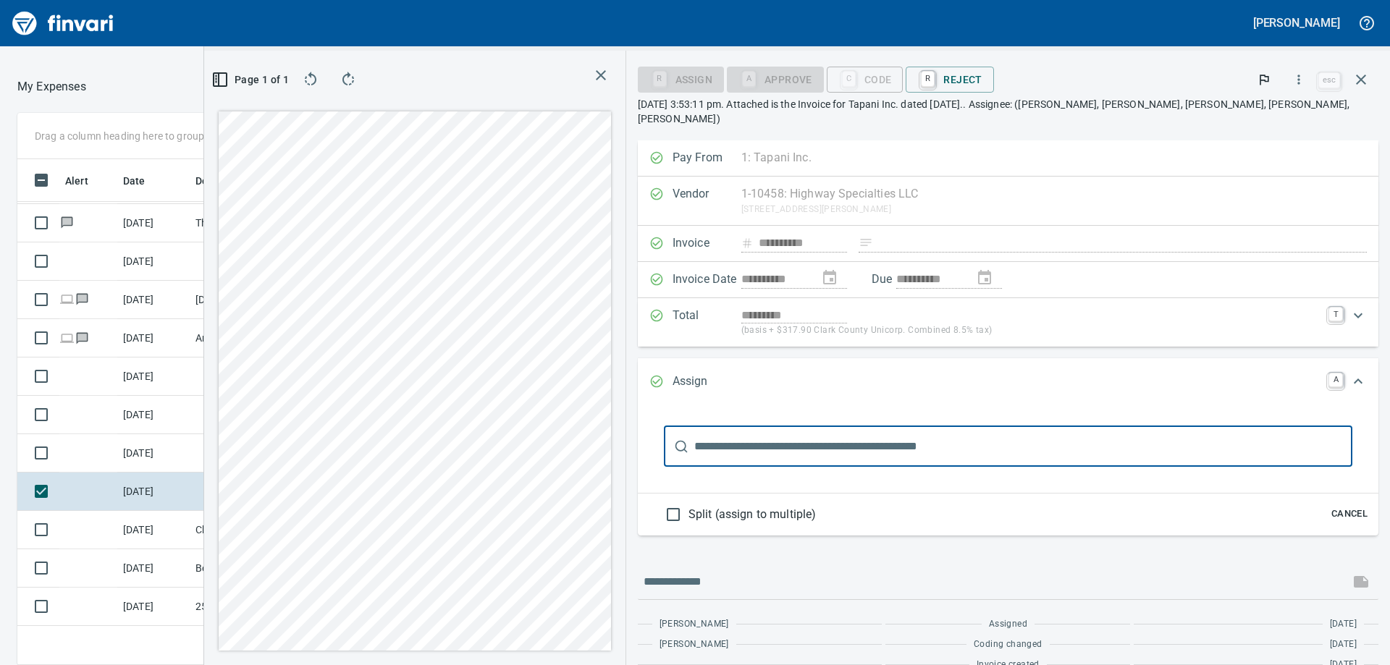
click at [903, 81] on div "C Code" at bounding box center [865, 80] width 77 height 26
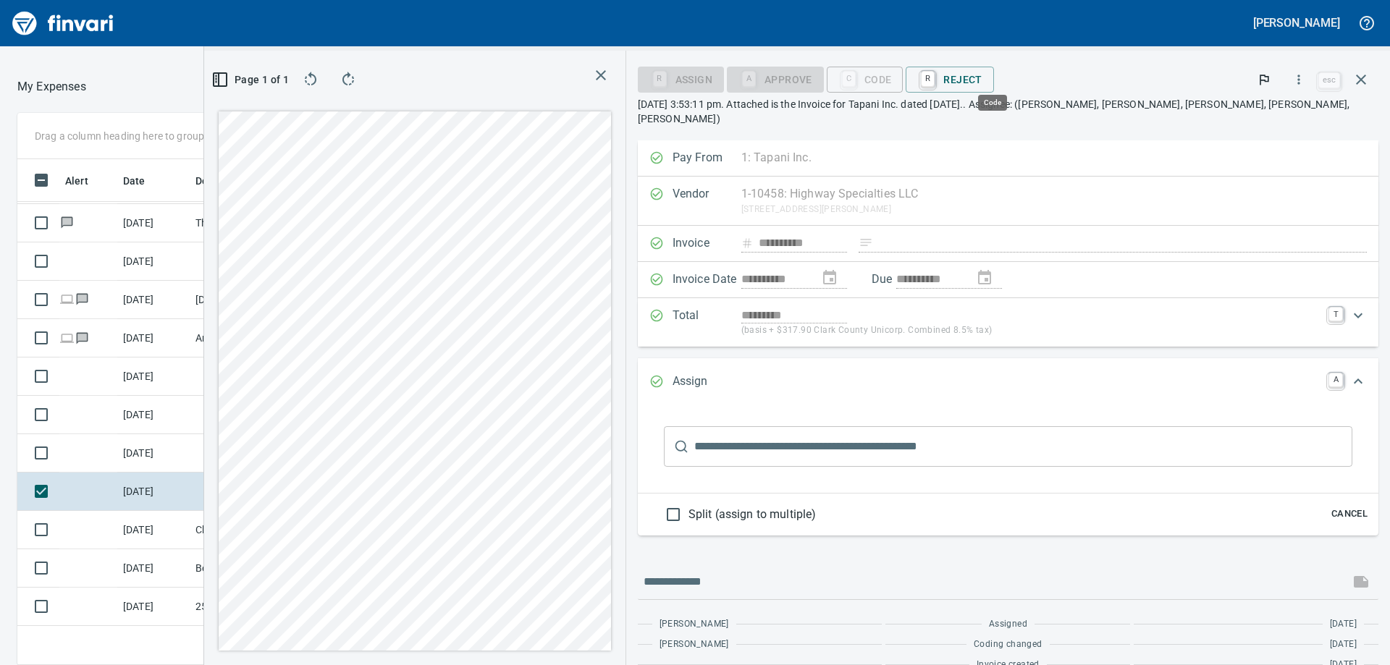
click at [903, 77] on div "C Code" at bounding box center [865, 78] width 77 height 12
click at [724, 84] on div "R Assign" at bounding box center [681, 78] width 86 height 12
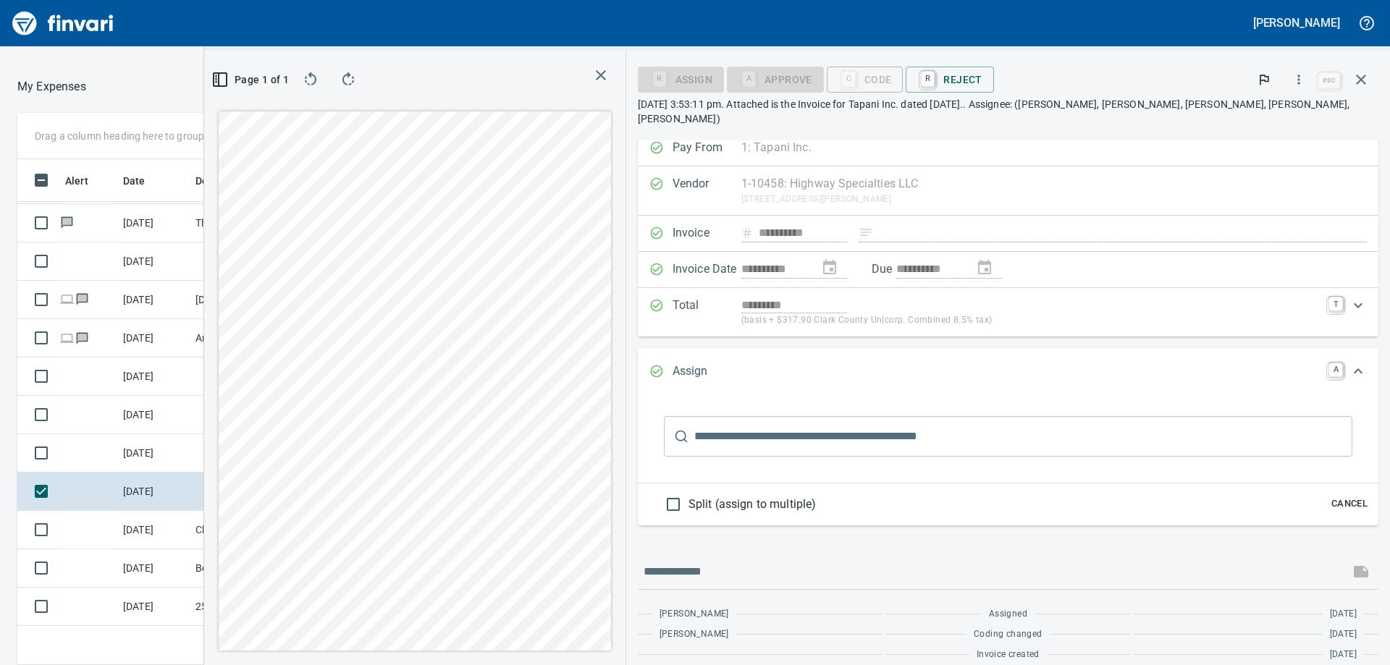
scroll to position [0, 0]
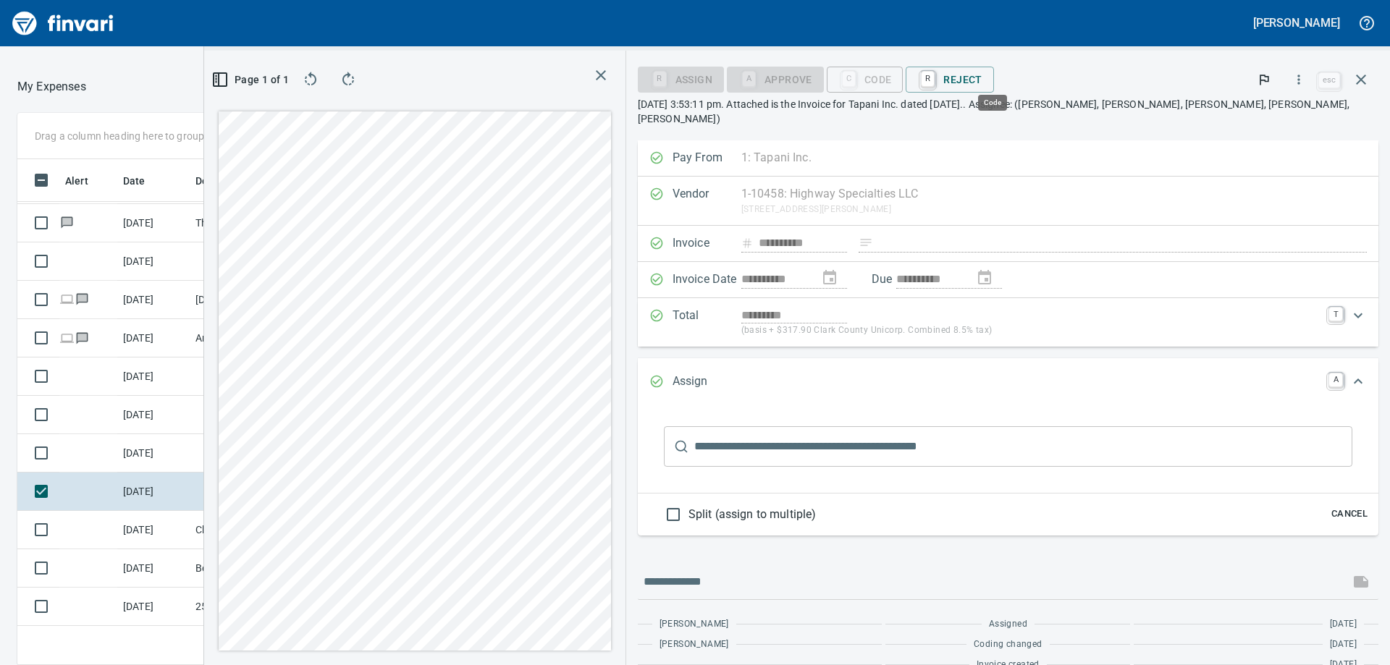
click at [903, 79] on div "C Code" at bounding box center [865, 78] width 77 height 12
click at [610, 78] on icon "button" at bounding box center [600, 75] width 17 height 17
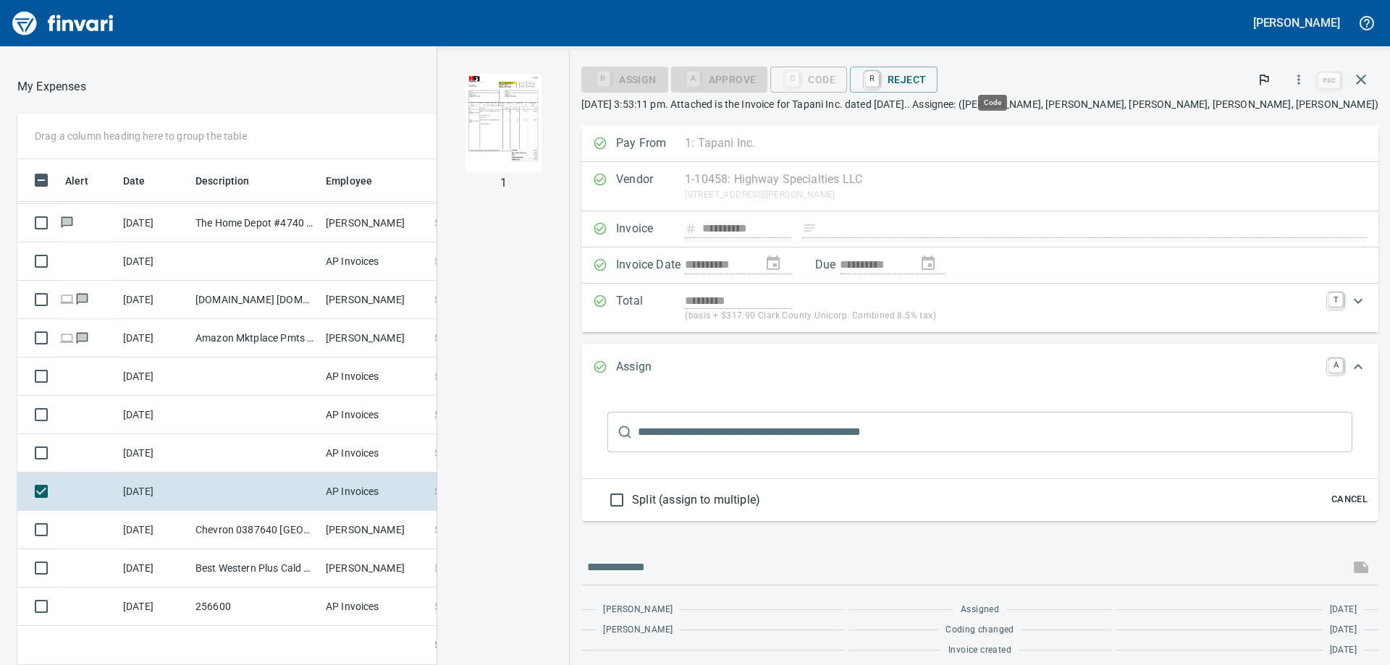
click at [847, 75] on div "C Code" at bounding box center [808, 78] width 77 height 12
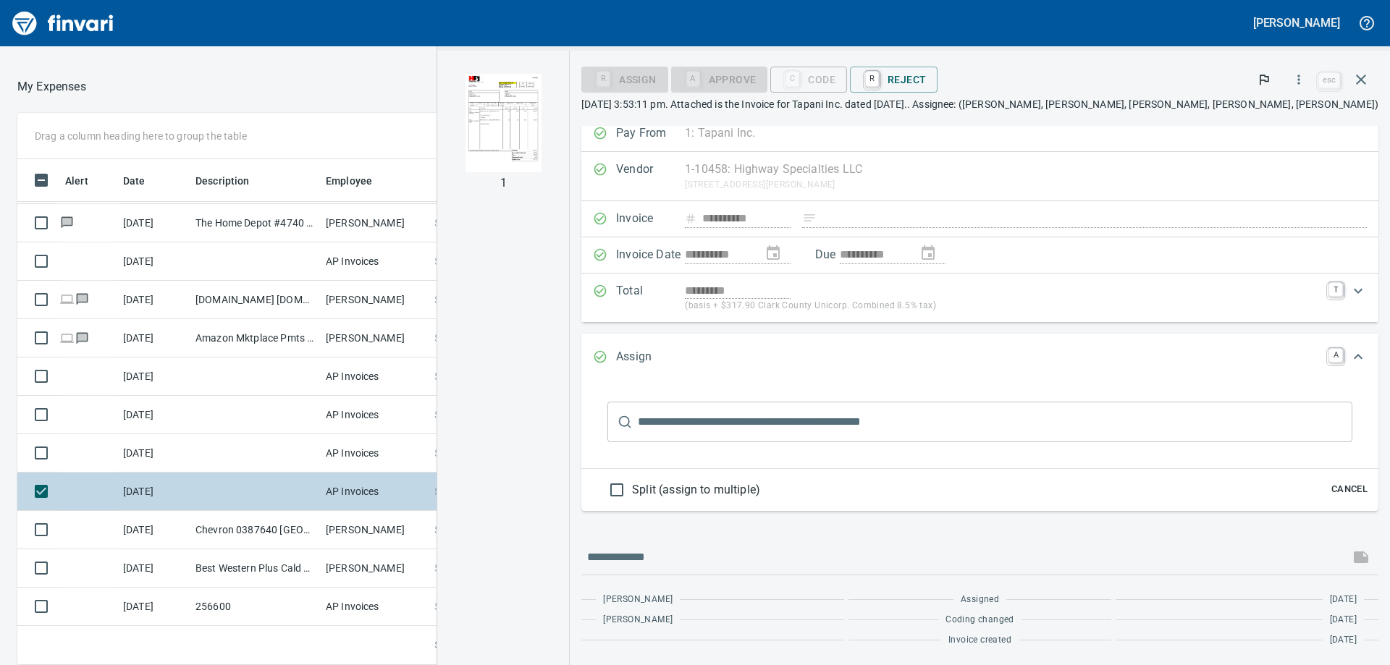
click at [381, 486] on td "AP Invoices" at bounding box center [374, 492] width 109 height 38
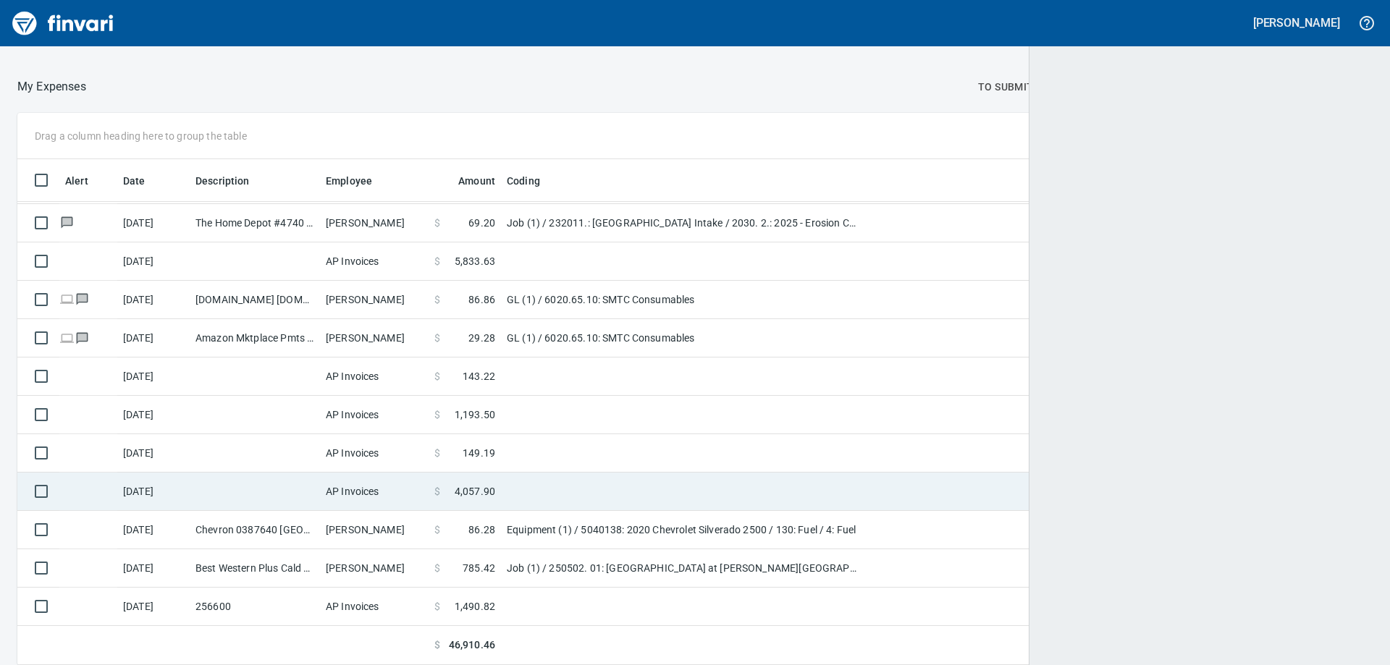
scroll to position [495, 1322]
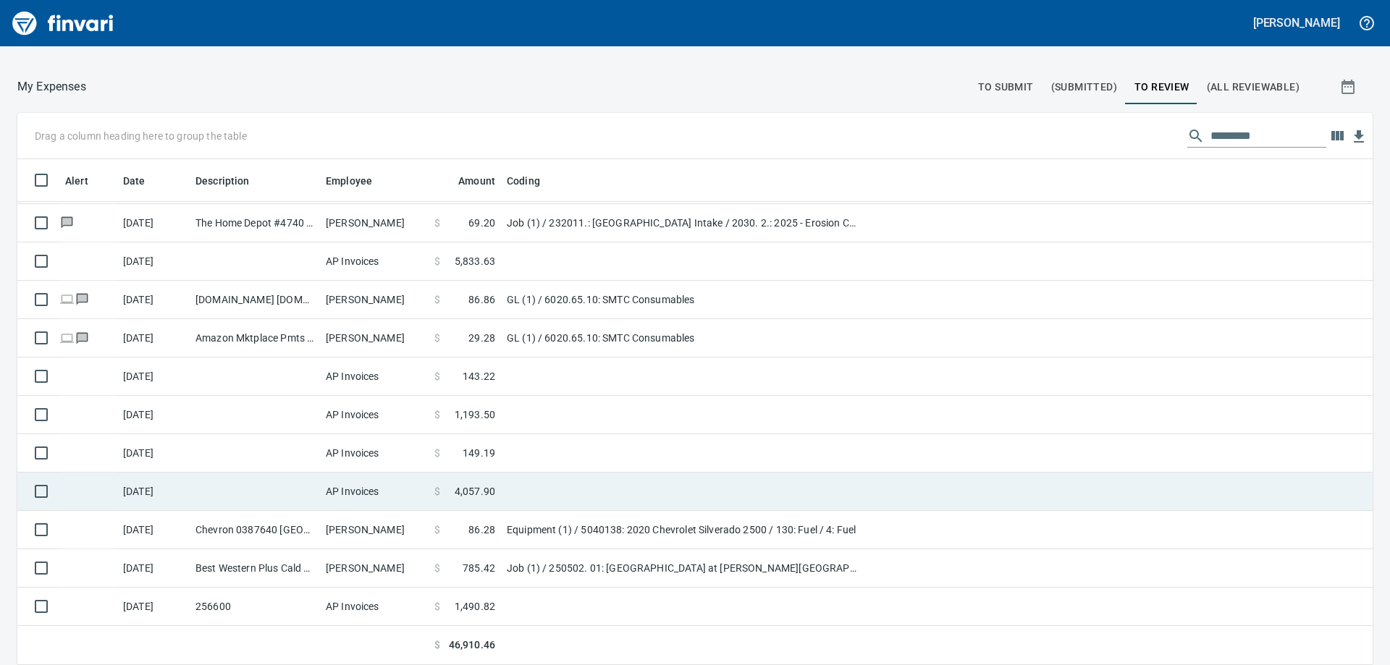
click at [431, 501] on td "$ 4,057.90" at bounding box center [465, 492] width 72 height 38
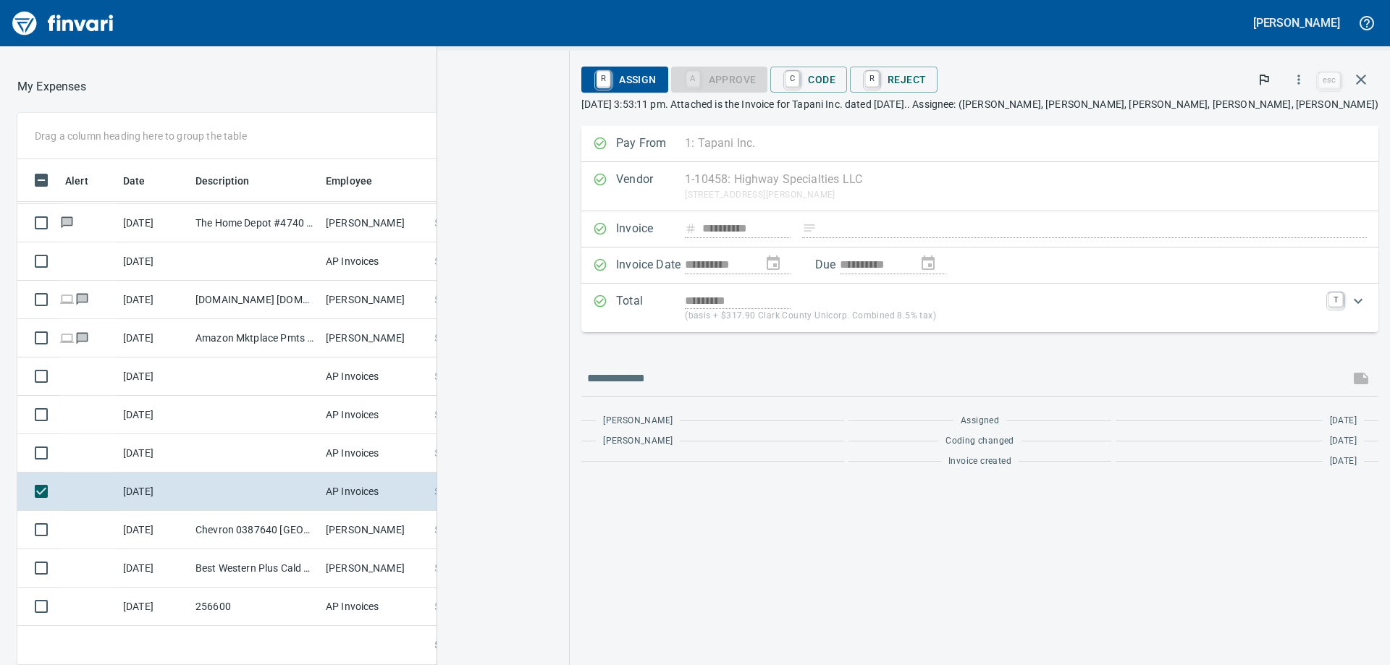
scroll to position [495, 961]
click at [835, 84] on span "C Code" at bounding box center [809, 79] width 54 height 25
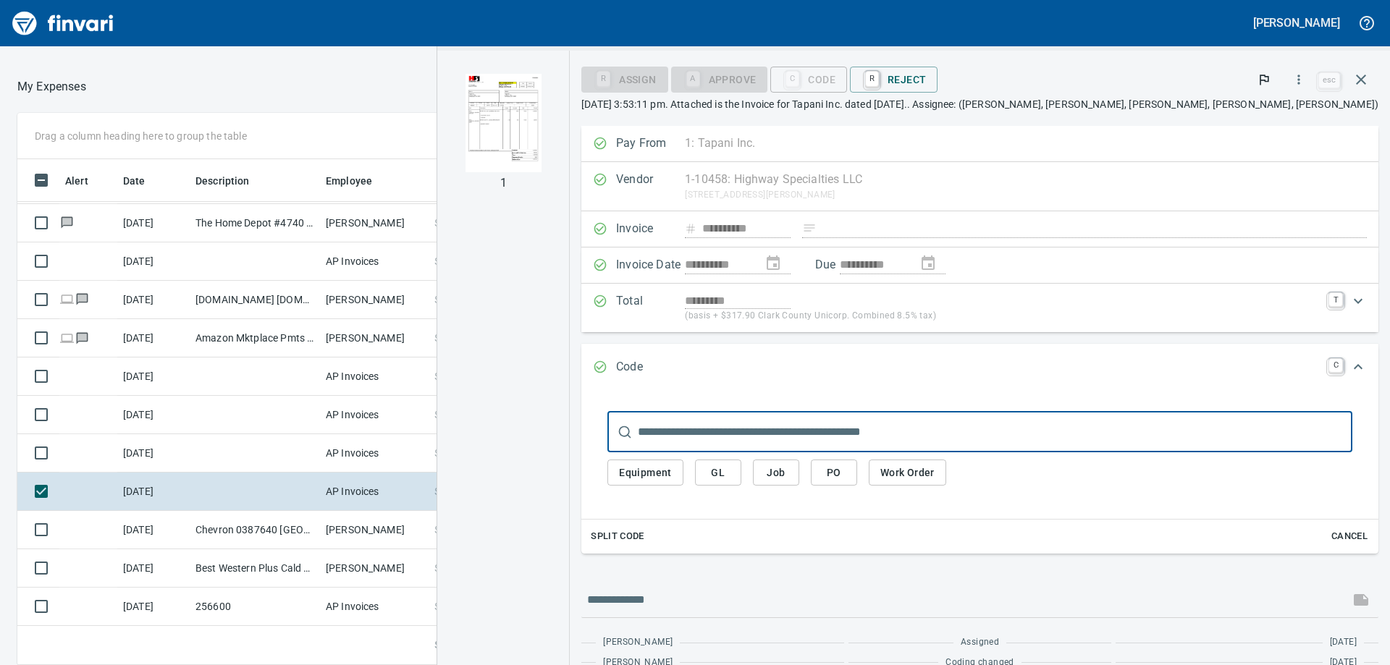
click at [730, 468] on span "GL" at bounding box center [718, 473] width 23 height 18
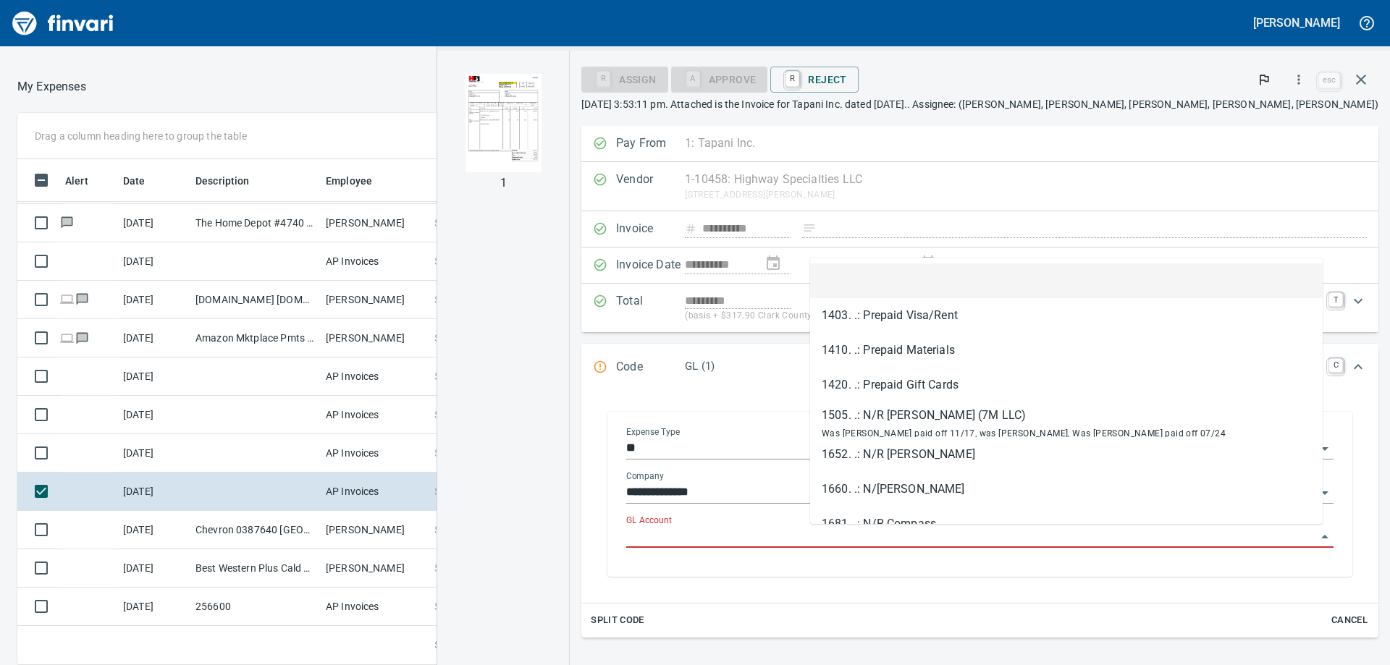
click at [864, 534] on input "GL Account" at bounding box center [971, 537] width 690 height 20
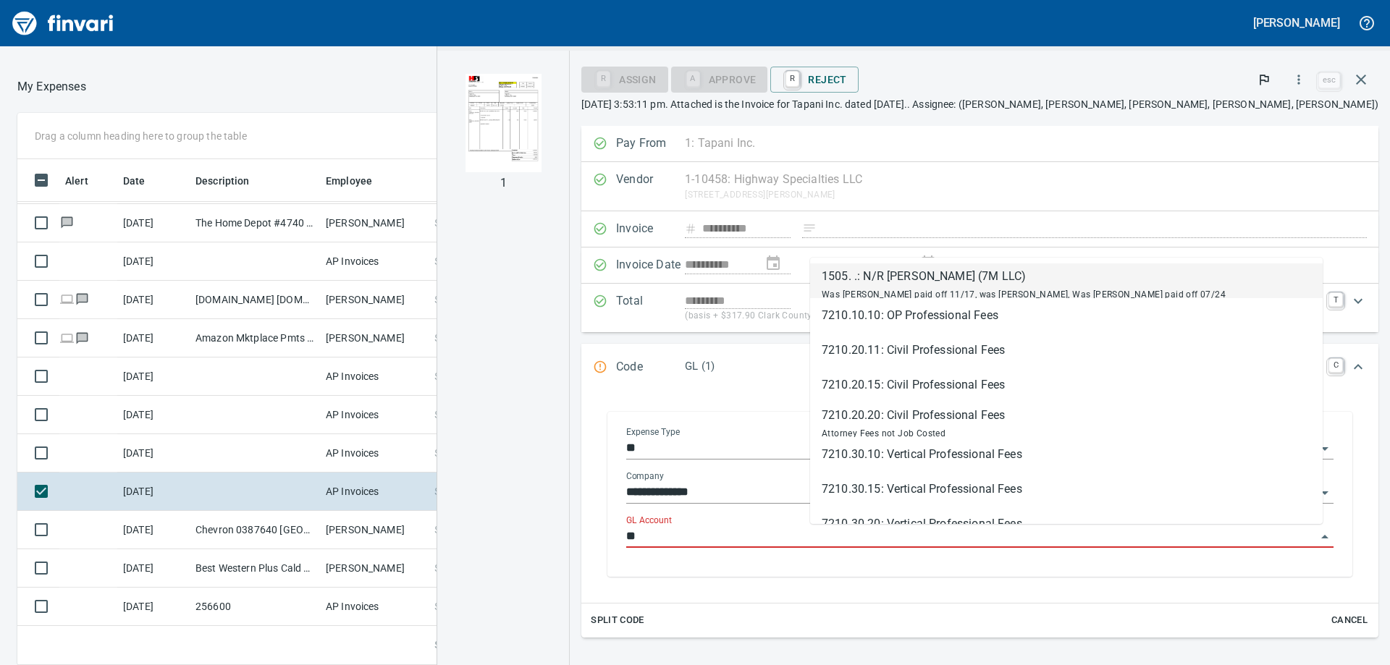
type input "*"
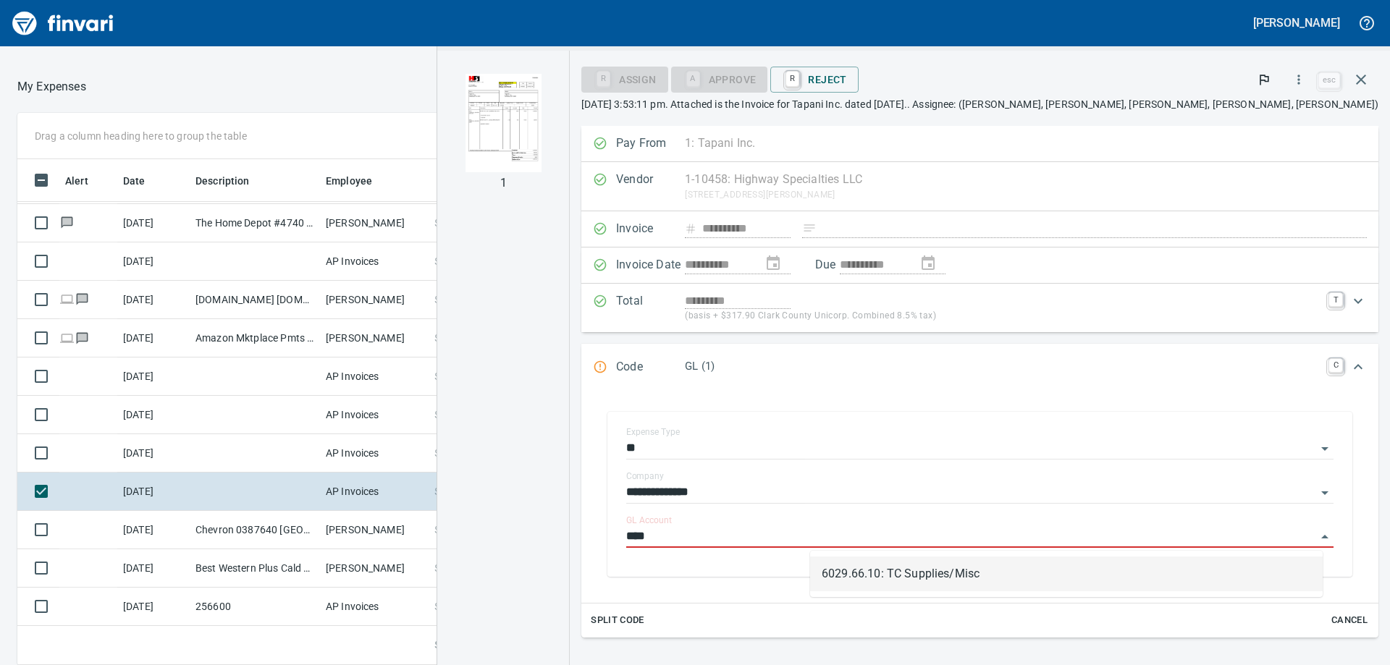
click at [982, 576] on li "6029.66.10: TC Supplies/Misc" at bounding box center [1066, 574] width 513 height 35
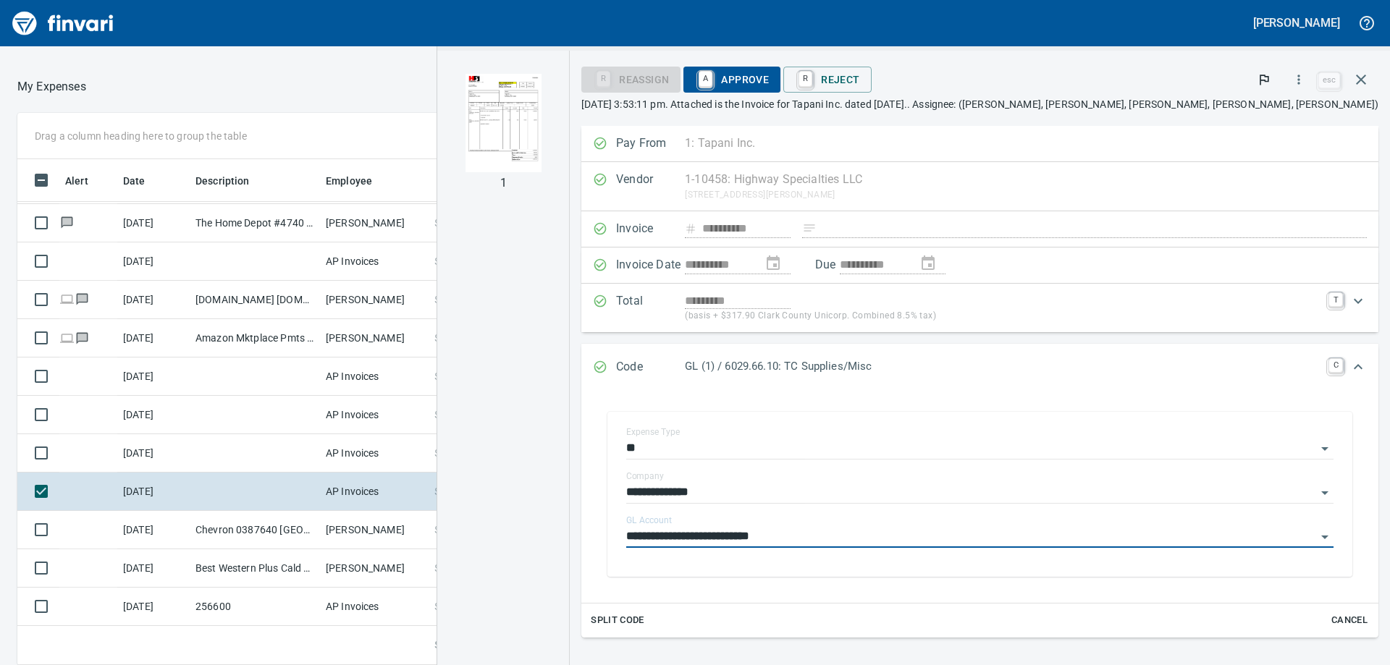
type input "**********"
click at [769, 87] on span "A Approve" at bounding box center [732, 79] width 74 height 25
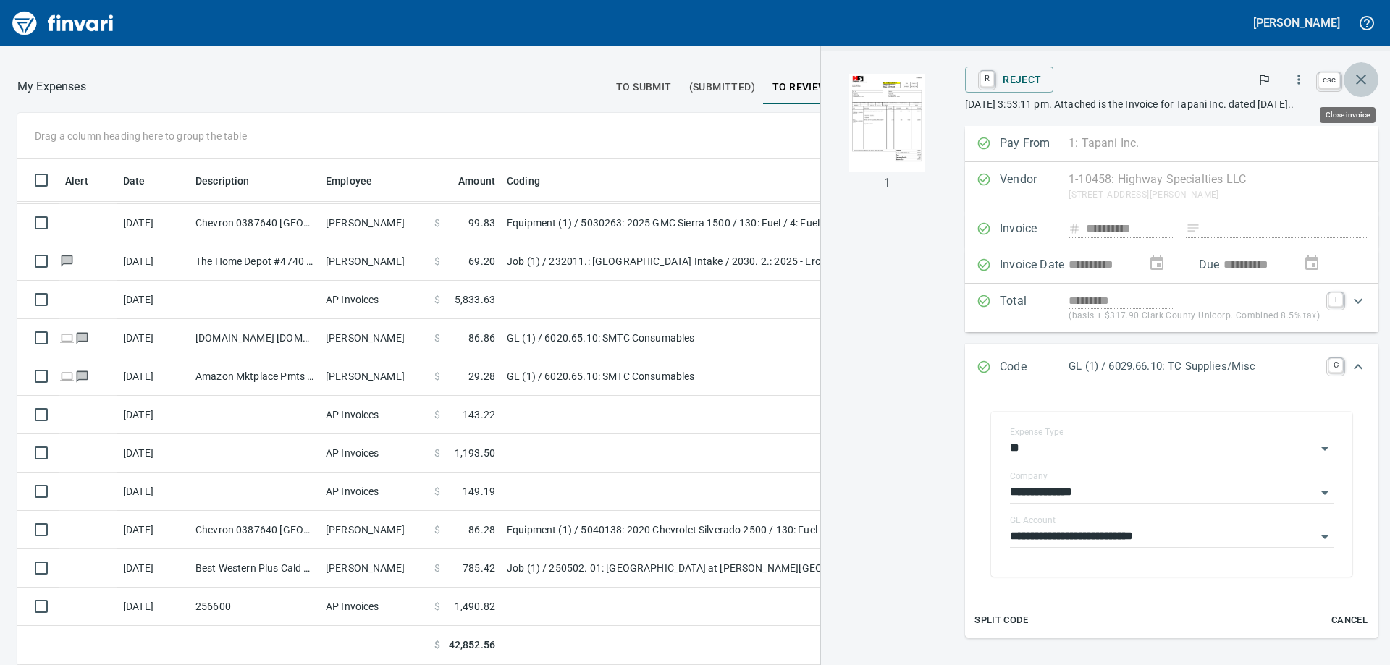
click at [1362, 79] on icon "button" at bounding box center [1361, 80] width 10 height 10
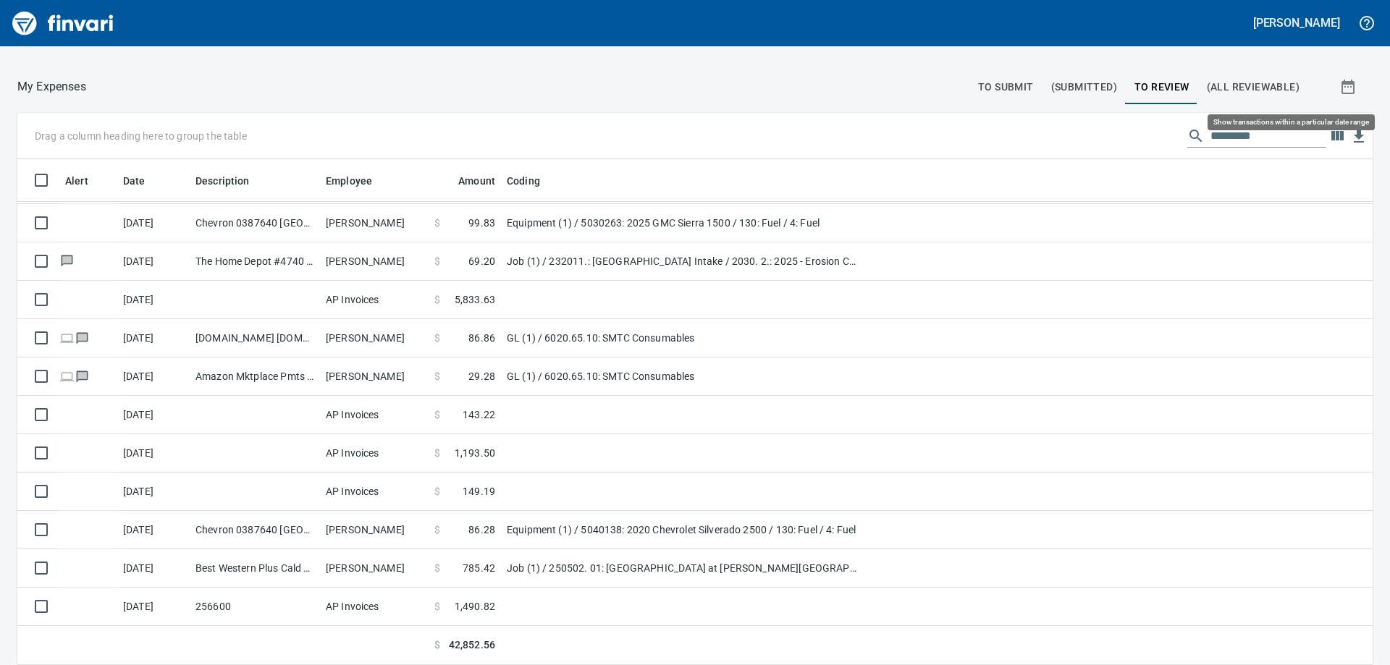
scroll to position [495, 1323]
